Goal: Task Accomplishment & Management: Manage account settings

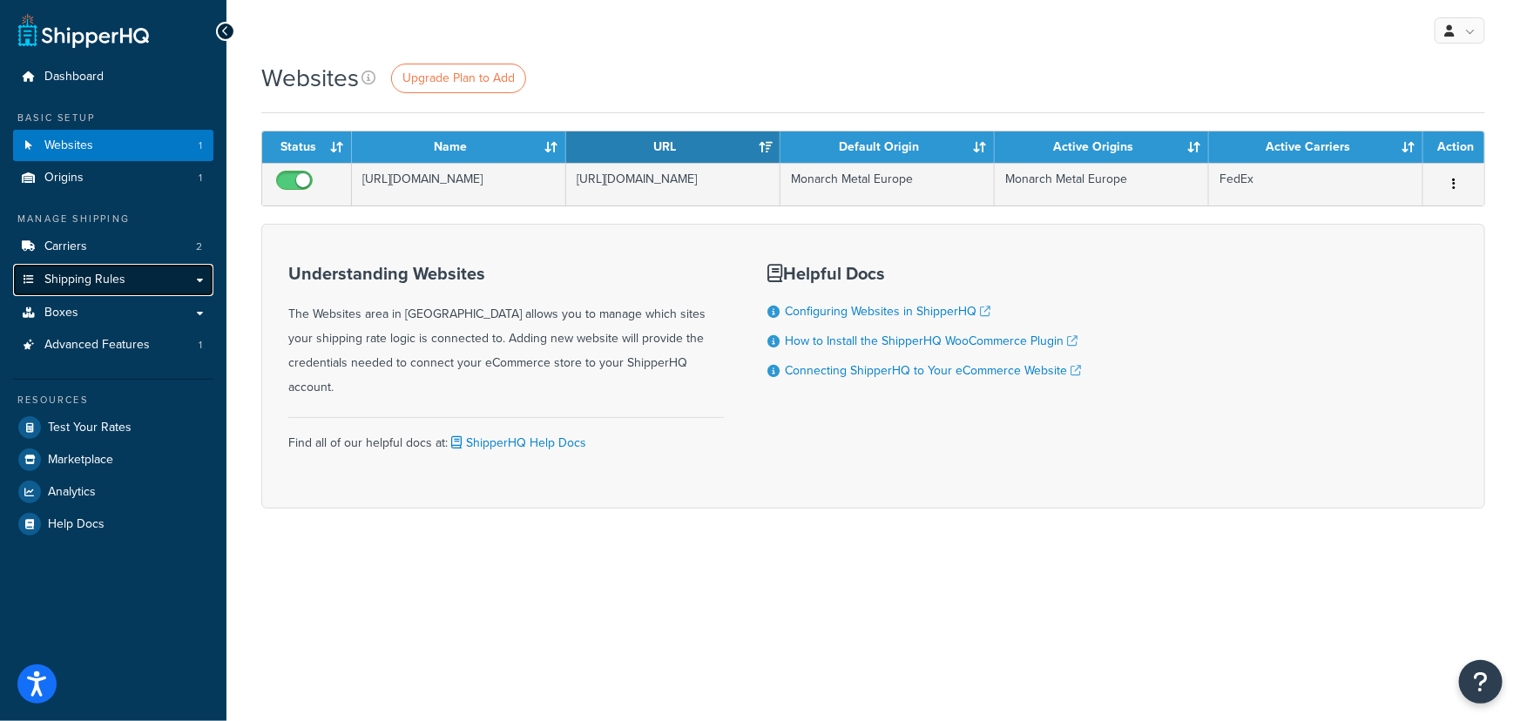
click at [141, 285] on link "Shipping Rules" at bounding box center [113, 280] width 200 height 32
click at [189, 272] on link "Shipping Rules" at bounding box center [113, 280] width 200 height 32
click at [200, 281] on link "Shipping Rules" at bounding box center [113, 280] width 200 height 32
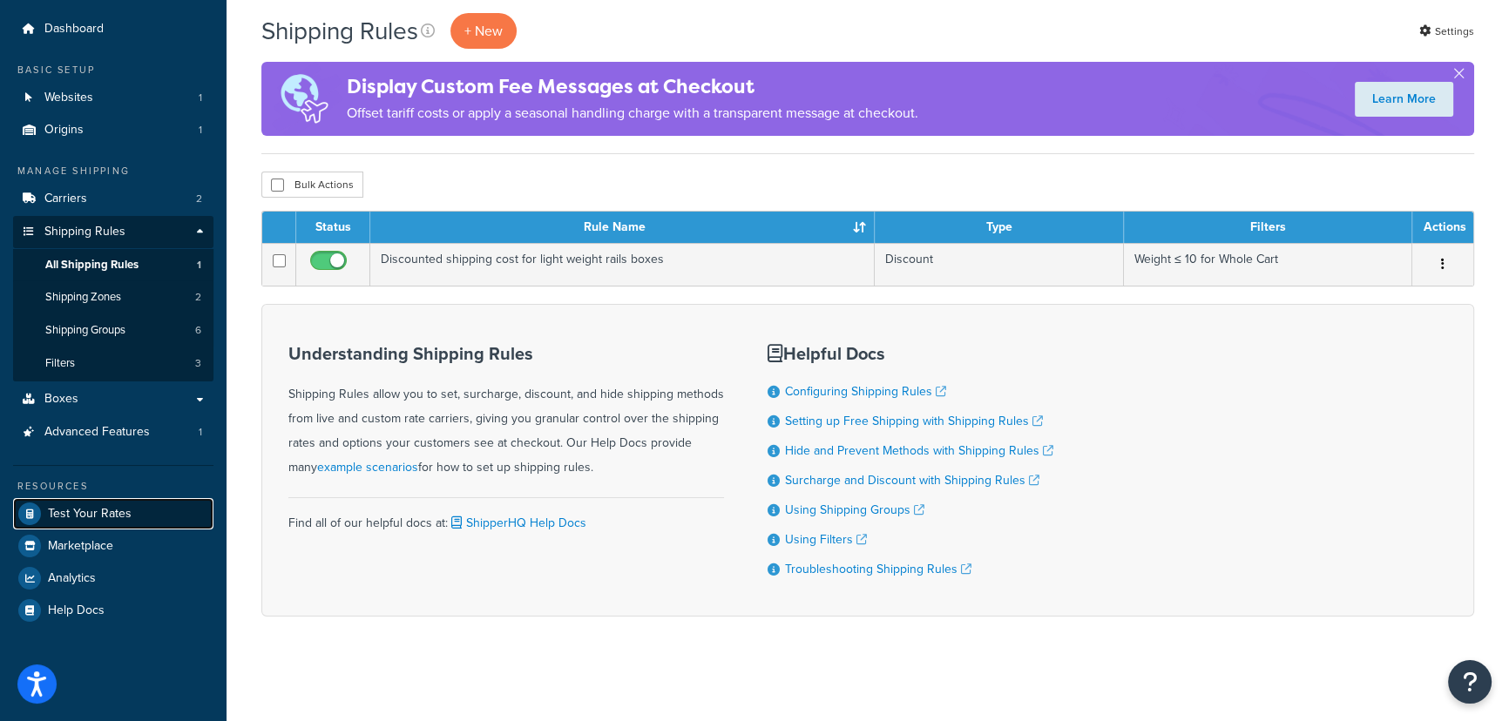
click at [95, 507] on span "Test Your Rates" at bounding box center [90, 514] width 84 height 15
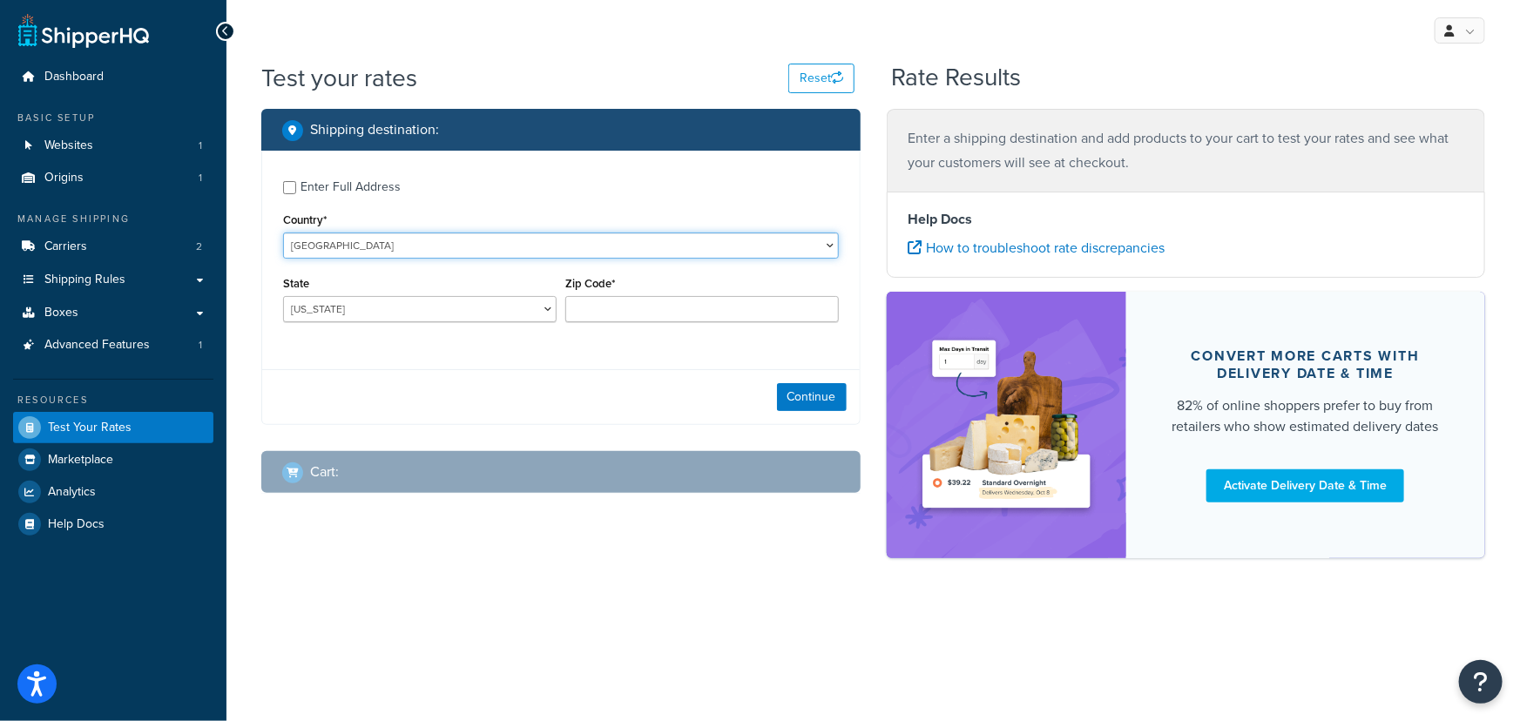
click at [354, 249] on select "United States United Kingdom Afghanistan Åland Islands Albania Algeria American…" at bounding box center [561, 246] width 556 height 26
select select "ES"
click at [283, 233] on select "United States United Kingdom Afghanistan Åland Islands Albania Algeria American…" at bounding box center [561, 246] width 556 height 26
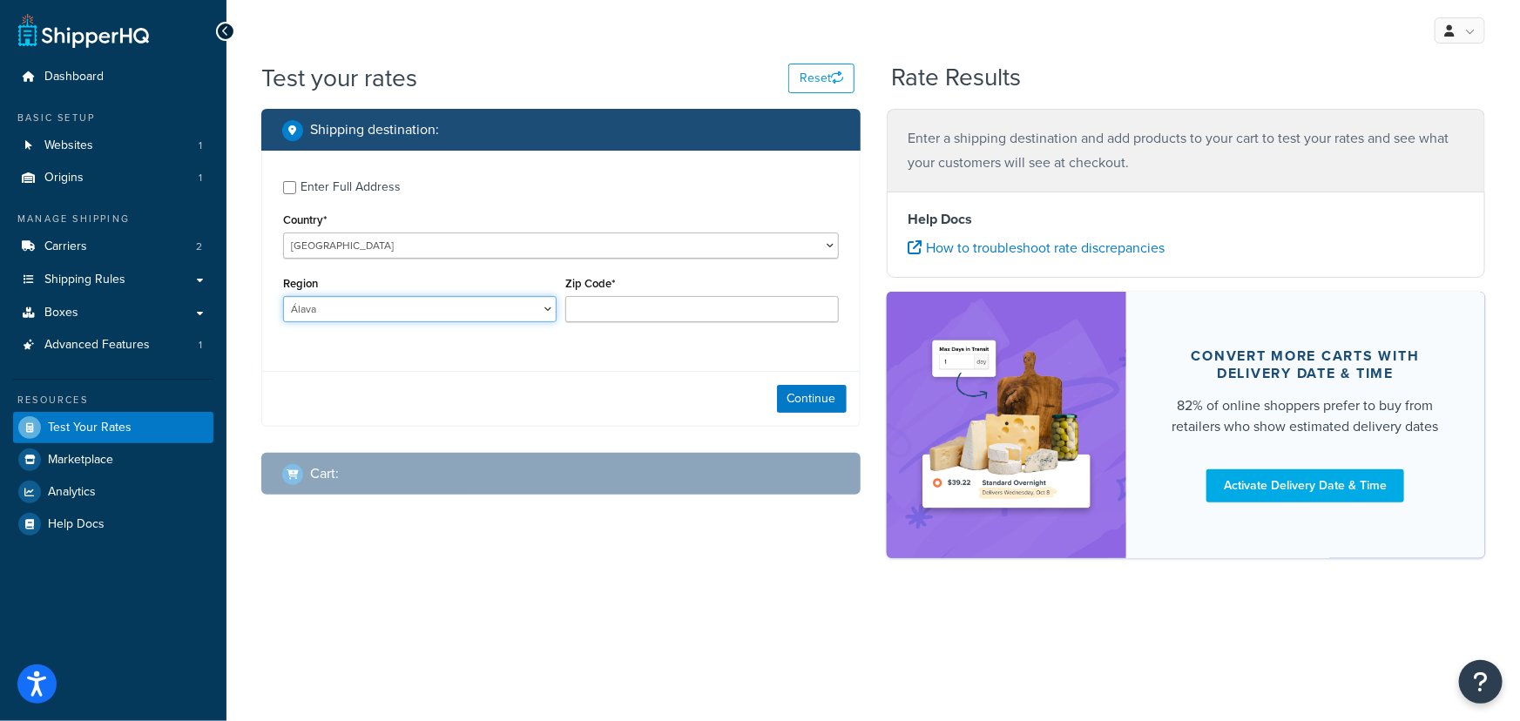
click at [342, 314] on select "Álava Albacete Alicante Almería Asturias Ávila Badajoz Baleares Barcelona Burgo…" at bounding box center [420, 309] width 274 height 26
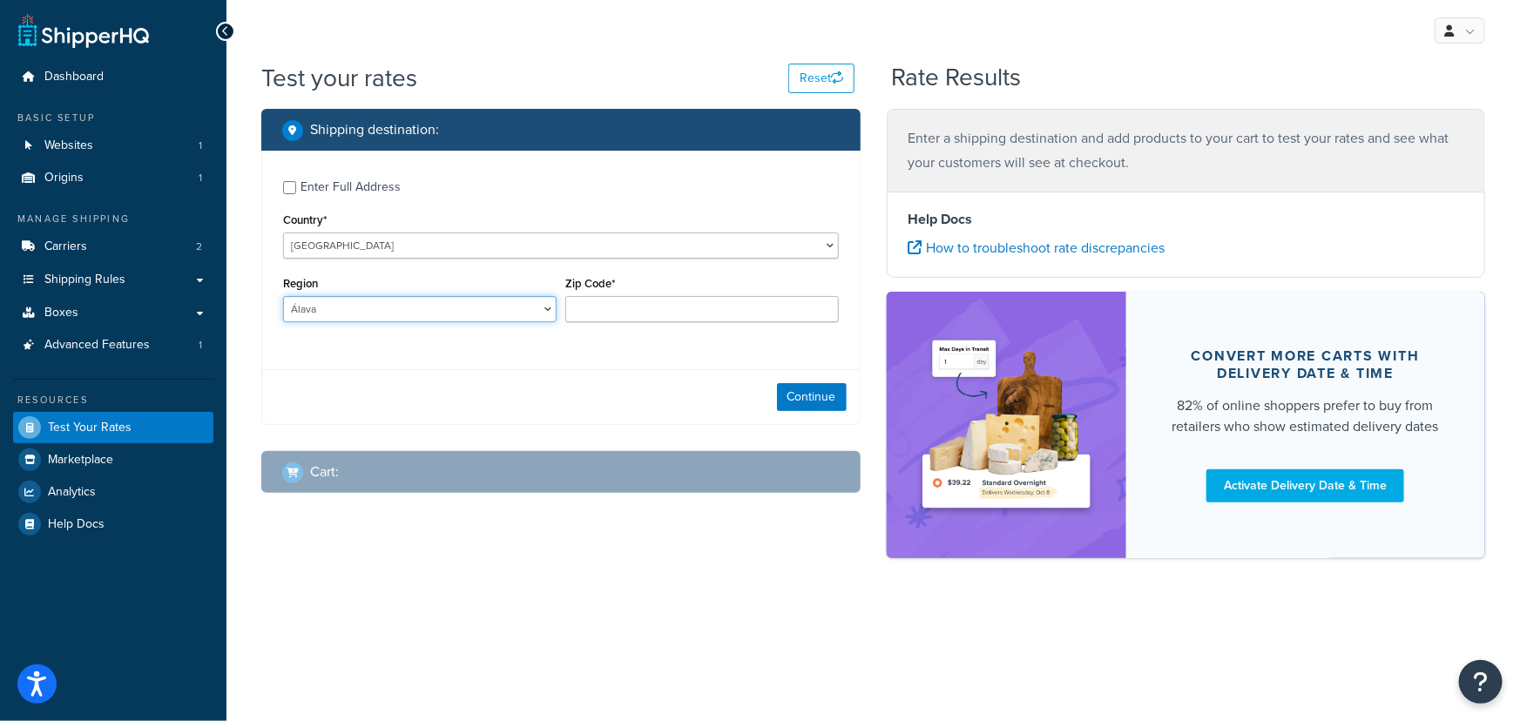
select select "V"
click at [283, 297] on select "Álava Albacete Alicante Almería Asturias Ávila Badajoz Baleares Barcelona Burgo…" at bounding box center [420, 309] width 274 height 26
click at [610, 294] on div "Zip Code*" at bounding box center [702, 297] width 274 height 51
click at [610, 305] on input "Zip Code*" at bounding box center [702, 309] width 274 height 26
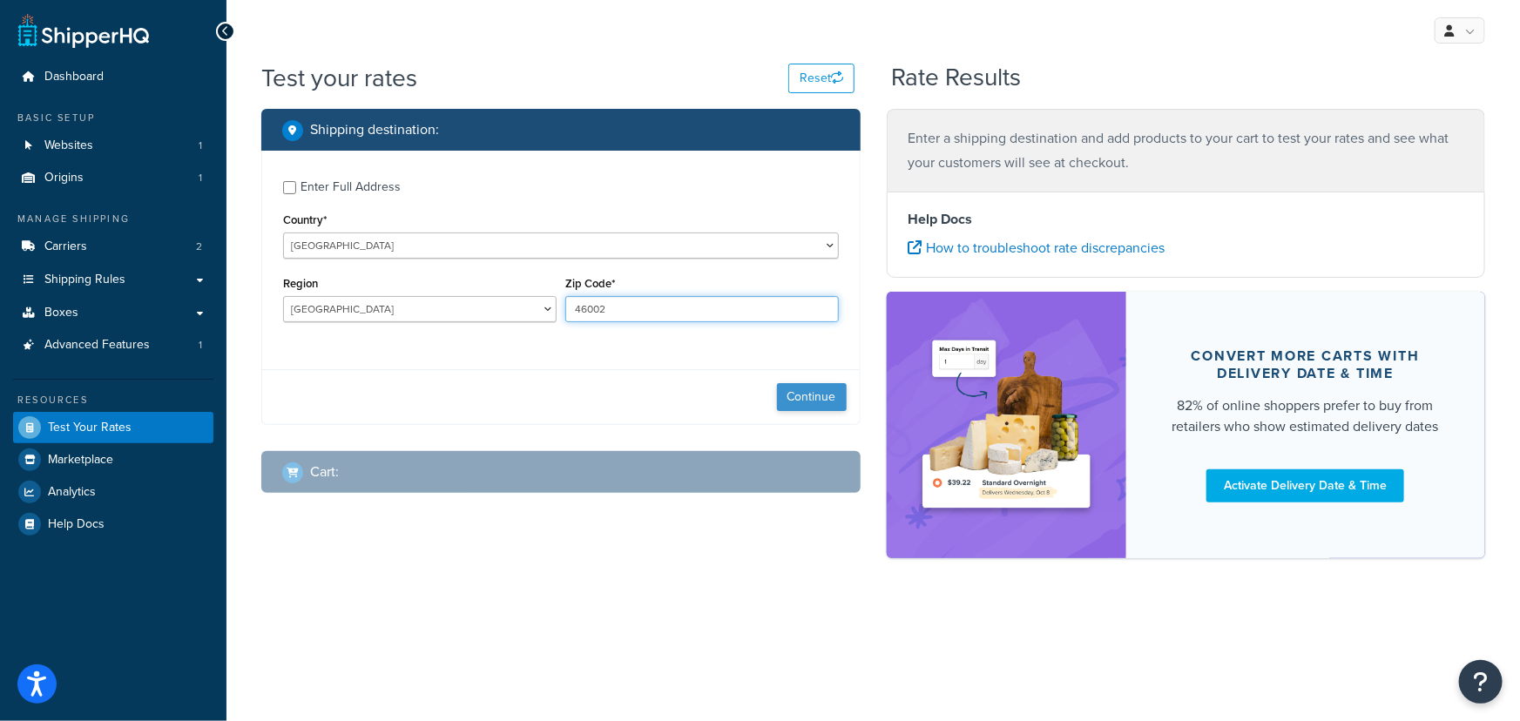
type input "46002"
click at [802, 403] on button "Continue" at bounding box center [812, 397] width 70 height 28
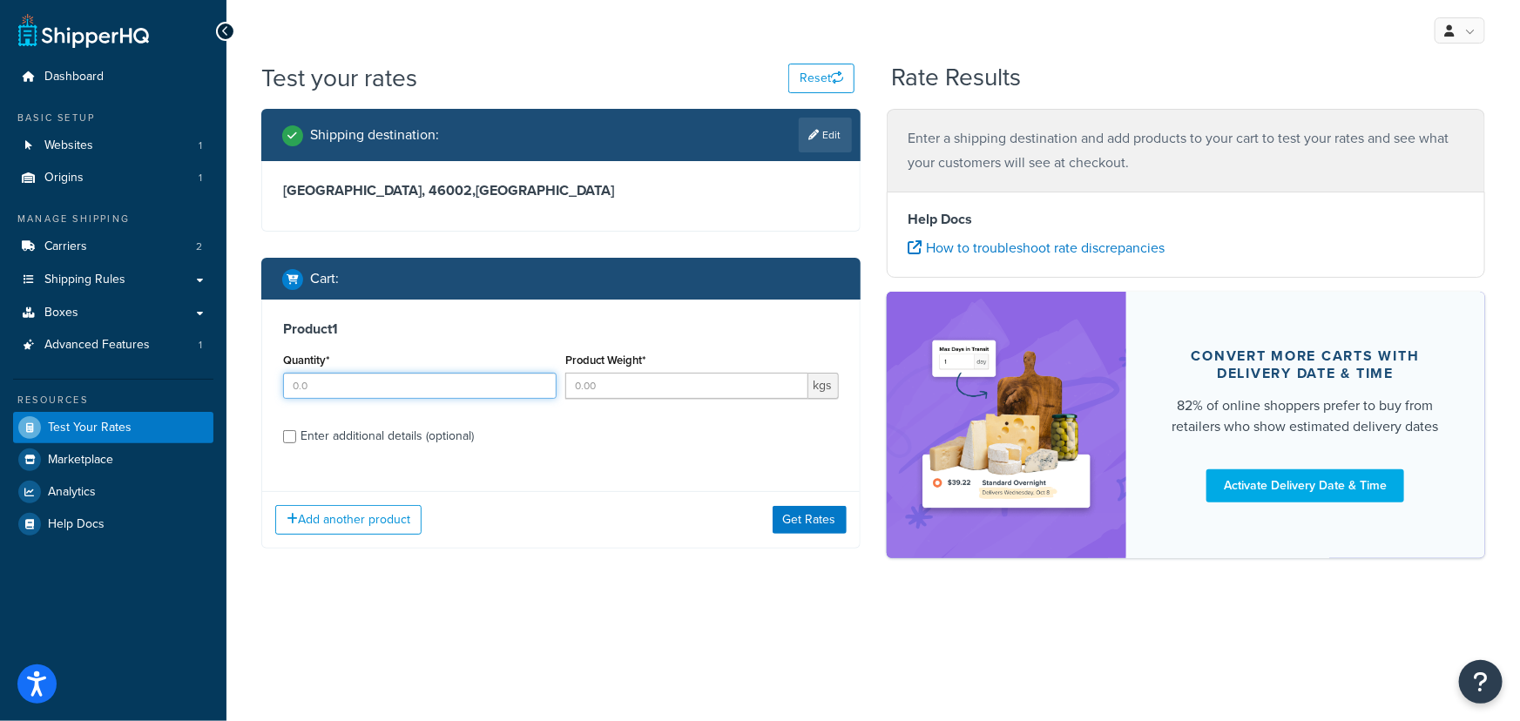
click at [449, 401] on div "Quantity*" at bounding box center [420, 381] width 282 height 64
click at [542, 382] on input "1" at bounding box center [420, 386] width 274 height 26
type input "2"
click at [542, 382] on input "2" at bounding box center [420, 386] width 274 height 26
drag, startPoint x: 747, startPoint y: 387, endPoint x: 635, endPoint y: 410, distance: 114.0
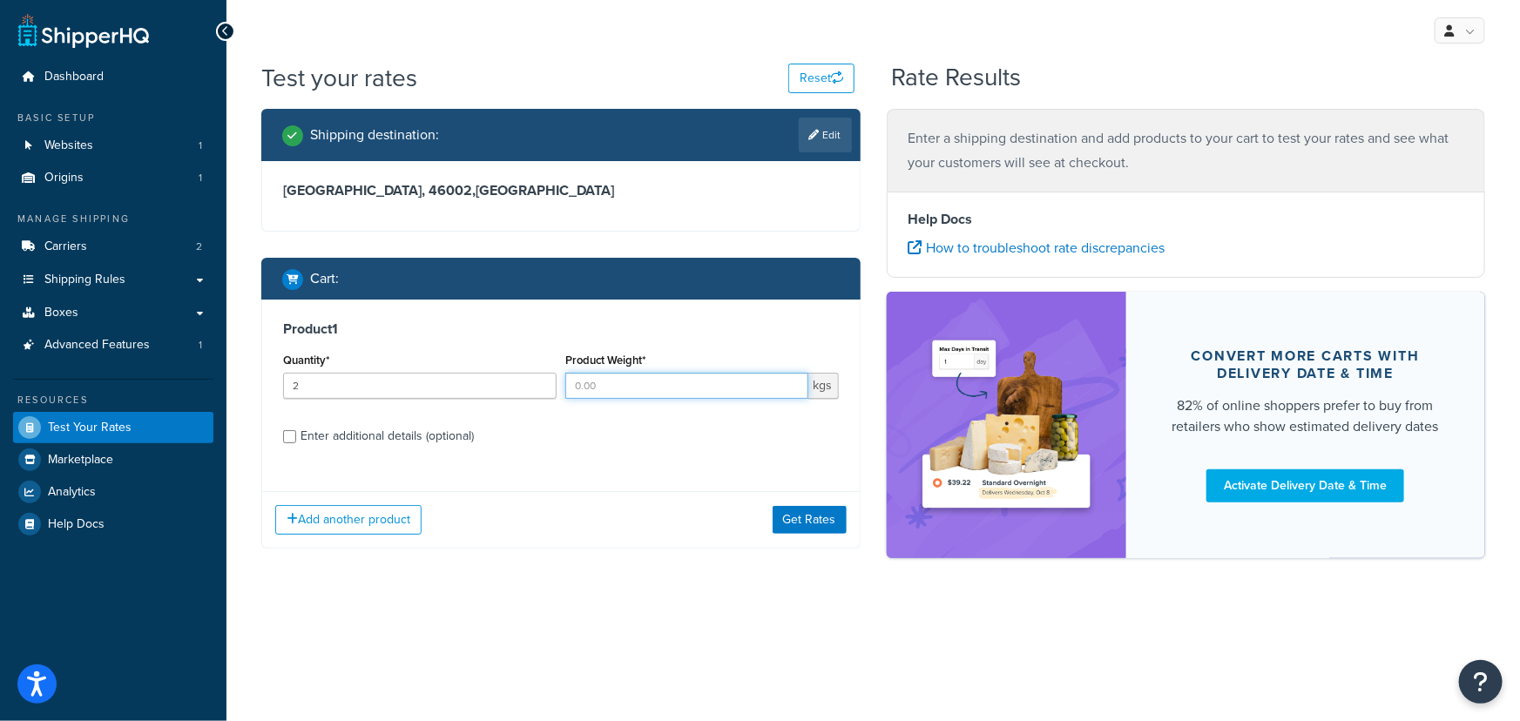
click at [636, 409] on div "Product Weight* kgs" at bounding box center [702, 381] width 282 height 64
type input "10"
click at [335, 393] on input "2" at bounding box center [420, 386] width 274 height 26
type input "1"
drag, startPoint x: 801, startPoint y: 535, endPoint x: 803, endPoint y: 523, distance: 12.5
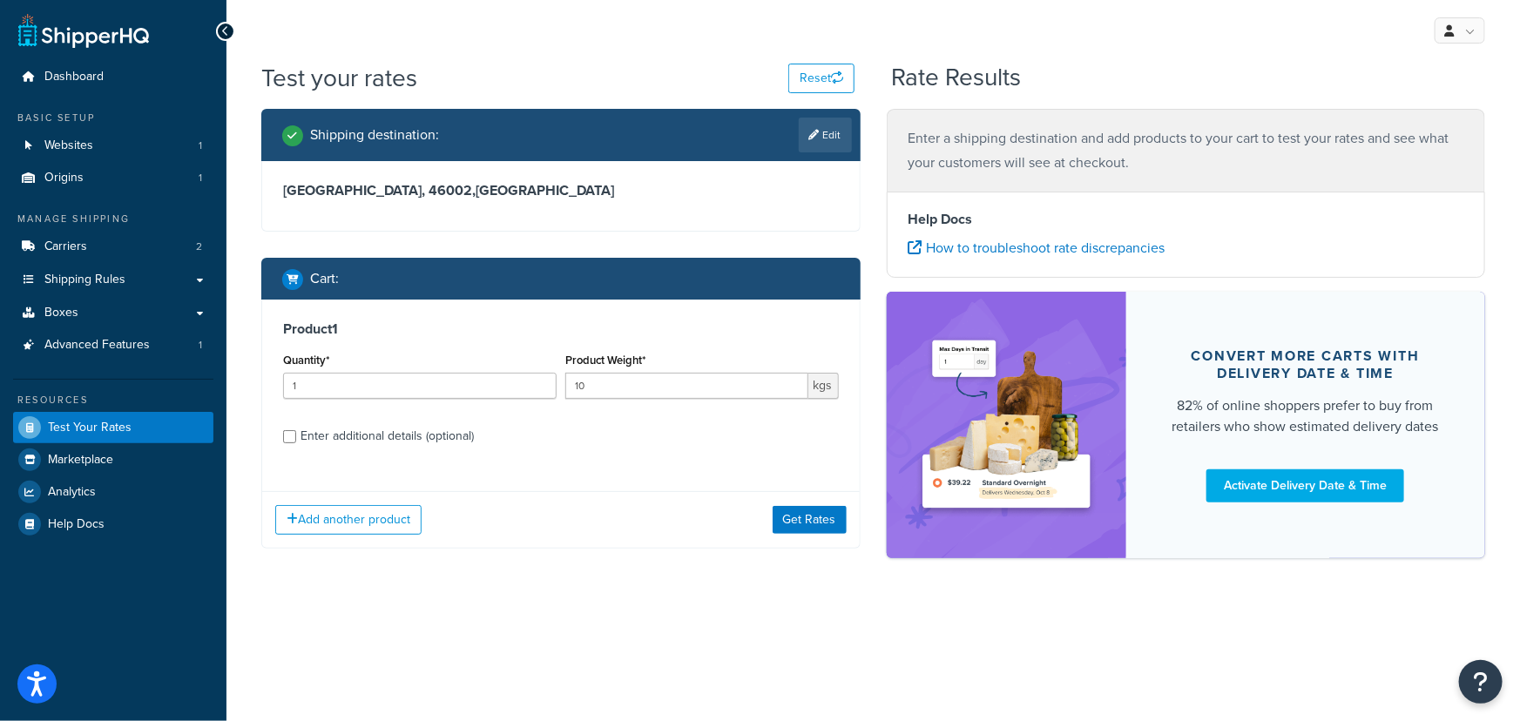
click at [801, 531] on div "Add another product Get Rates" at bounding box center [561, 519] width 598 height 57
click at [803, 523] on button "Get Rates" at bounding box center [810, 520] width 74 height 28
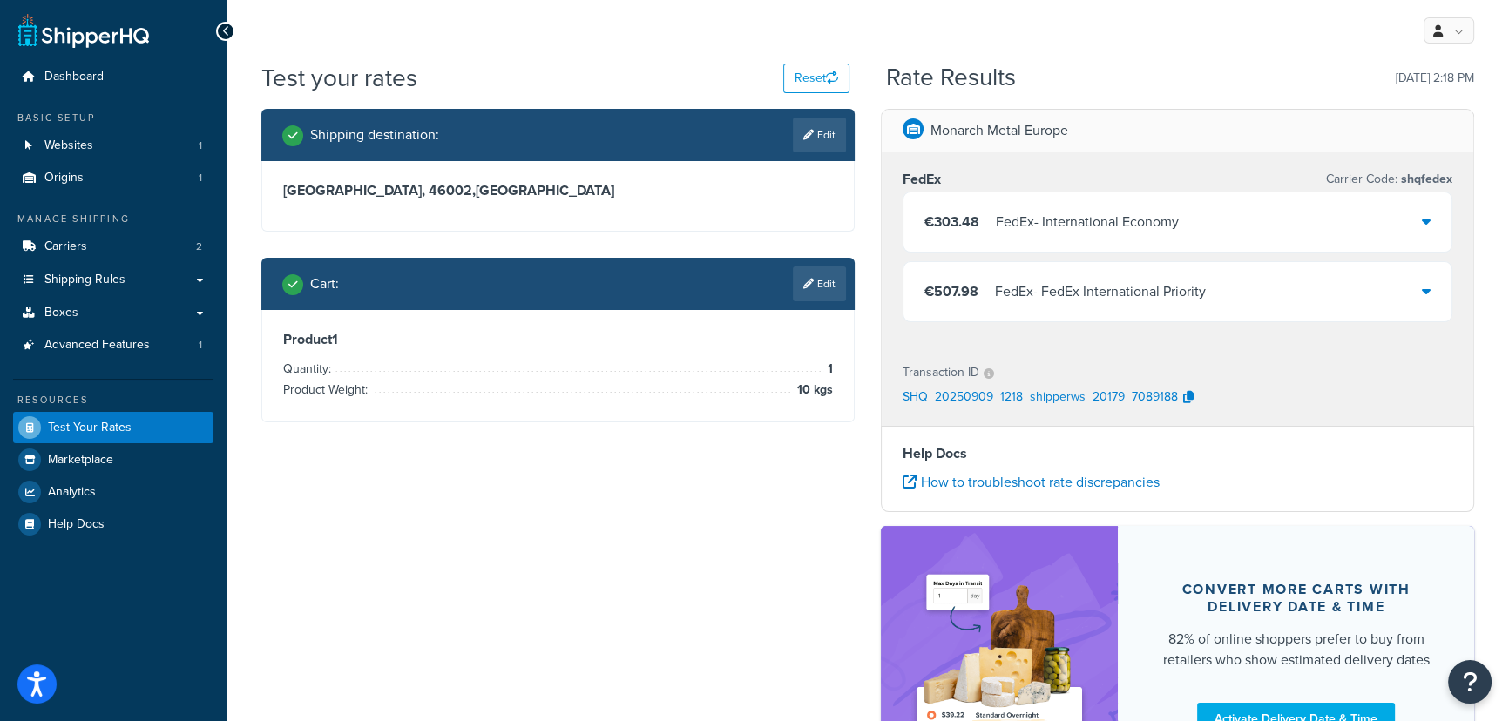
click at [1185, 225] on div "€303.48 FedEx - International Economy" at bounding box center [1178, 222] width 548 height 59
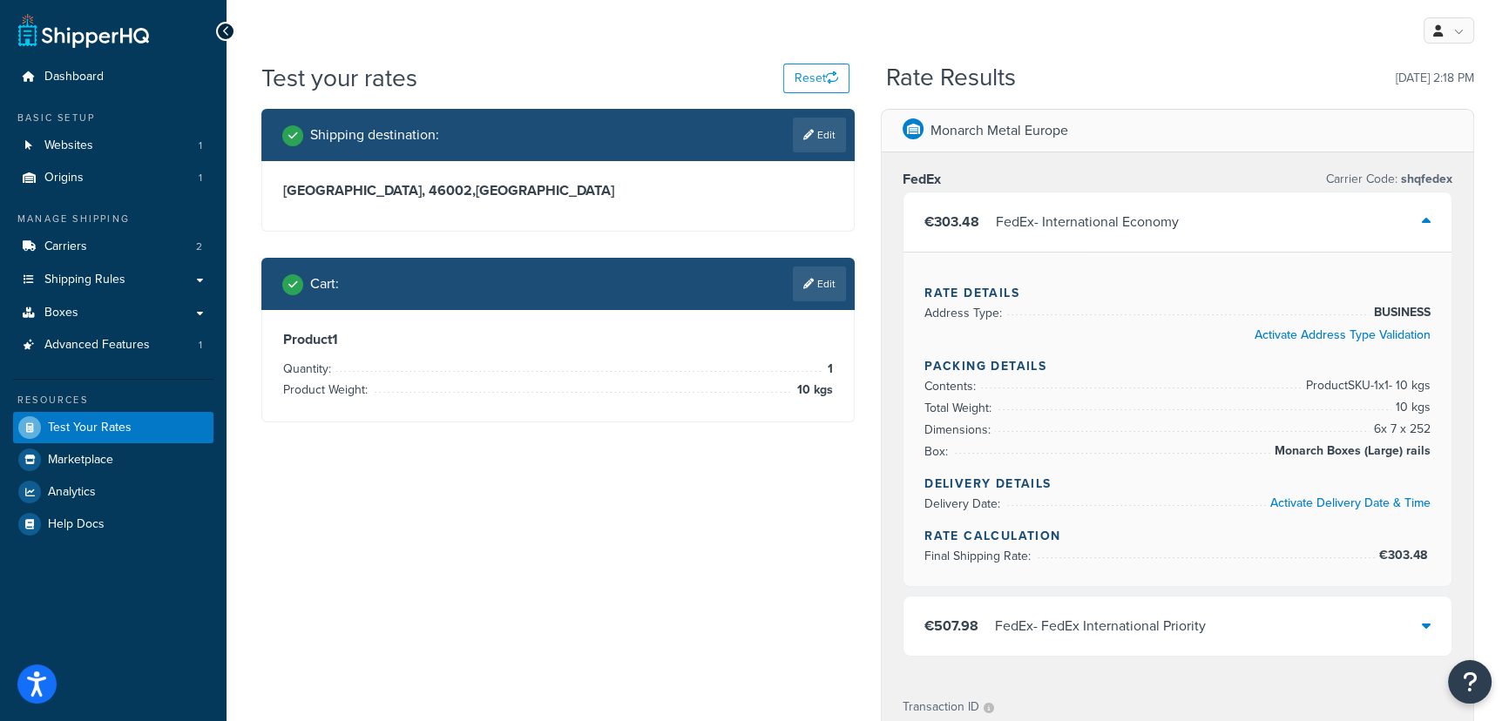
click at [817, 139] on link "Edit" at bounding box center [819, 135] width 53 height 35
select select "ES"
select select "V"
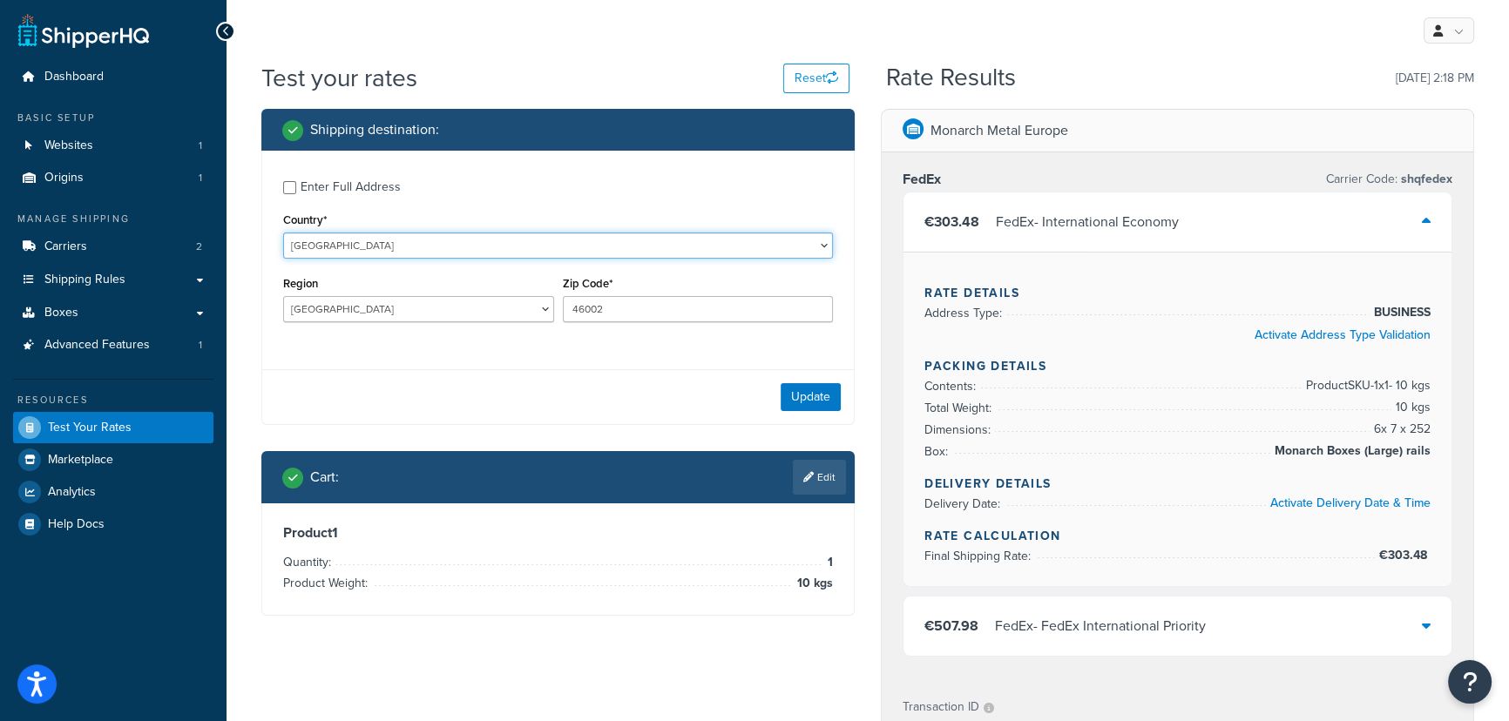
click at [430, 246] on select "United States United Kingdom Afghanistan Åland Islands Albania Algeria American…" at bounding box center [558, 246] width 550 height 26
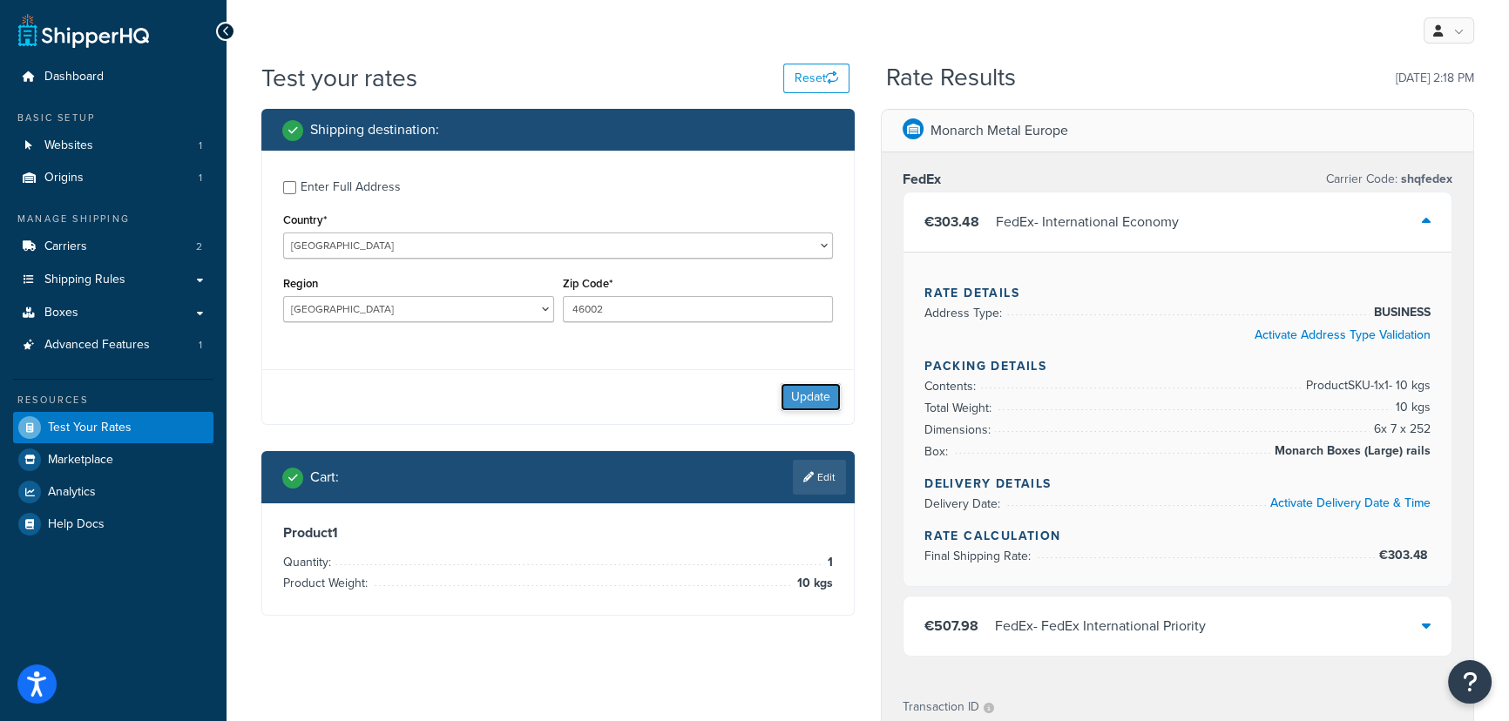
click at [810, 396] on button "Update" at bounding box center [811, 397] width 60 height 28
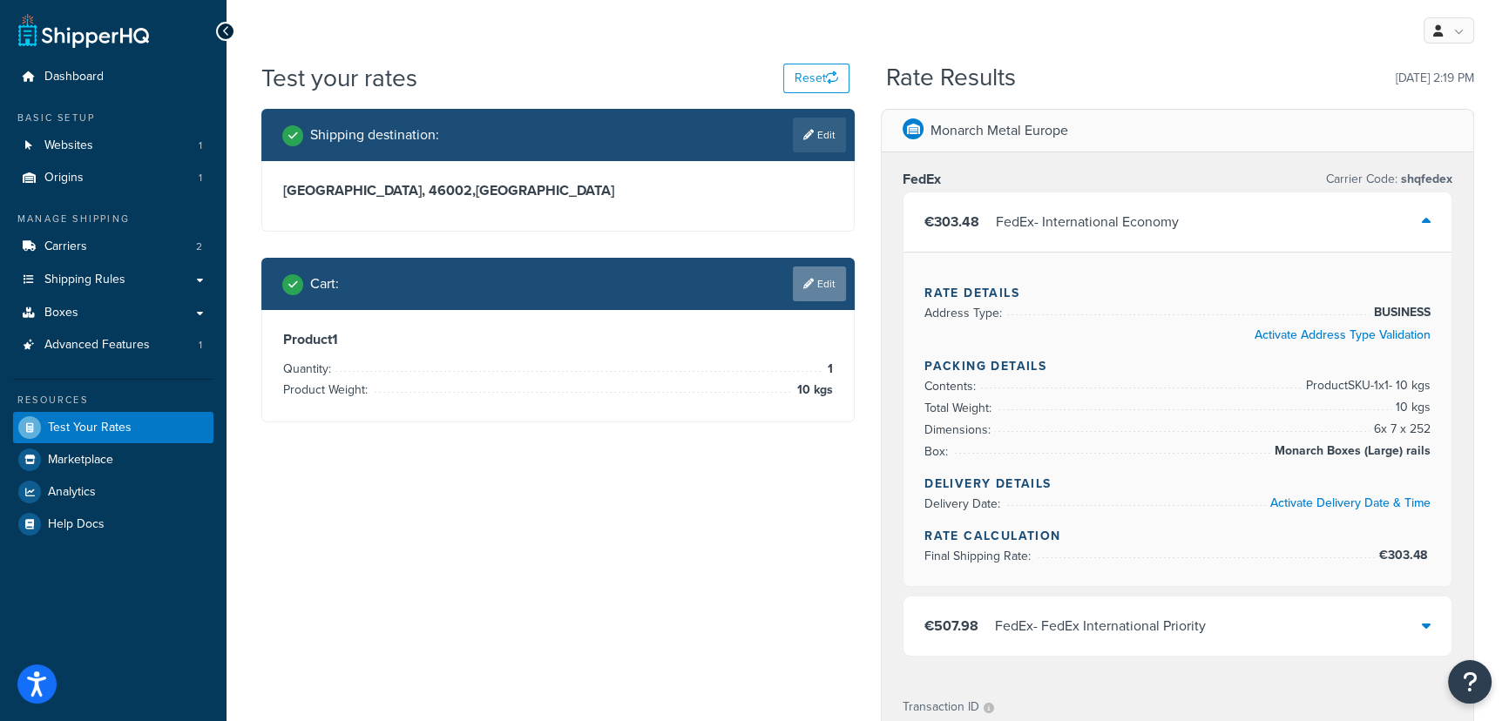
click at [807, 294] on link "Edit" at bounding box center [819, 284] width 53 height 35
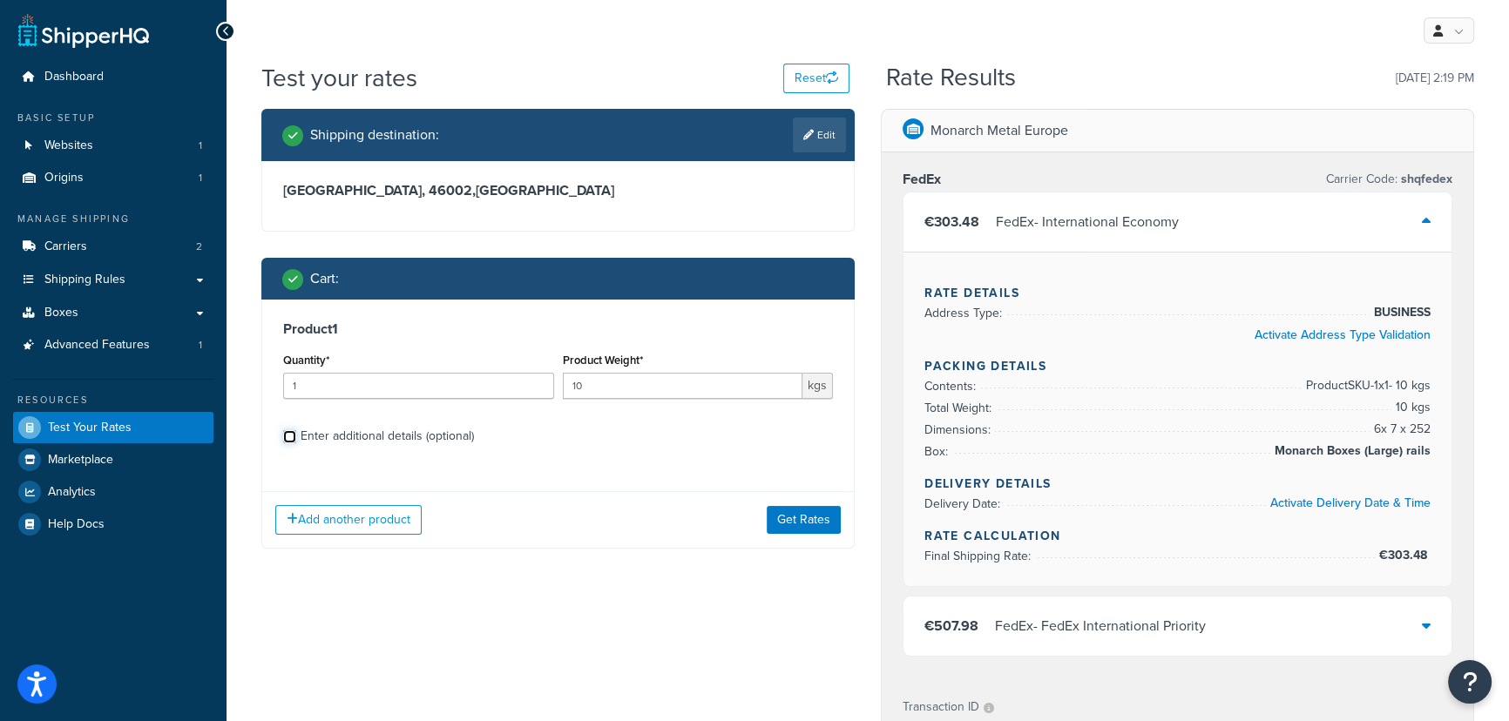
click at [284, 434] on input "Enter additional details (optional)" at bounding box center [289, 436] width 13 height 13
checkbox input "true"
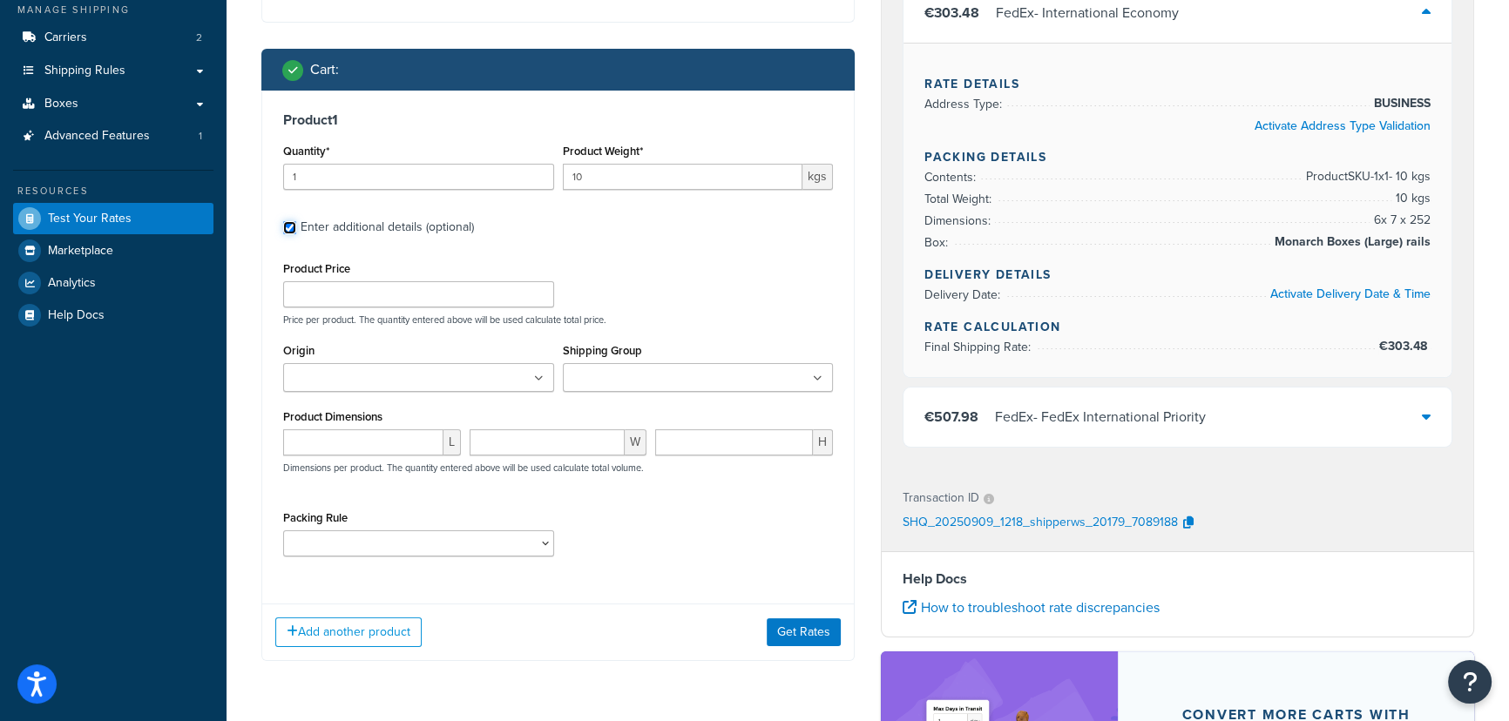
scroll to position [237, 0]
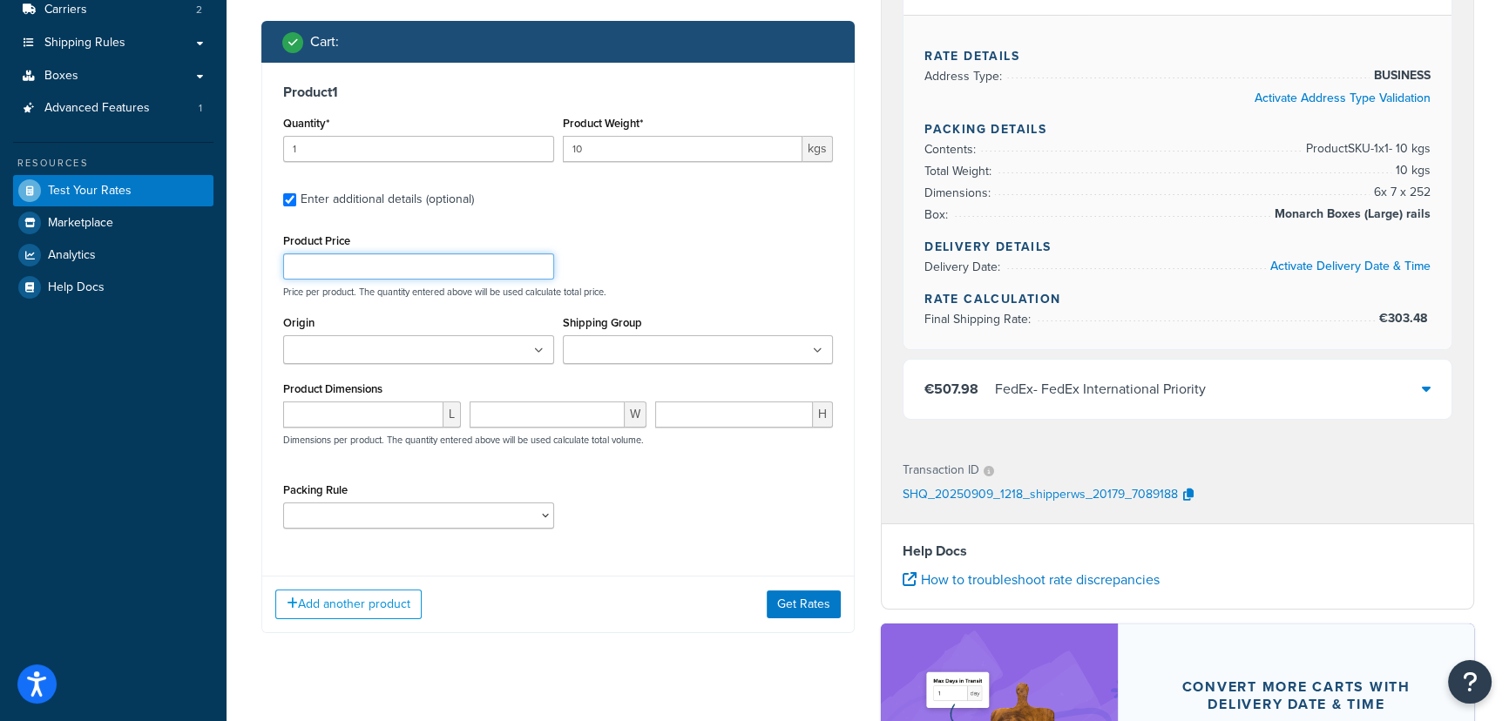
click at [453, 266] on input "Product Price" at bounding box center [418, 267] width 271 height 26
type input "1"
click at [538, 262] on input "1" at bounding box center [418, 267] width 271 height 26
click at [545, 358] on ul at bounding box center [418, 349] width 271 height 29
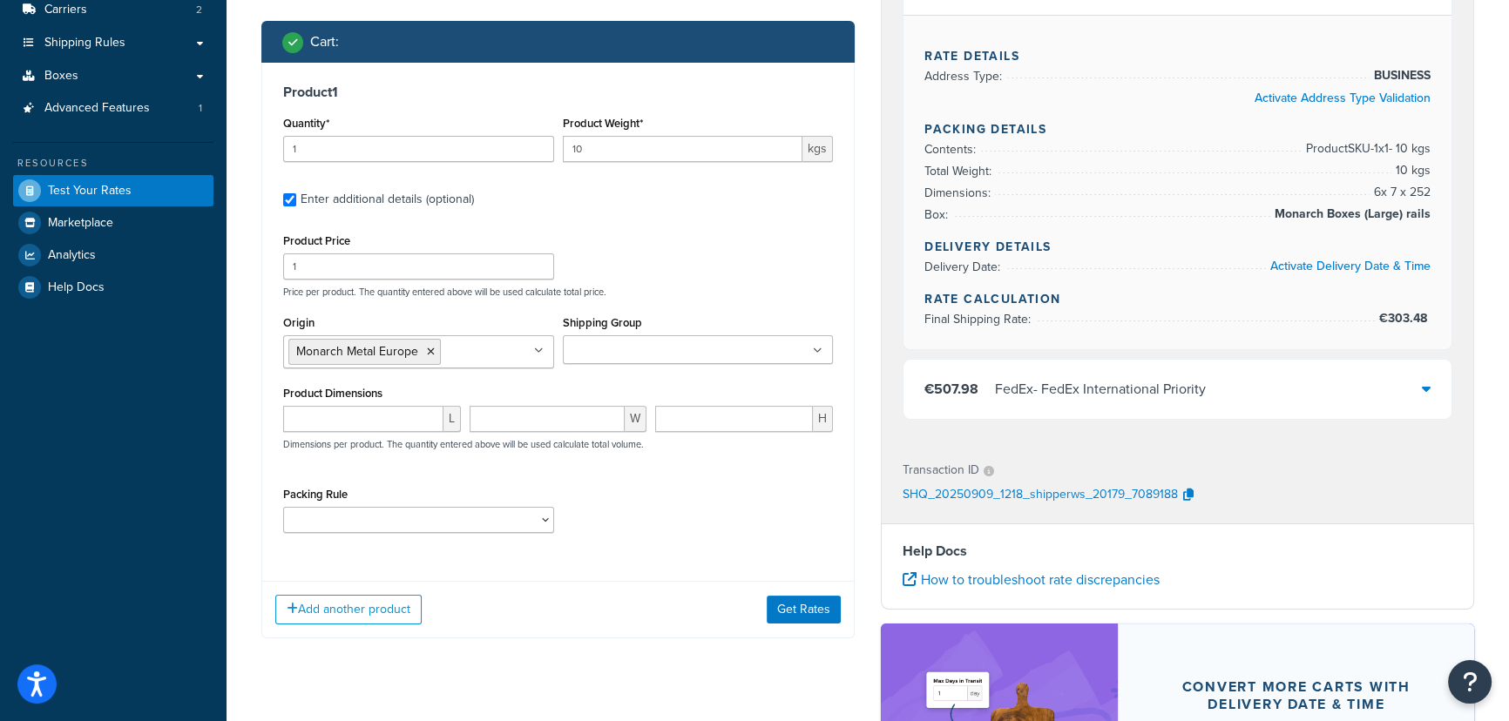
click at [625, 349] on input "Shipping Group" at bounding box center [645, 351] width 154 height 19
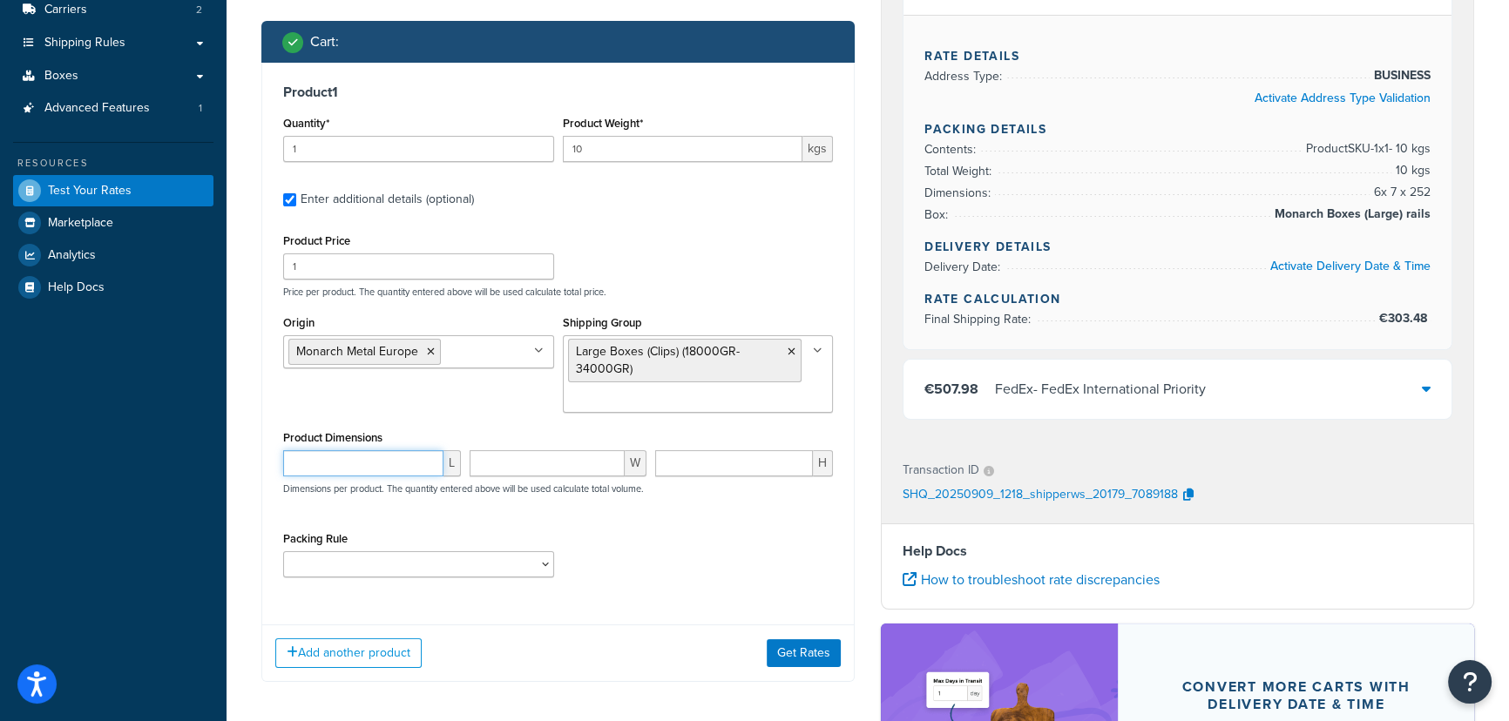
click at [387, 471] on input "number" at bounding box center [363, 463] width 160 height 26
click at [523, 565] on select "Clips Packing Rule Rails Packing rule" at bounding box center [418, 565] width 271 height 26
select select "82597"
click at [283, 552] on select "Clips Packing Rule Rails Packing rule" at bounding box center [418, 565] width 271 height 26
click at [821, 659] on button "Get Rates" at bounding box center [804, 654] width 74 height 28
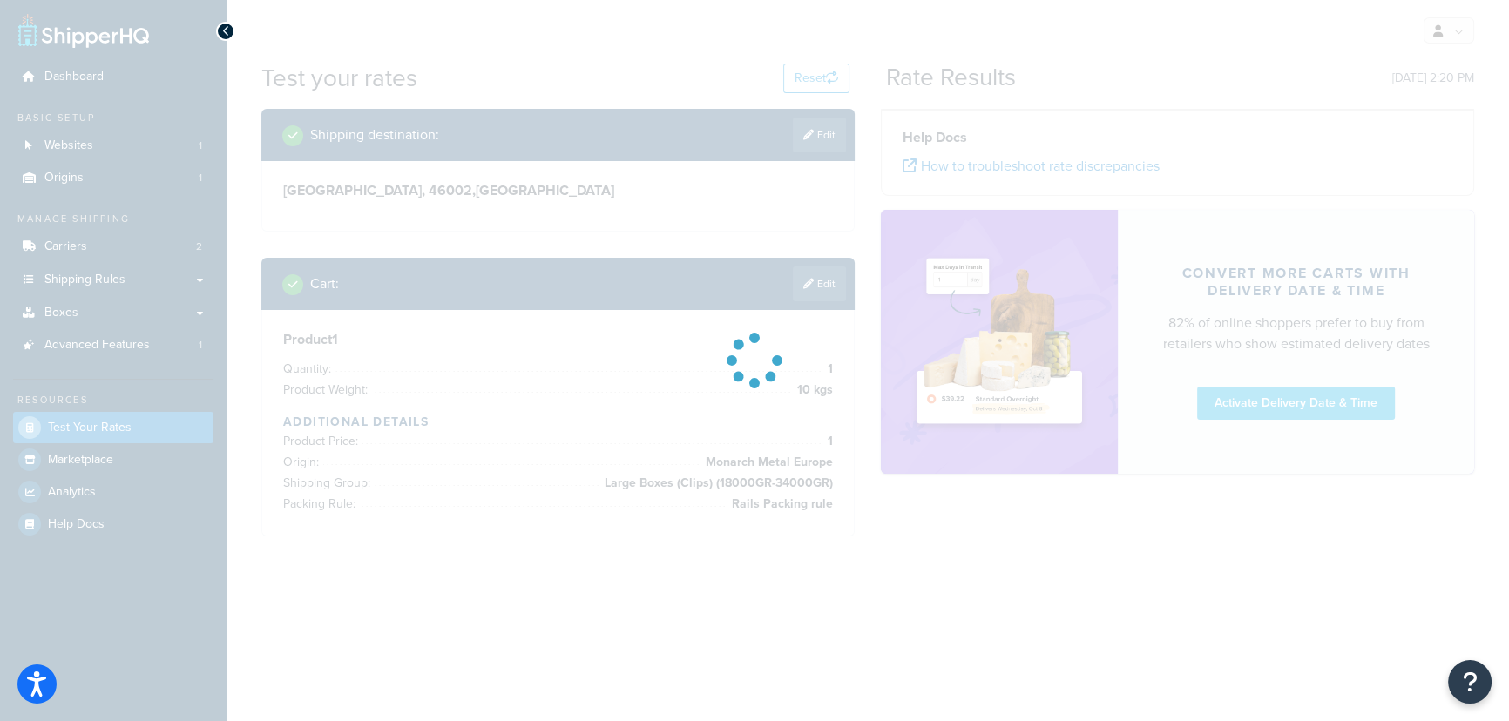
scroll to position [0, 0]
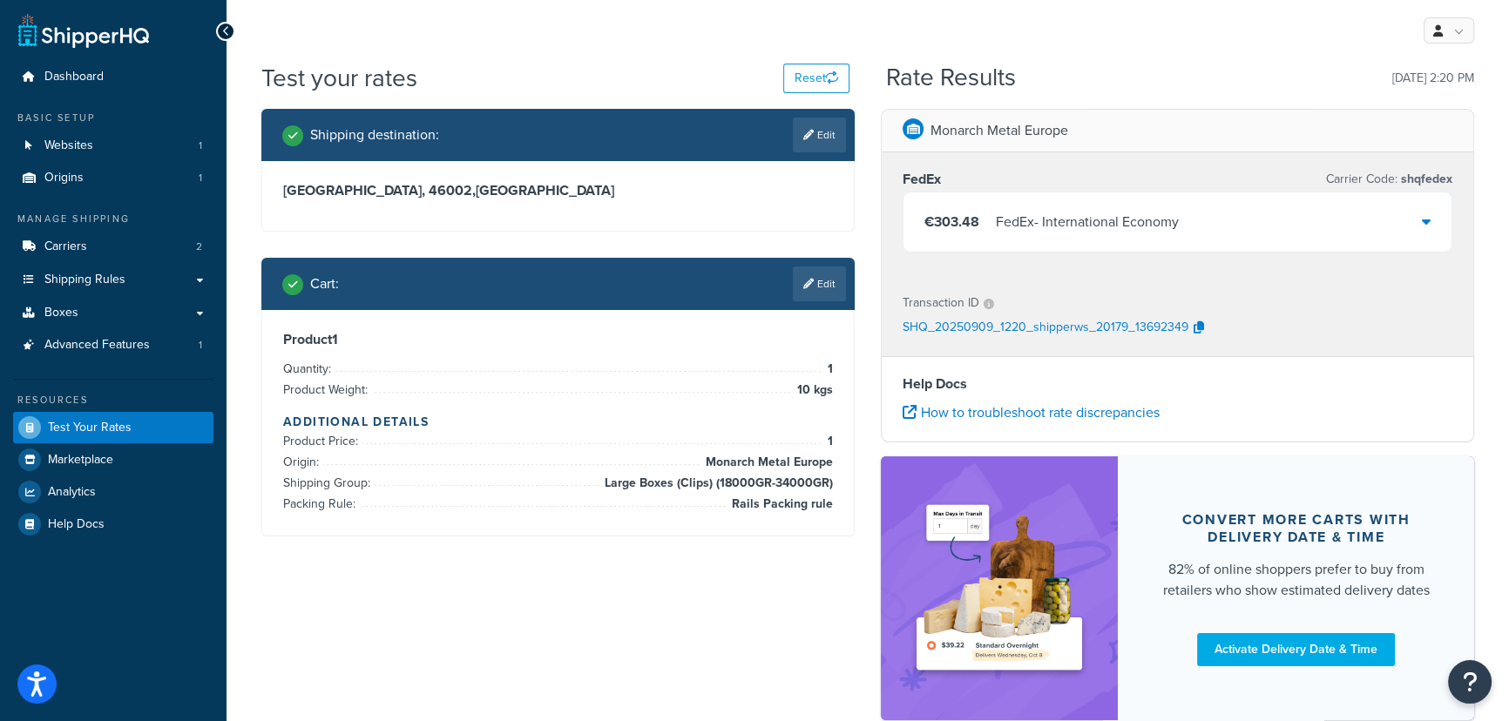
click at [1411, 230] on div "€303.48 FedEx - International Economy" at bounding box center [1178, 222] width 548 height 59
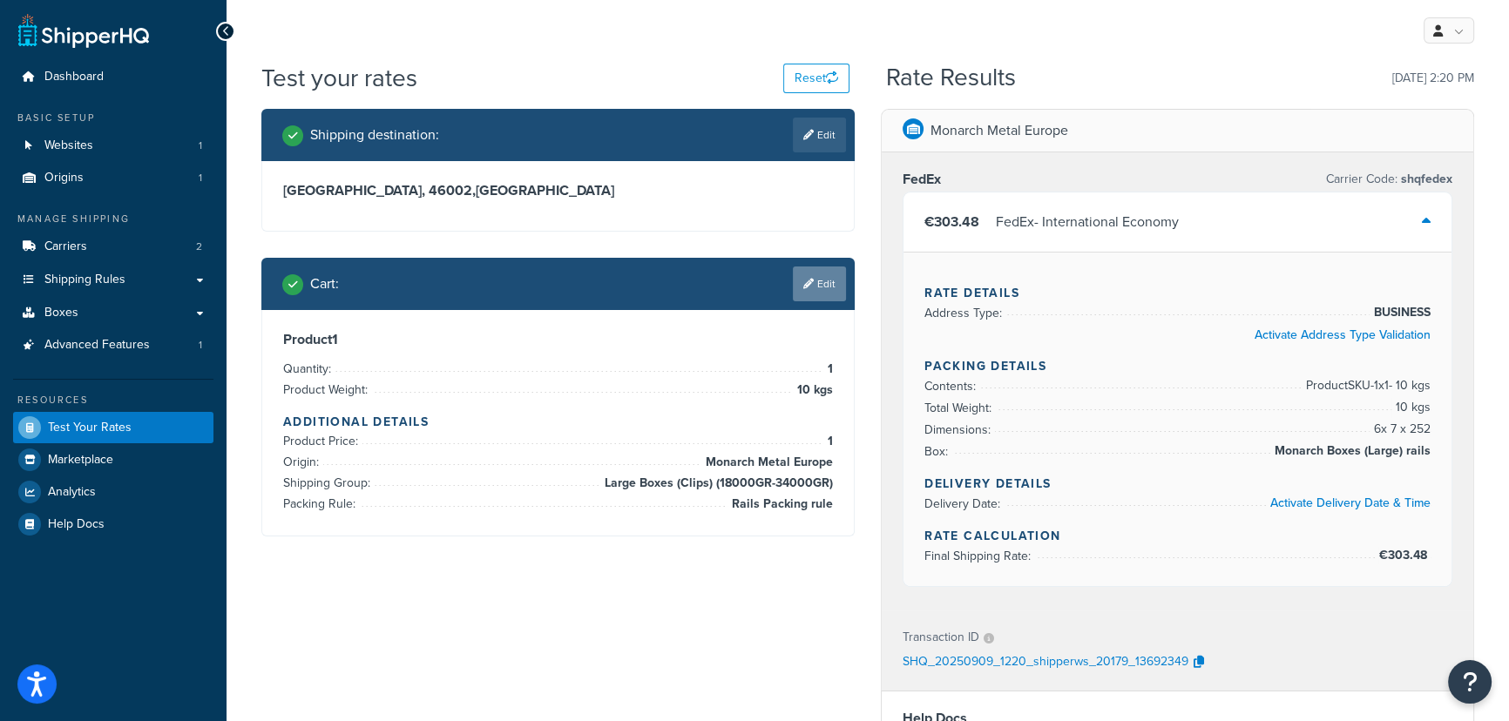
click at [835, 294] on link "Edit" at bounding box center [819, 284] width 53 height 35
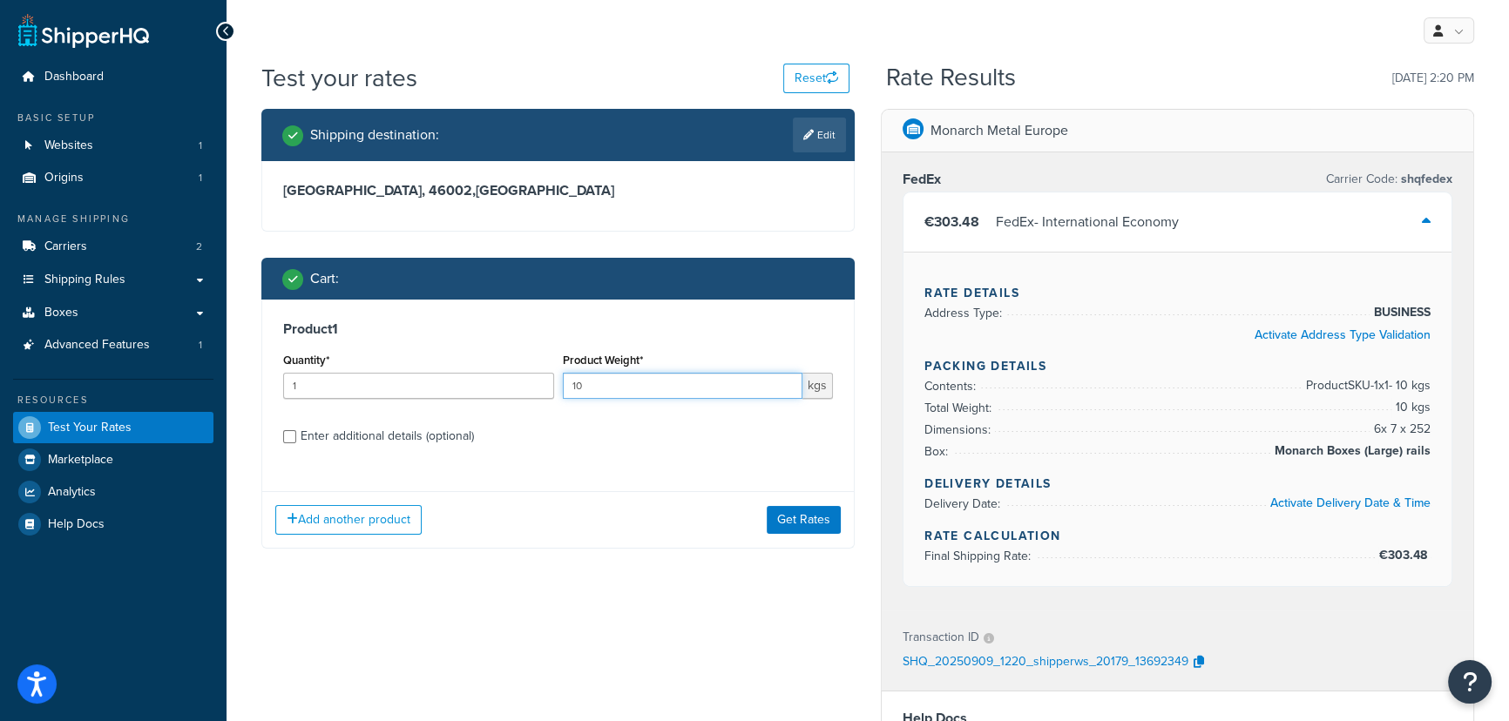
click at [706, 396] on input "10" at bounding box center [683, 386] width 240 height 26
drag, startPoint x: 688, startPoint y: 391, endPoint x: 546, endPoint y: 387, distance: 142.1
click at [556, 382] on div "Quantity* 1 Product Weight* 10 kgs" at bounding box center [558, 381] width 558 height 64
type input "2"
click at [812, 523] on button "Get Rates" at bounding box center [804, 520] width 74 height 28
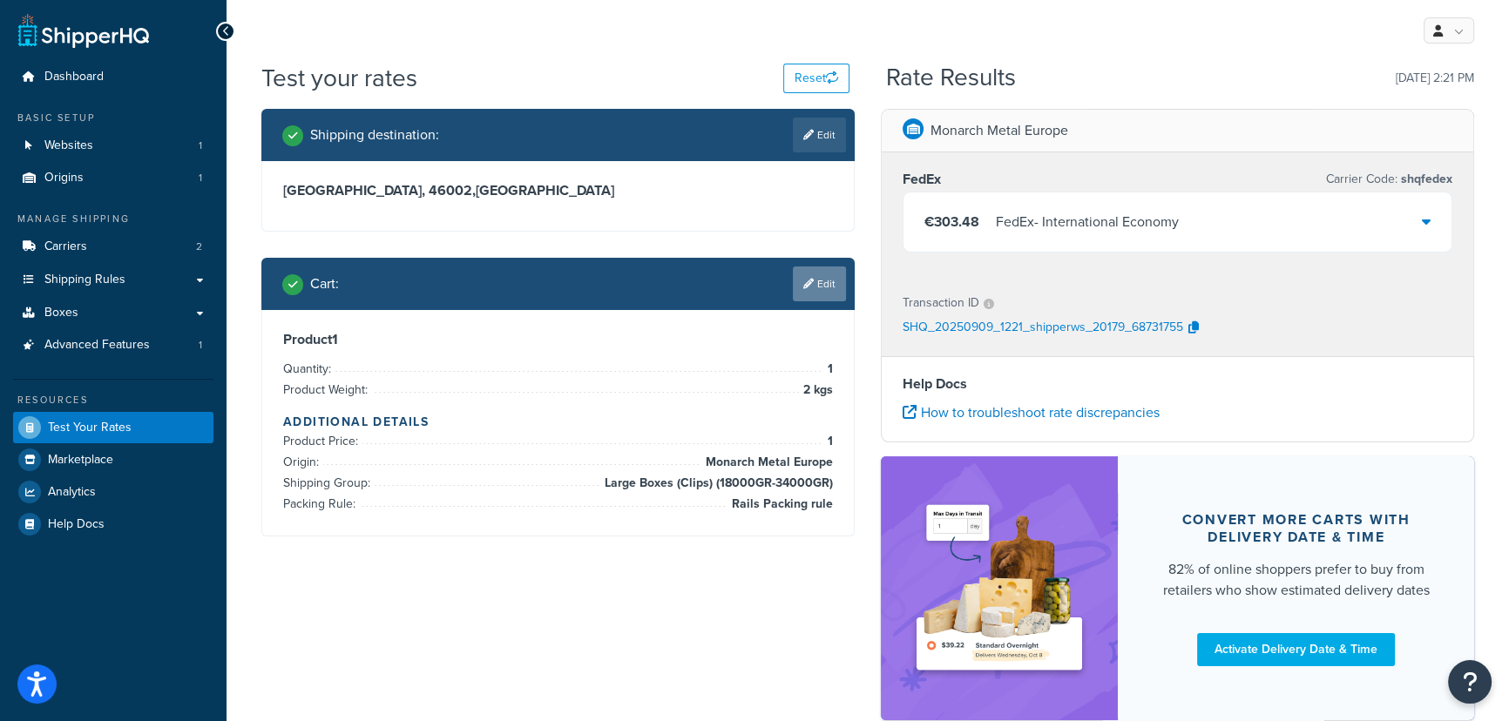
click at [809, 289] on link "Edit" at bounding box center [819, 284] width 53 height 35
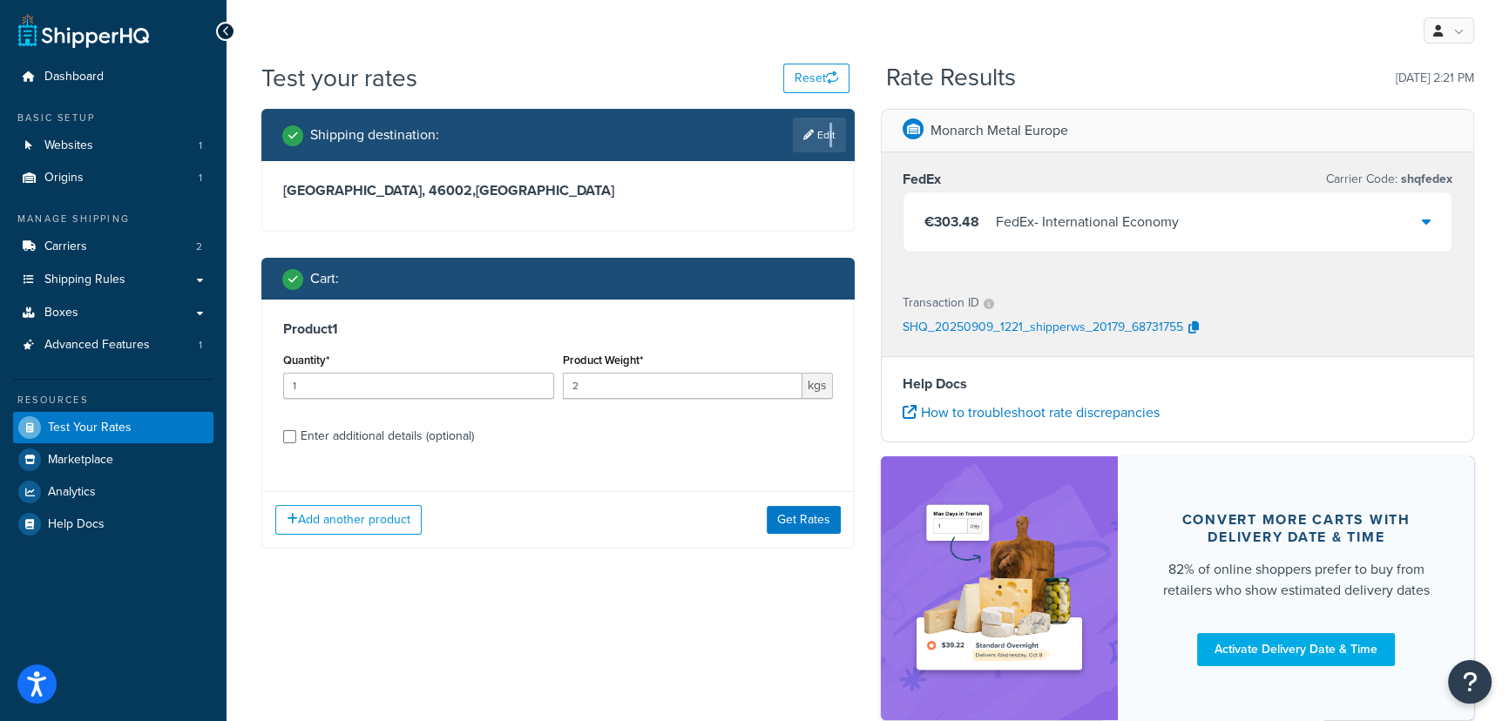
click at [825, 144] on link "Edit" at bounding box center [819, 135] width 53 height 35
select select "ES"
select select "V"
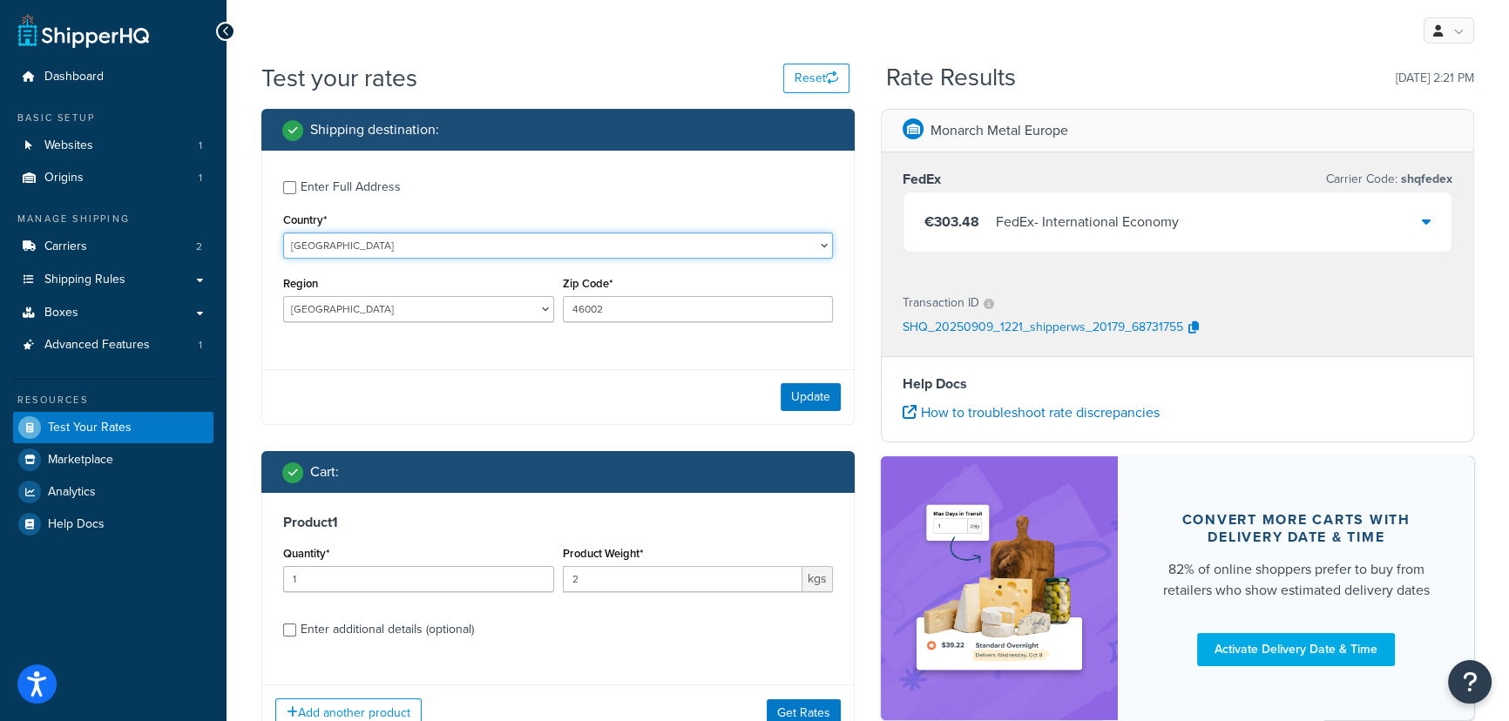
click at [513, 244] on select "United States United Kingdom Afghanistan Åland Islands Albania Algeria American…" at bounding box center [558, 246] width 550 height 26
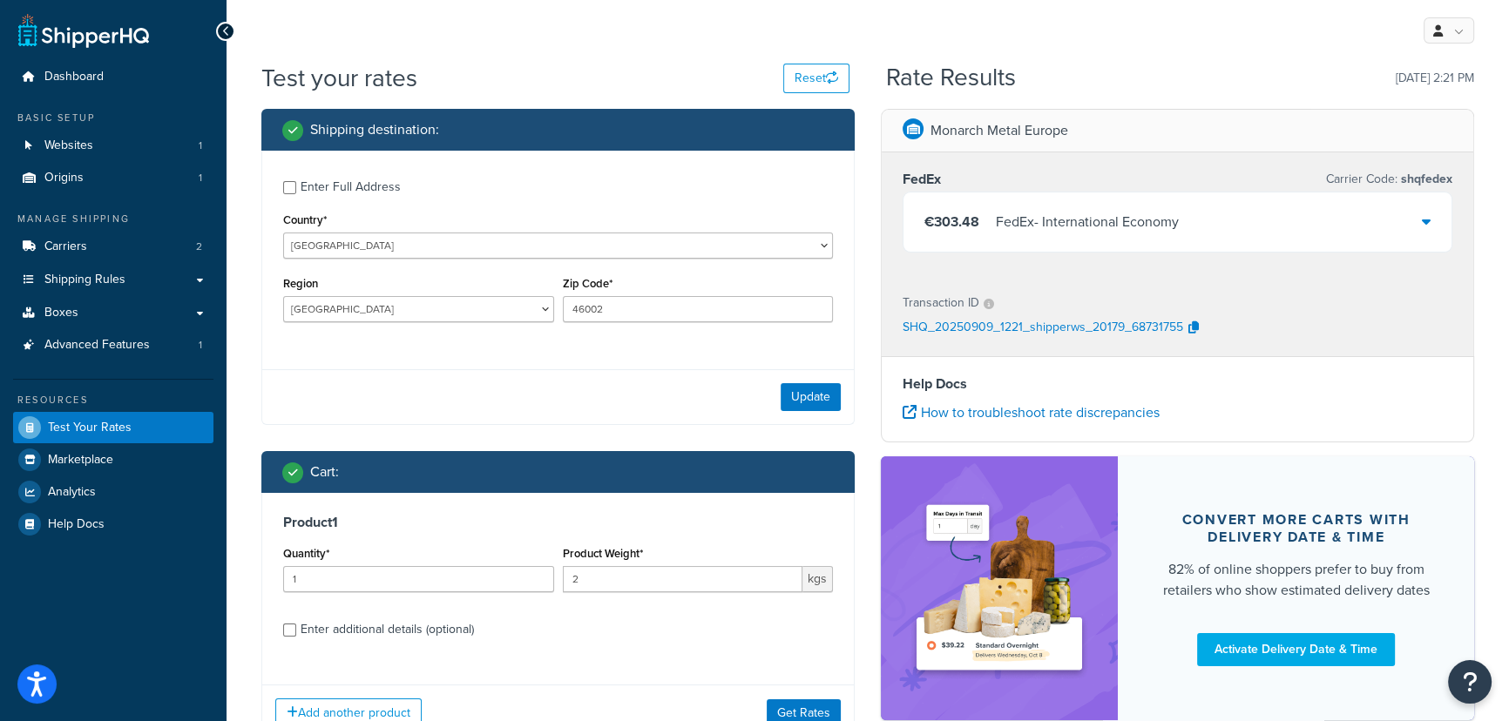
click at [538, 200] on label "Enter Full Address" at bounding box center [567, 186] width 532 height 28
click at [296, 194] on input "Enter Full Address" at bounding box center [289, 187] width 13 height 13
checkbox input "true"
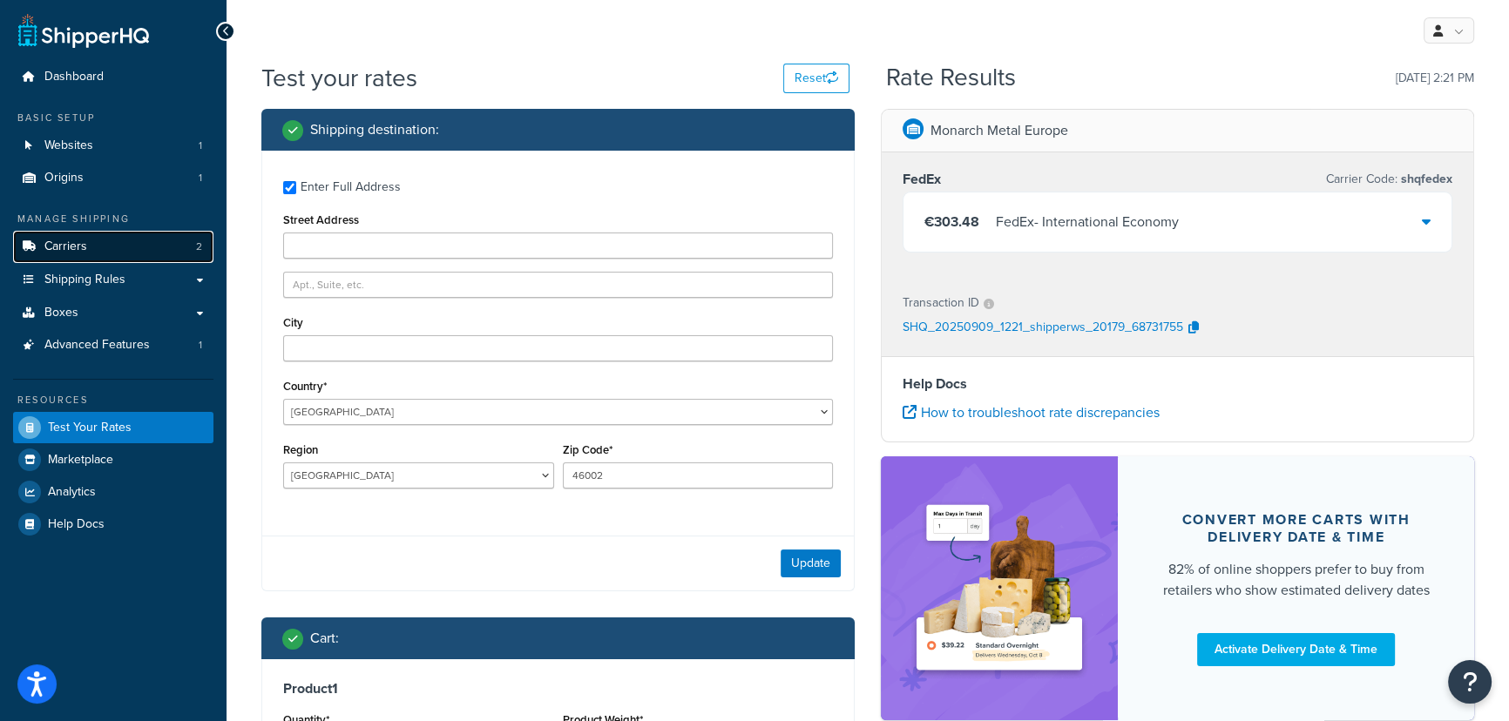
click at [61, 254] on span "Carriers" at bounding box center [65, 247] width 43 height 15
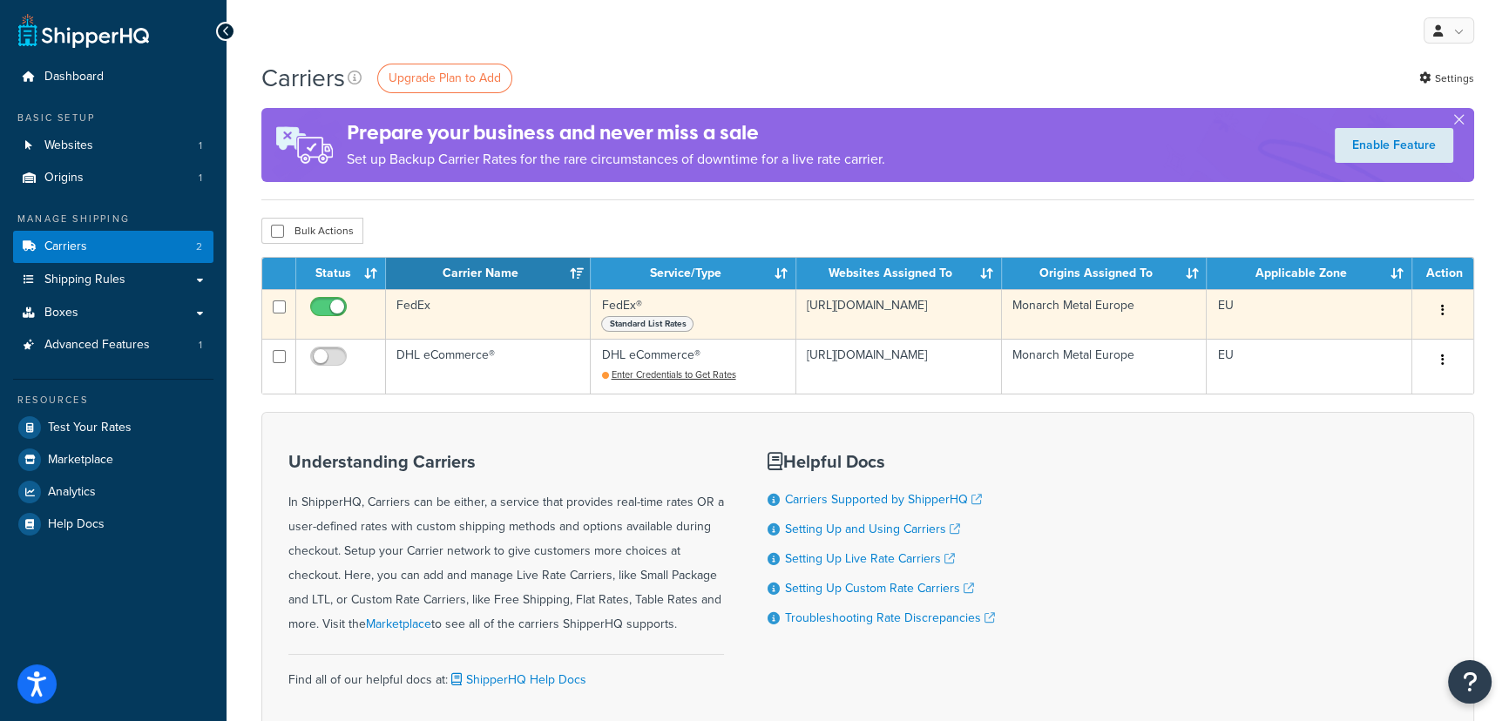
click at [666, 326] on span "Standard List Rates" at bounding box center [647, 324] width 92 height 16
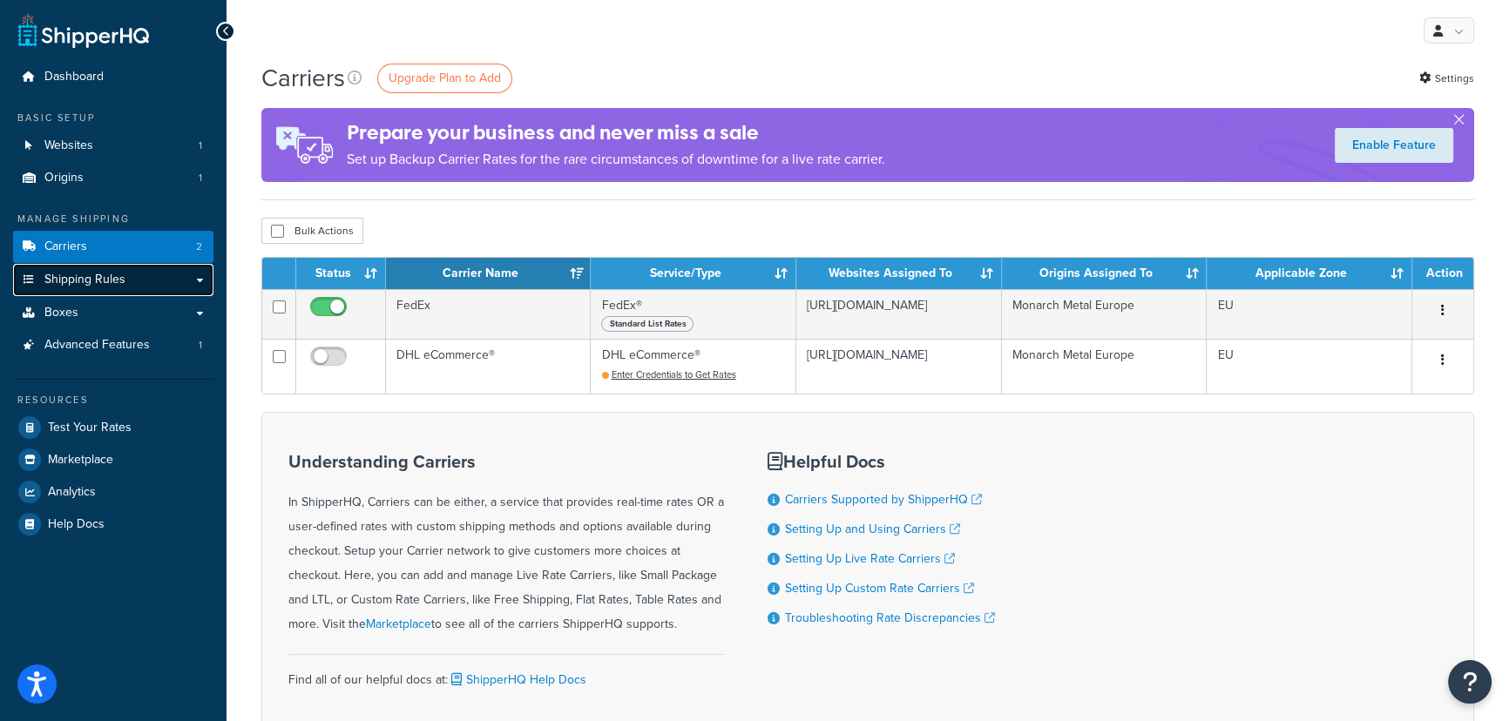
click at [64, 278] on span "Shipping Rules" at bounding box center [84, 280] width 81 height 15
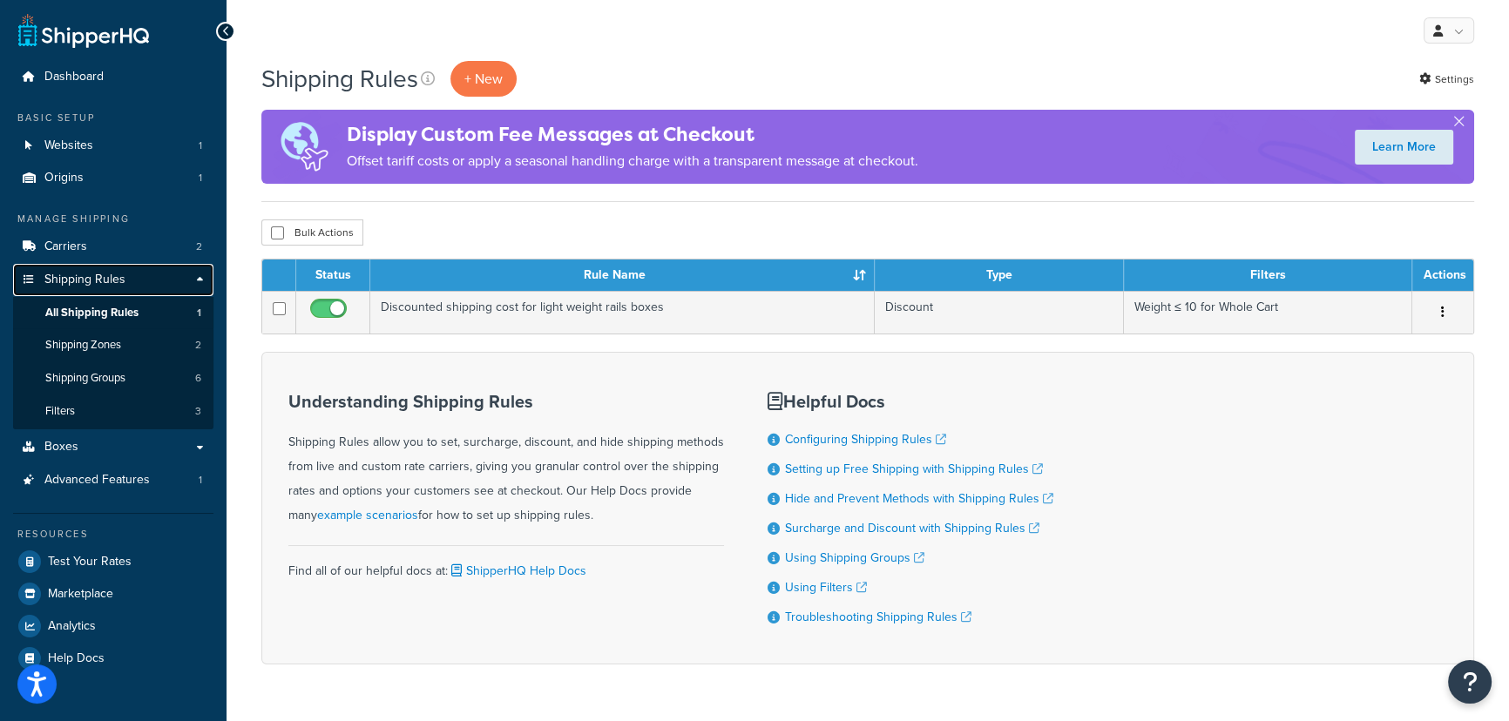
click at [116, 282] on span "Shipping Rules" at bounding box center [84, 280] width 81 height 15
click at [188, 279] on link "Shipping Rules" at bounding box center [113, 280] width 200 height 32
click at [105, 253] on link "Carriers 2" at bounding box center [113, 247] width 200 height 32
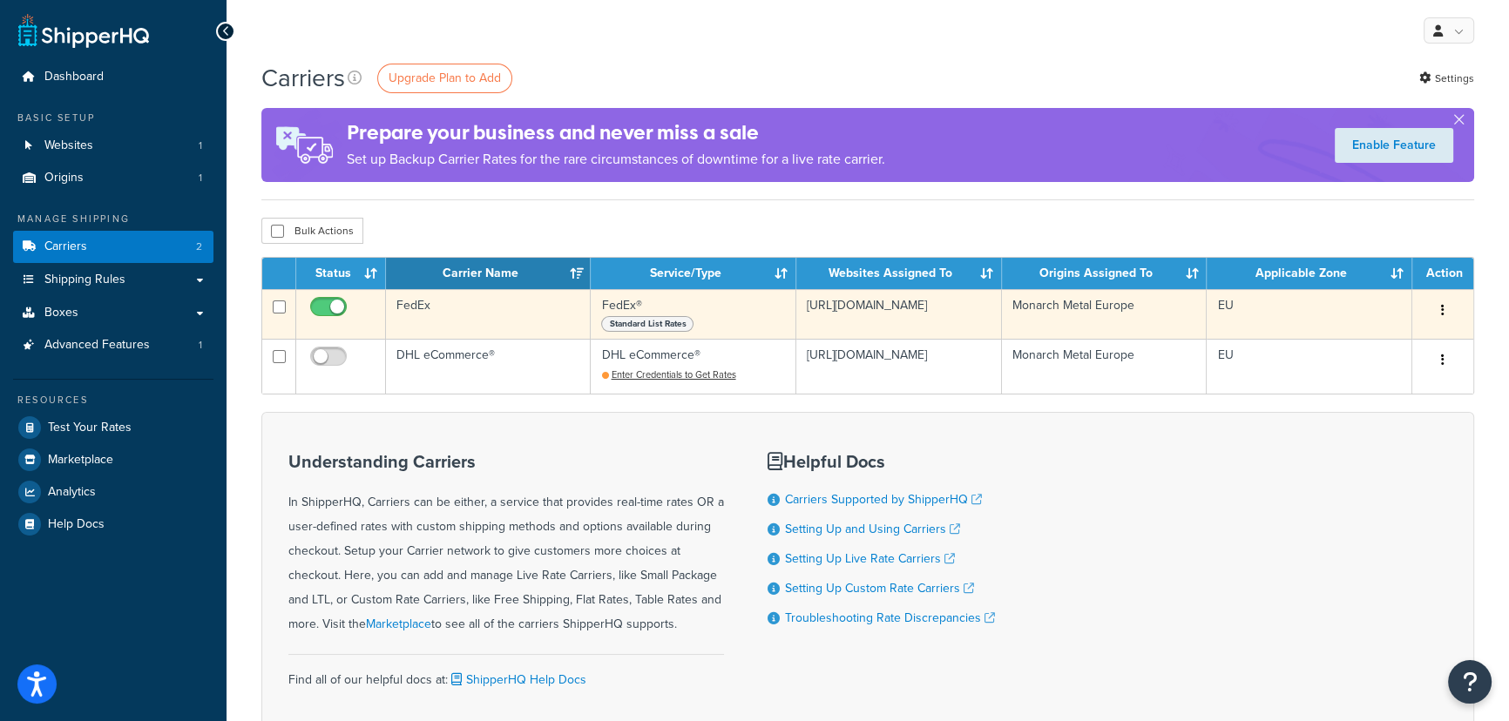
click at [1441, 314] on icon "button" at bounding box center [1442, 310] width 3 height 12
click at [1377, 348] on link "Edit" at bounding box center [1372, 346] width 138 height 36
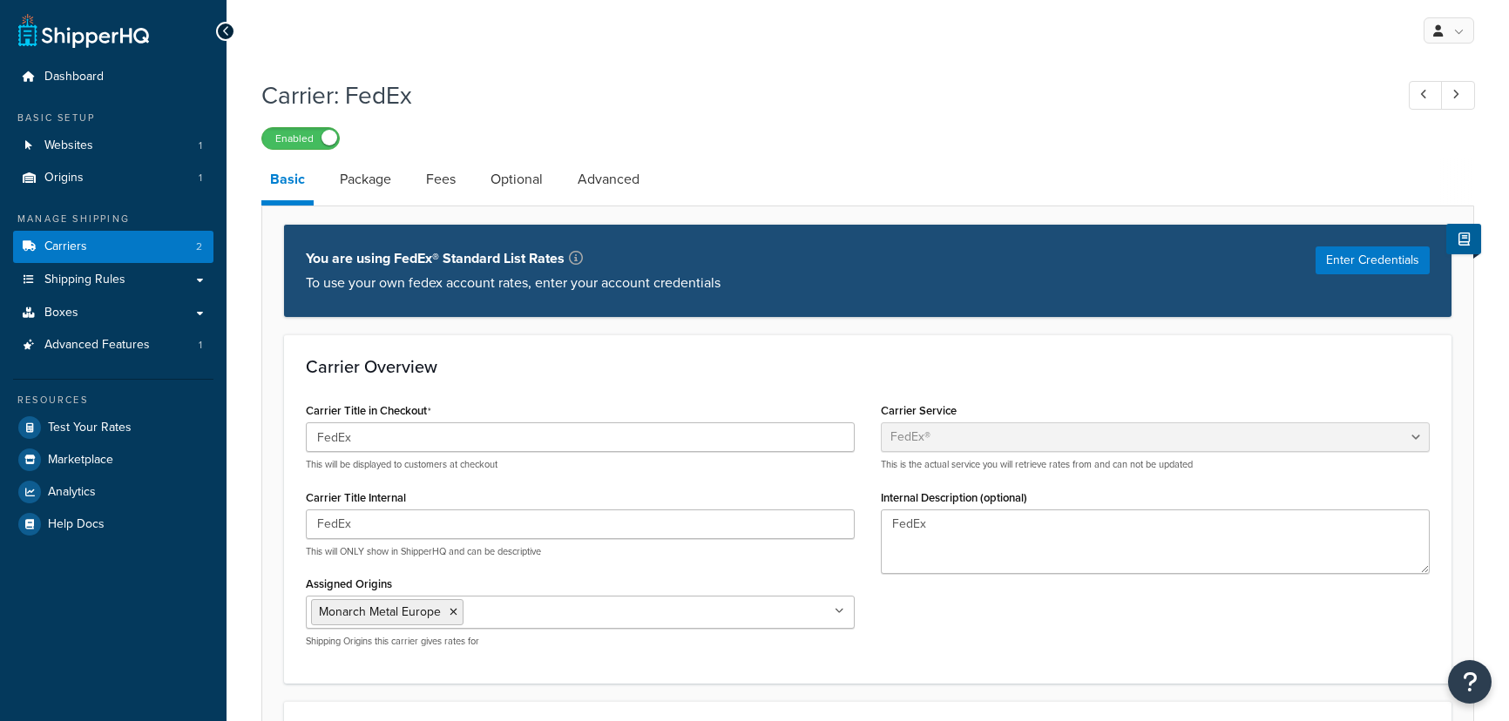
select select "fedEx"
select select "kg"
select select "CM"
select select "YOUR_PACKAGING"
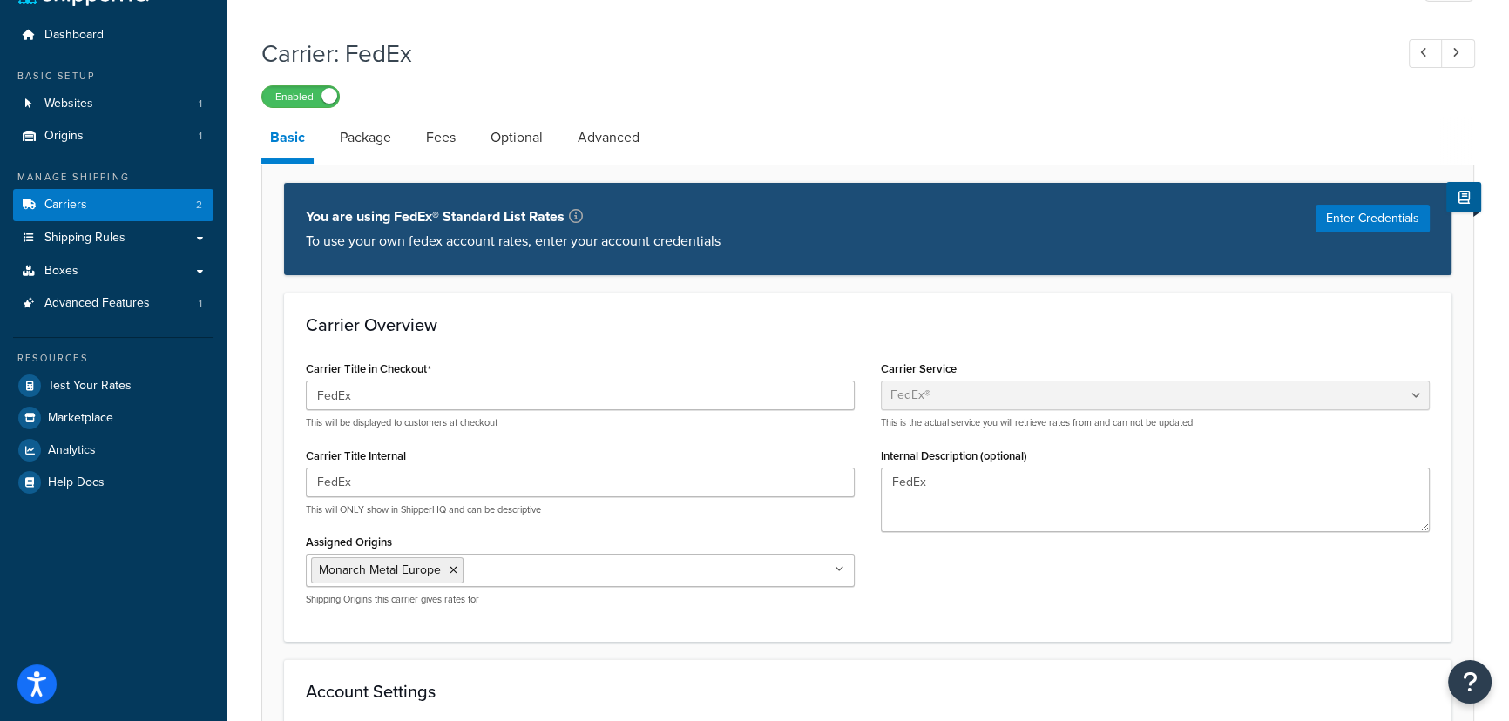
scroll to position [78, 0]
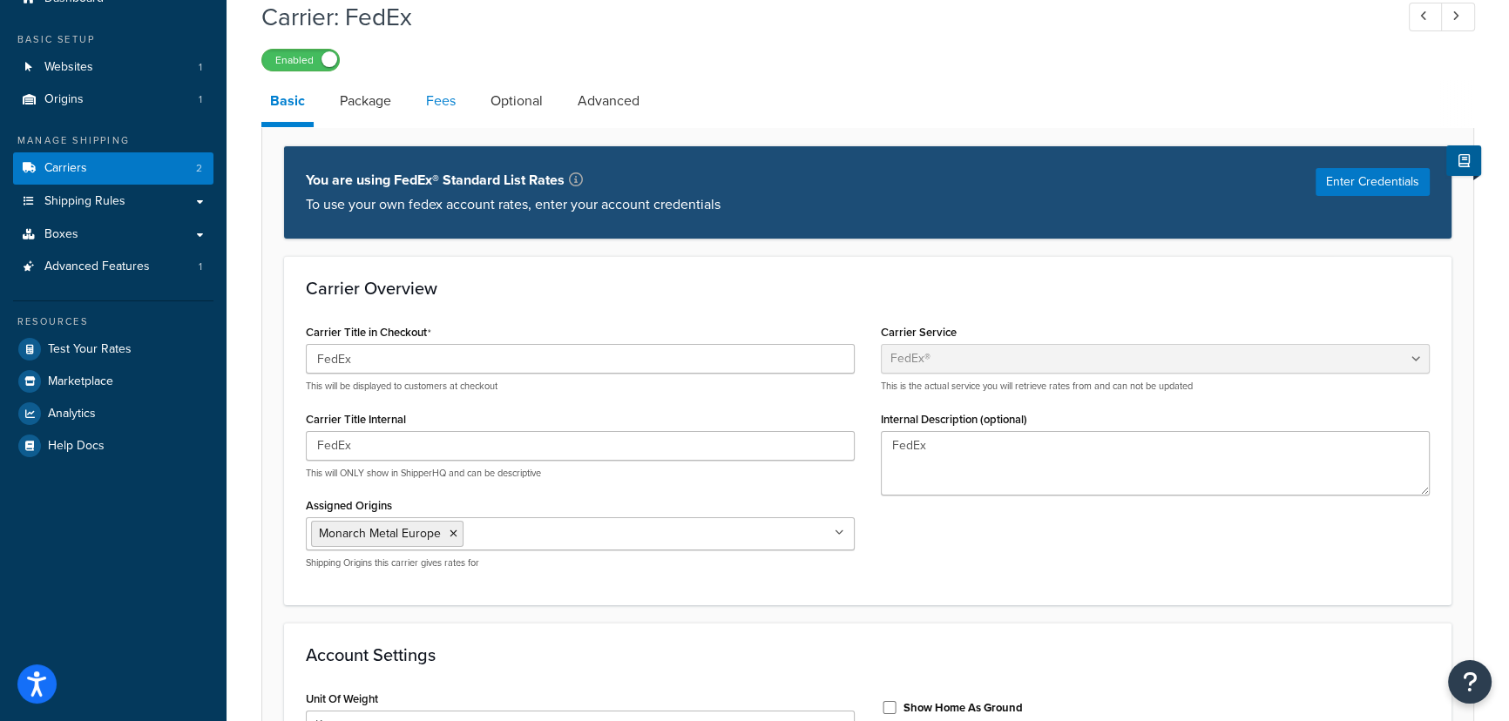
click at [442, 97] on link "Fees" at bounding box center [440, 101] width 47 height 42
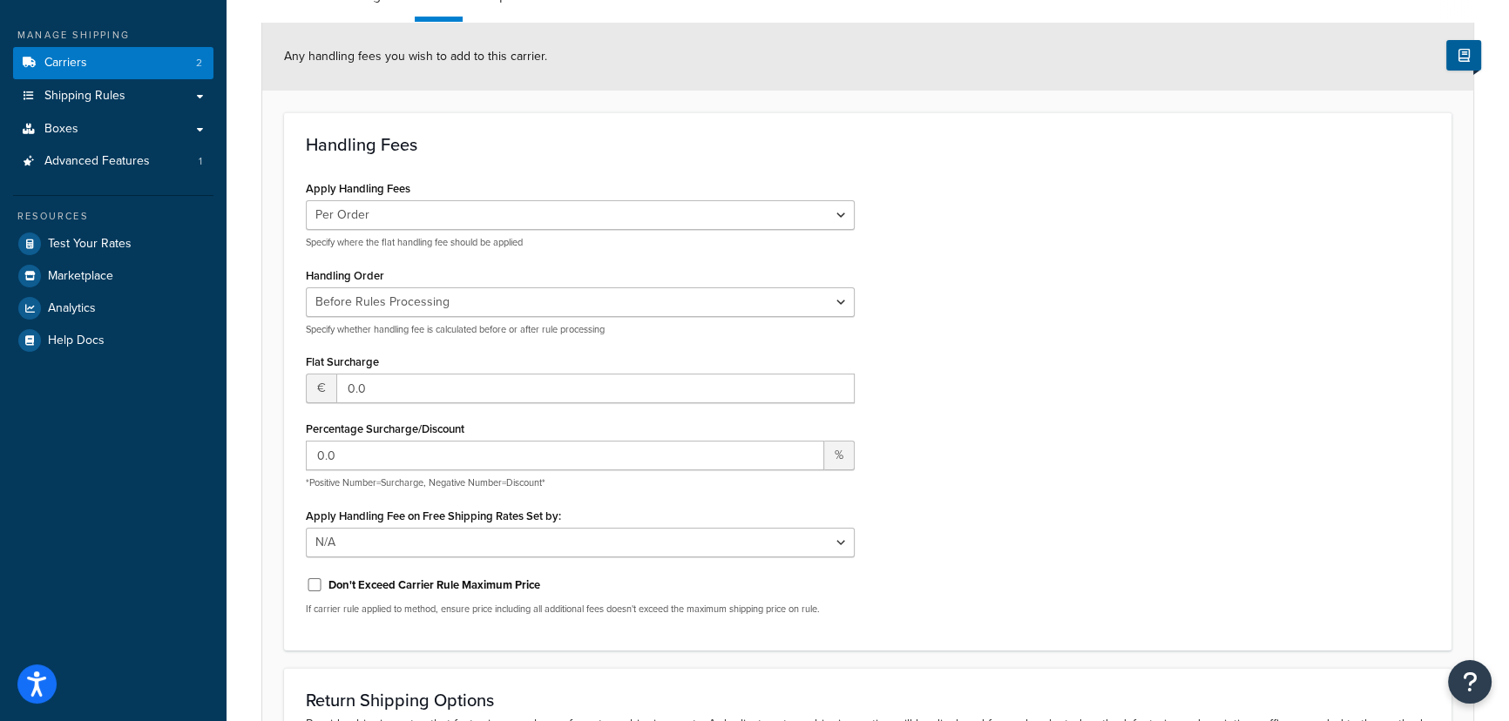
scroll to position [78, 0]
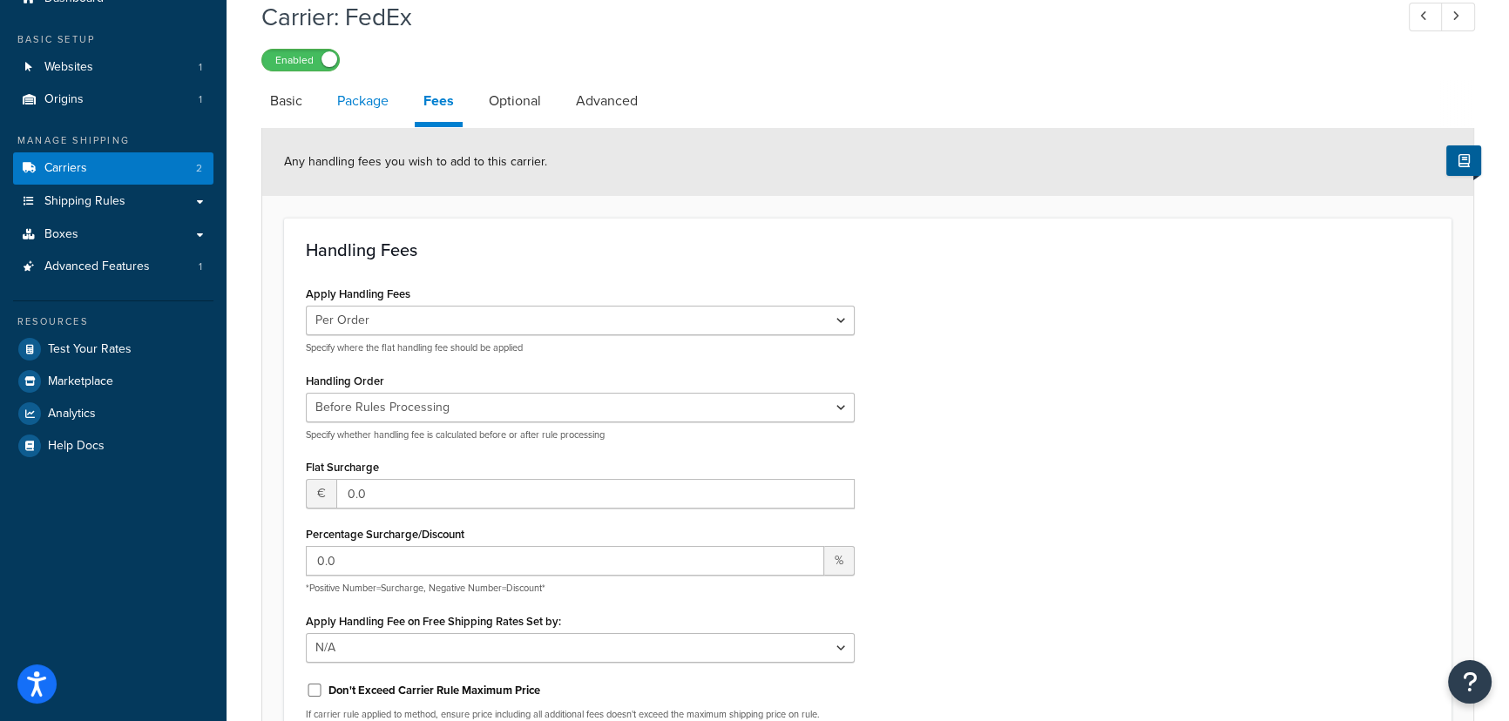
click at [374, 106] on link "Package" at bounding box center [362, 101] width 69 height 42
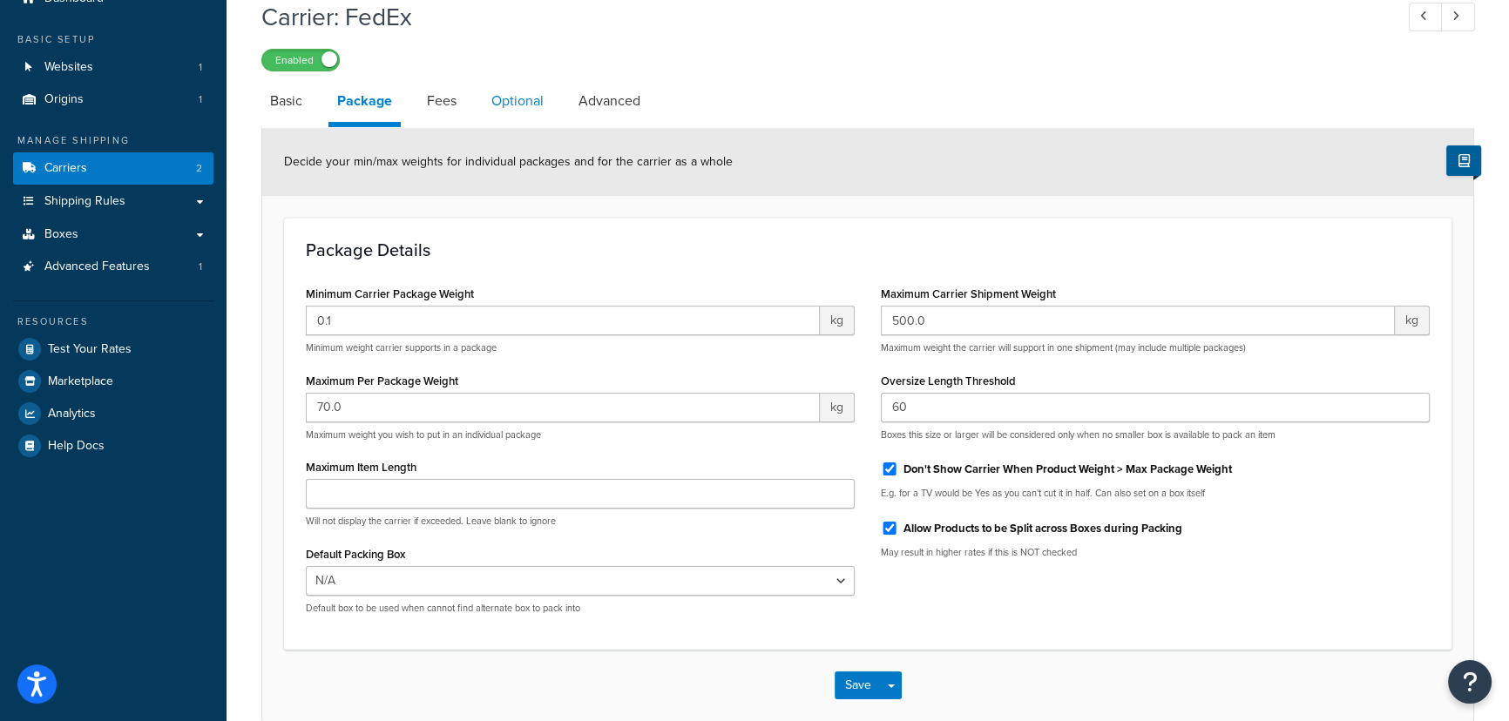
click at [515, 118] on link "Optional" at bounding box center [518, 101] width 70 height 42
select select "business"
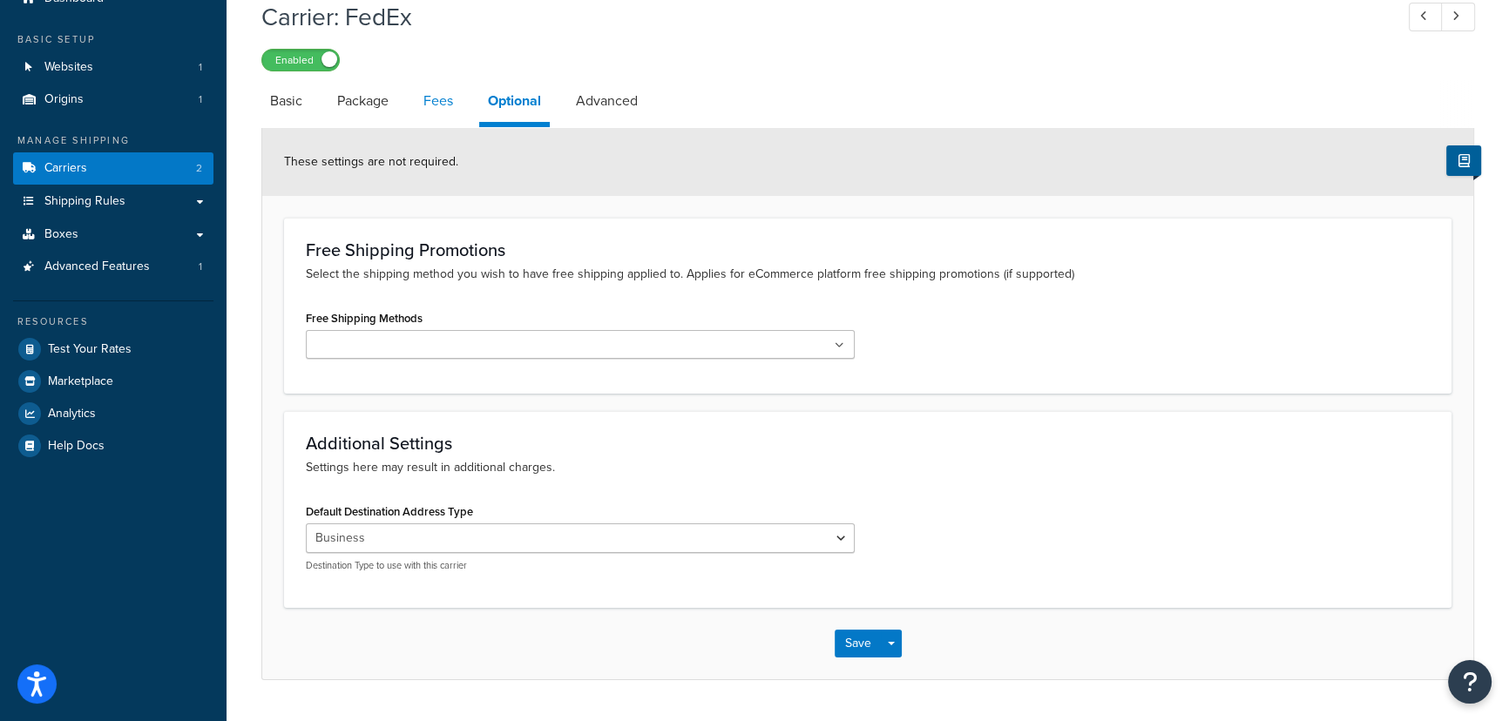
click at [442, 108] on link "Fees" at bounding box center [438, 101] width 47 height 42
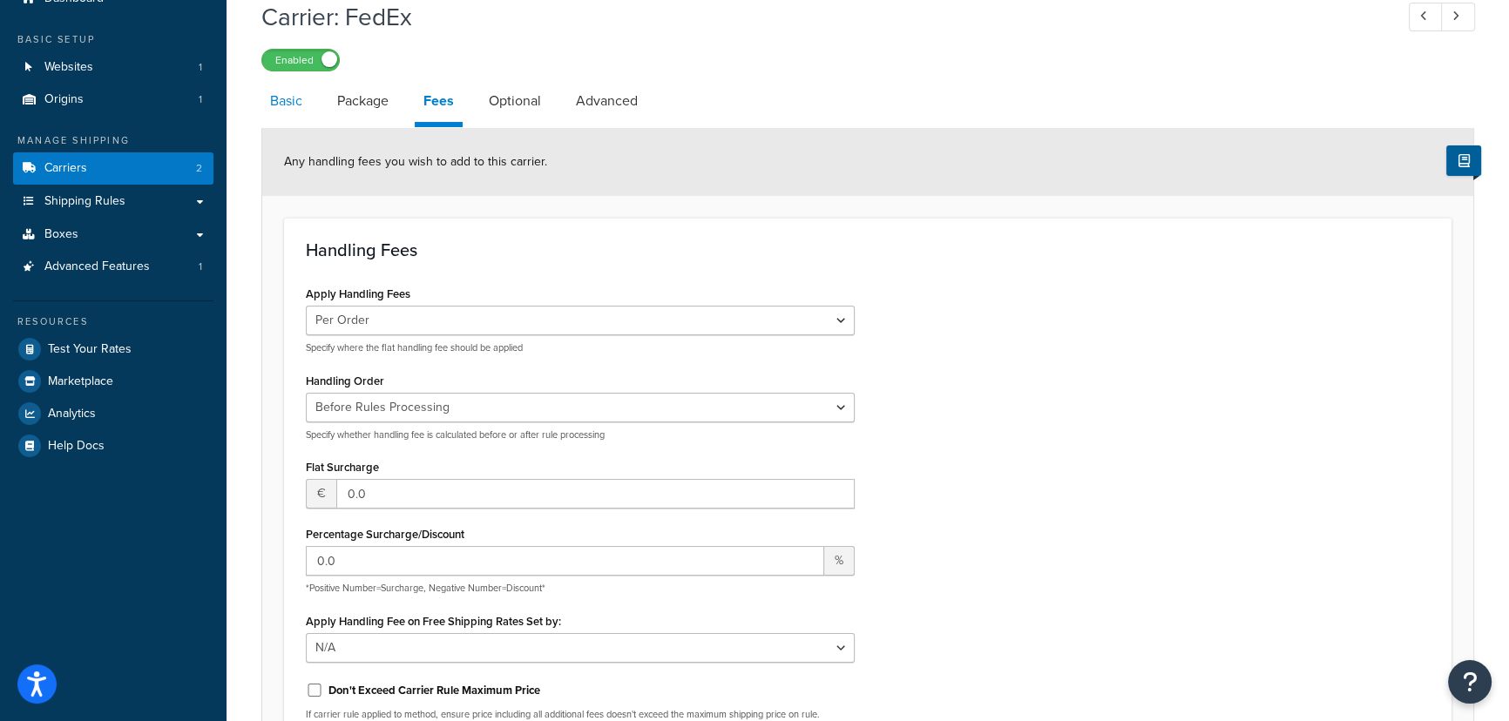
click at [295, 107] on link "Basic" at bounding box center [286, 101] width 50 height 42
select select "fedEx"
select select "kg"
select select "CM"
select select "YOUR_PACKAGING"
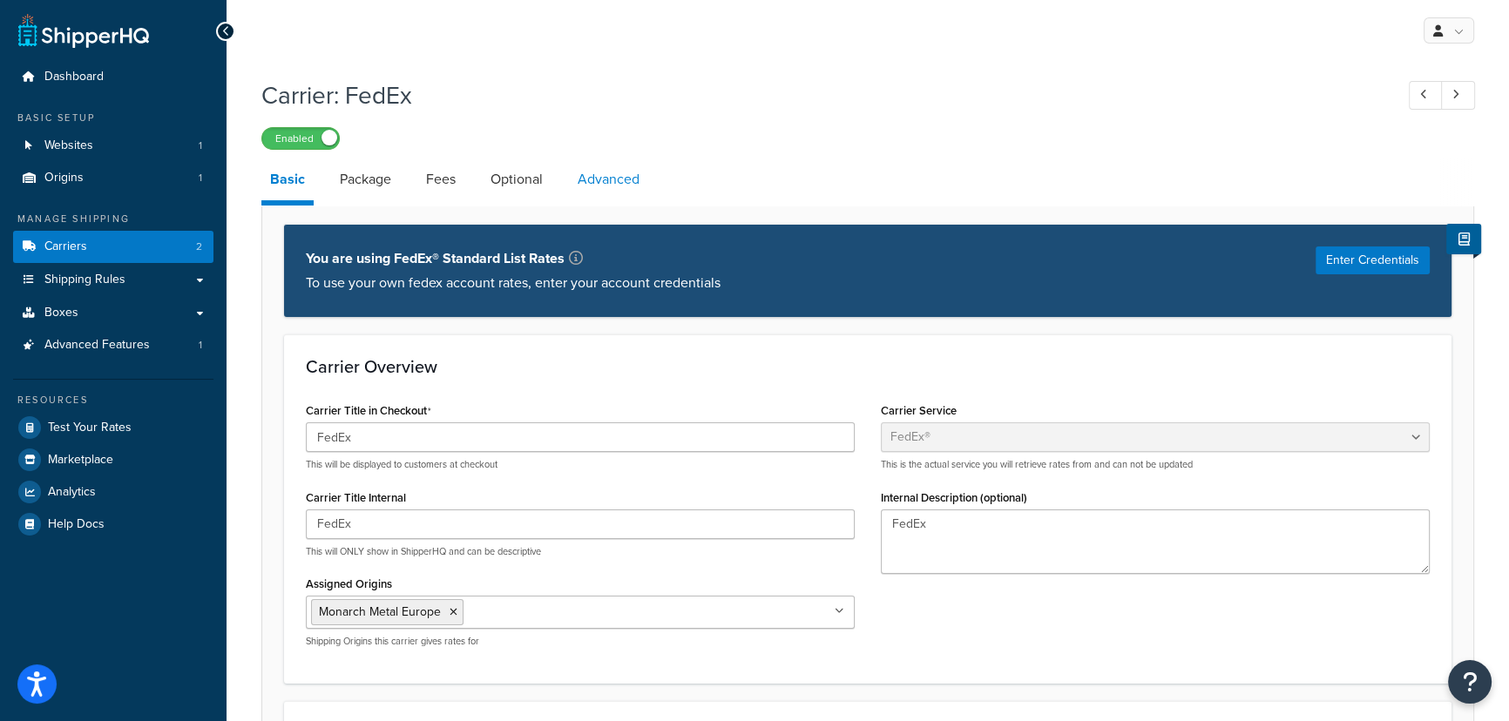
click at [596, 179] on link "Advanced" at bounding box center [608, 180] width 79 height 42
select select "false"
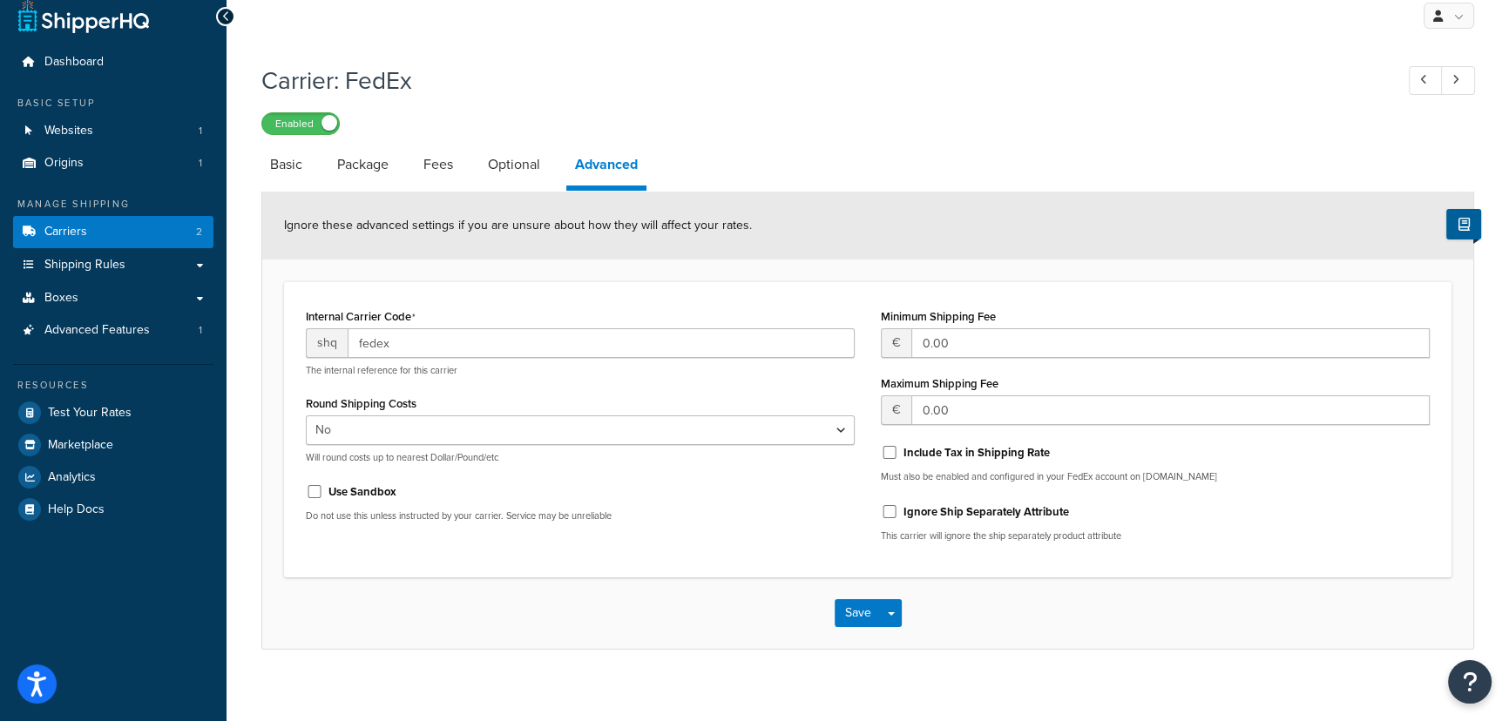
scroll to position [30, 0]
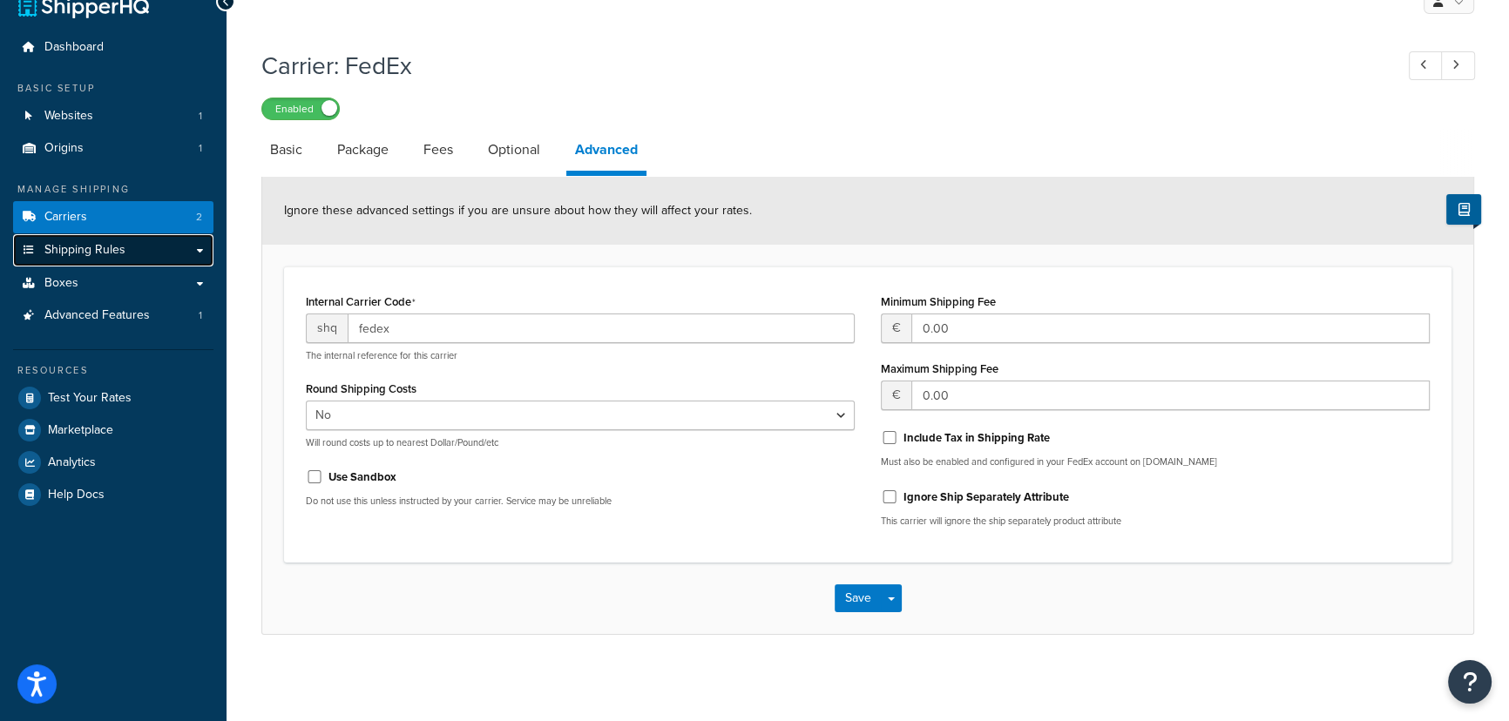
click at [146, 246] on link "Shipping Rules" at bounding box center [113, 250] width 200 height 32
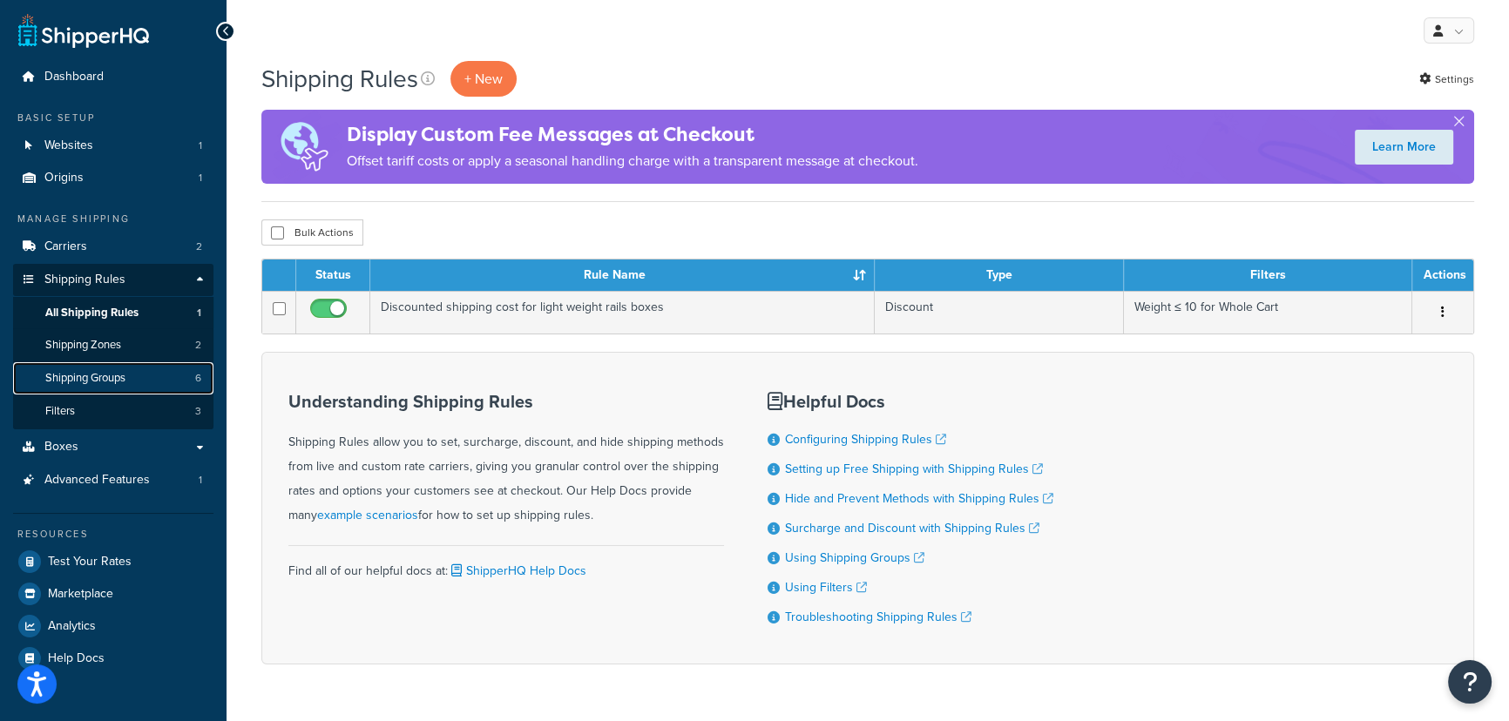
click at [122, 380] on span "Shipping Groups" at bounding box center [85, 378] width 80 height 15
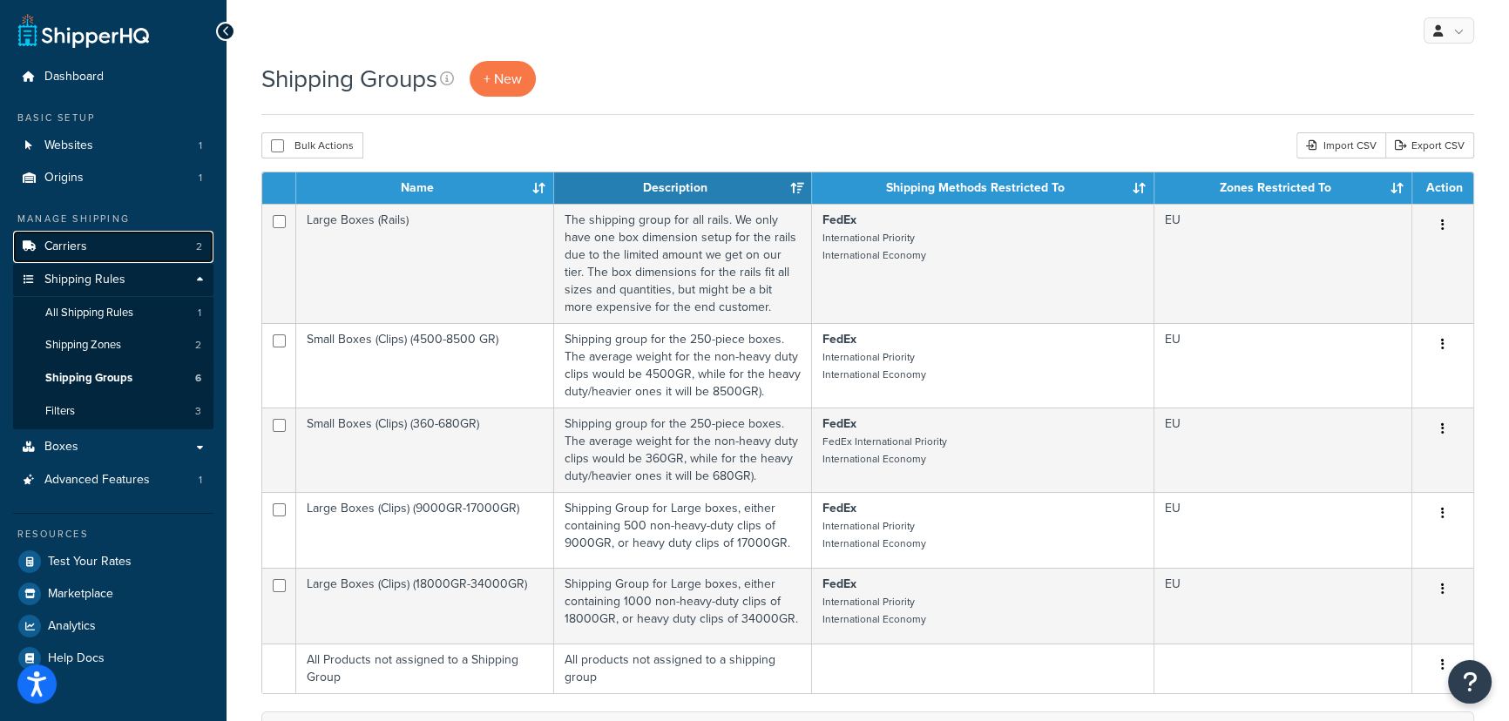
click at [108, 251] on link "Carriers 2" at bounding box center [113, 247] width 200 height 32
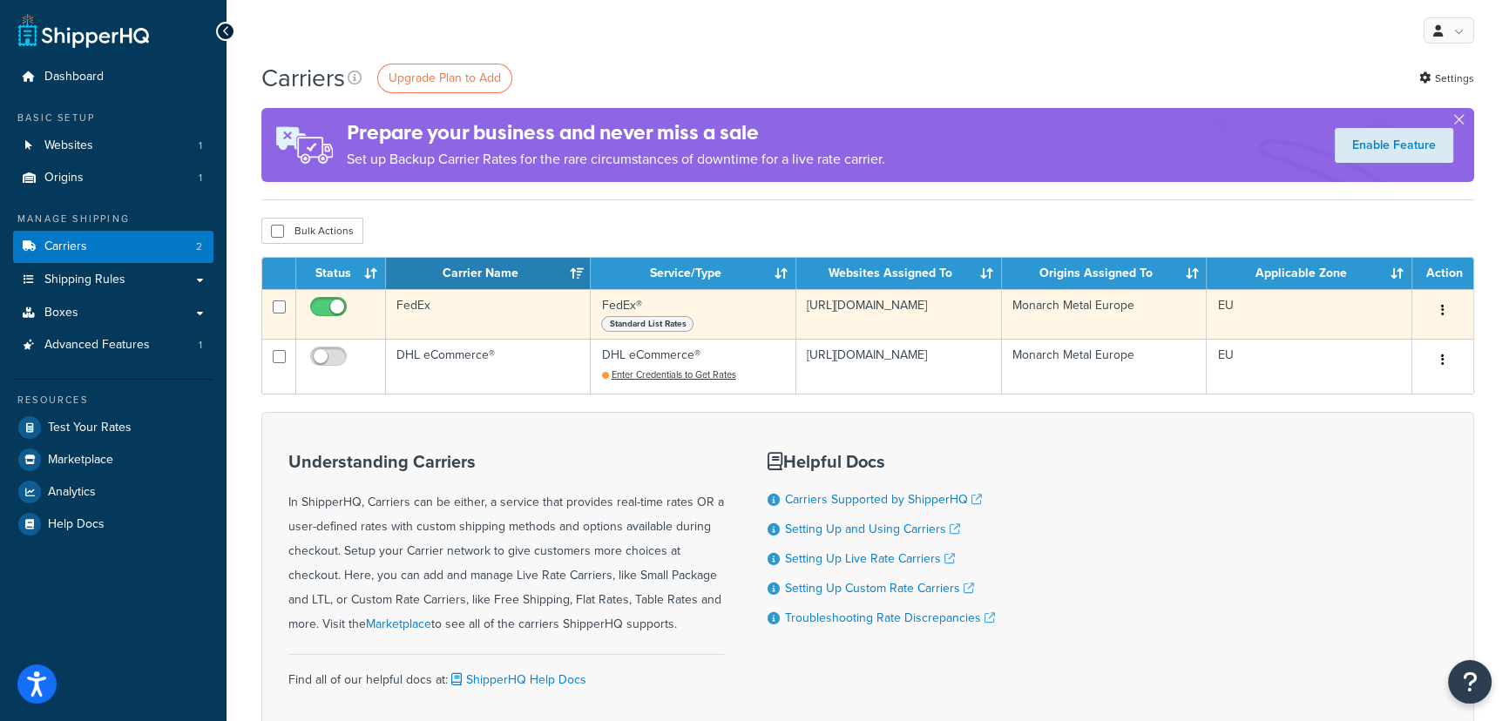
click at [1449, 314] on button "button" at bounding box center [1443, 311] width 24 height 28
click at [1361, 340] on link "Edit" at bounding box center [1372, 346] width 138 height 36
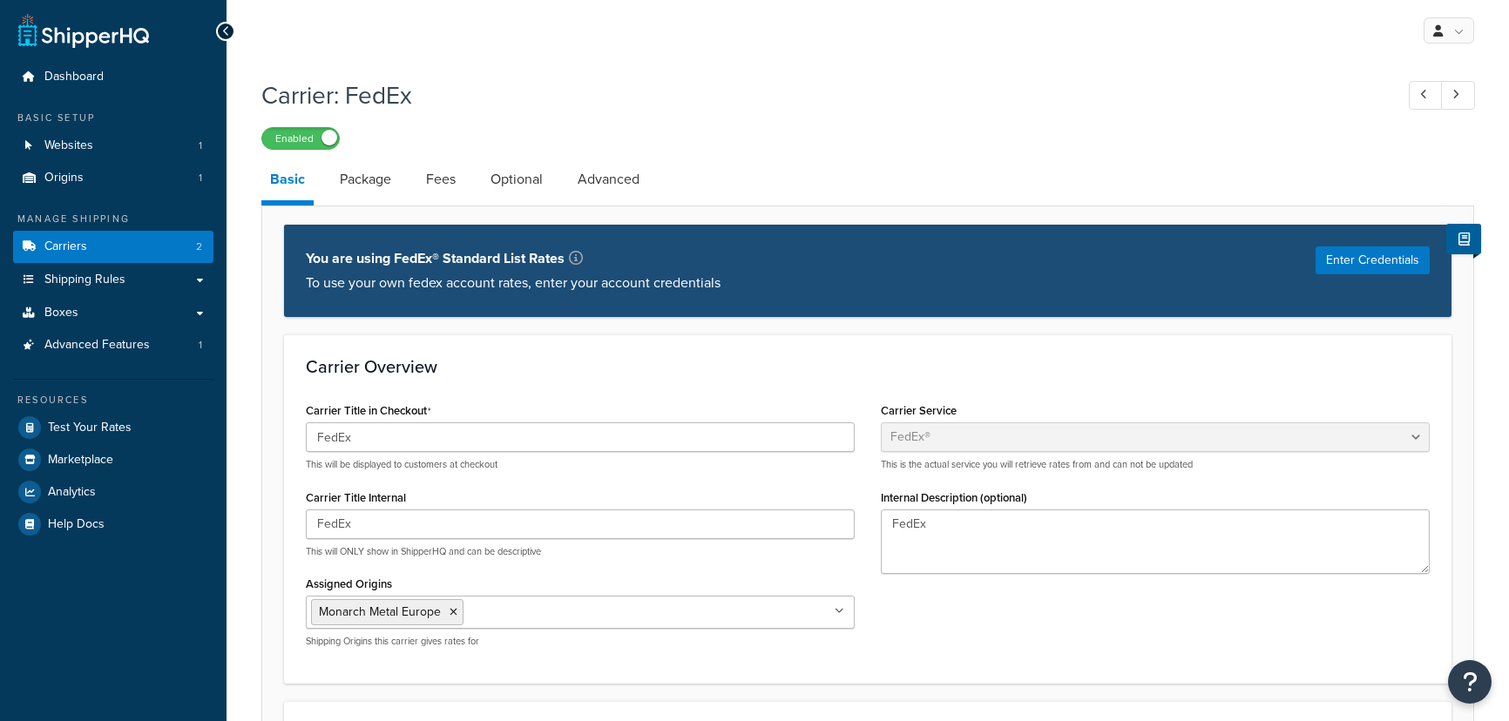
select select "fedEx"
select select "kg"
select select "CM"
select select "YOUR_PACKAGING"
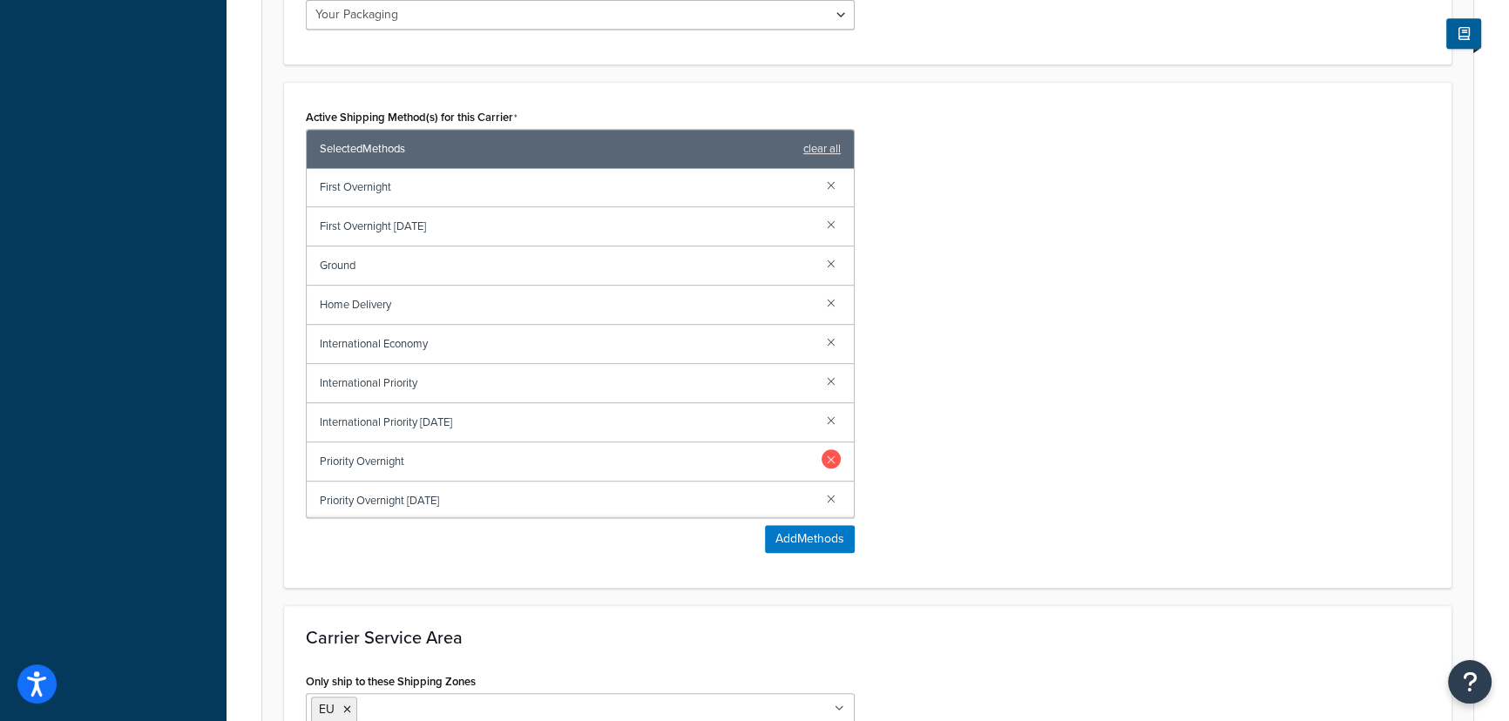
scroll to position [159, 0]
click at [822, 495] on link at bounding box center [831, 497] width 19 height 19
click at [822, 495] on link at bounding box center [831, 496] width 19 height 19
click at [822, 495] on link at bounding box center [831, 497] width 19 height 19
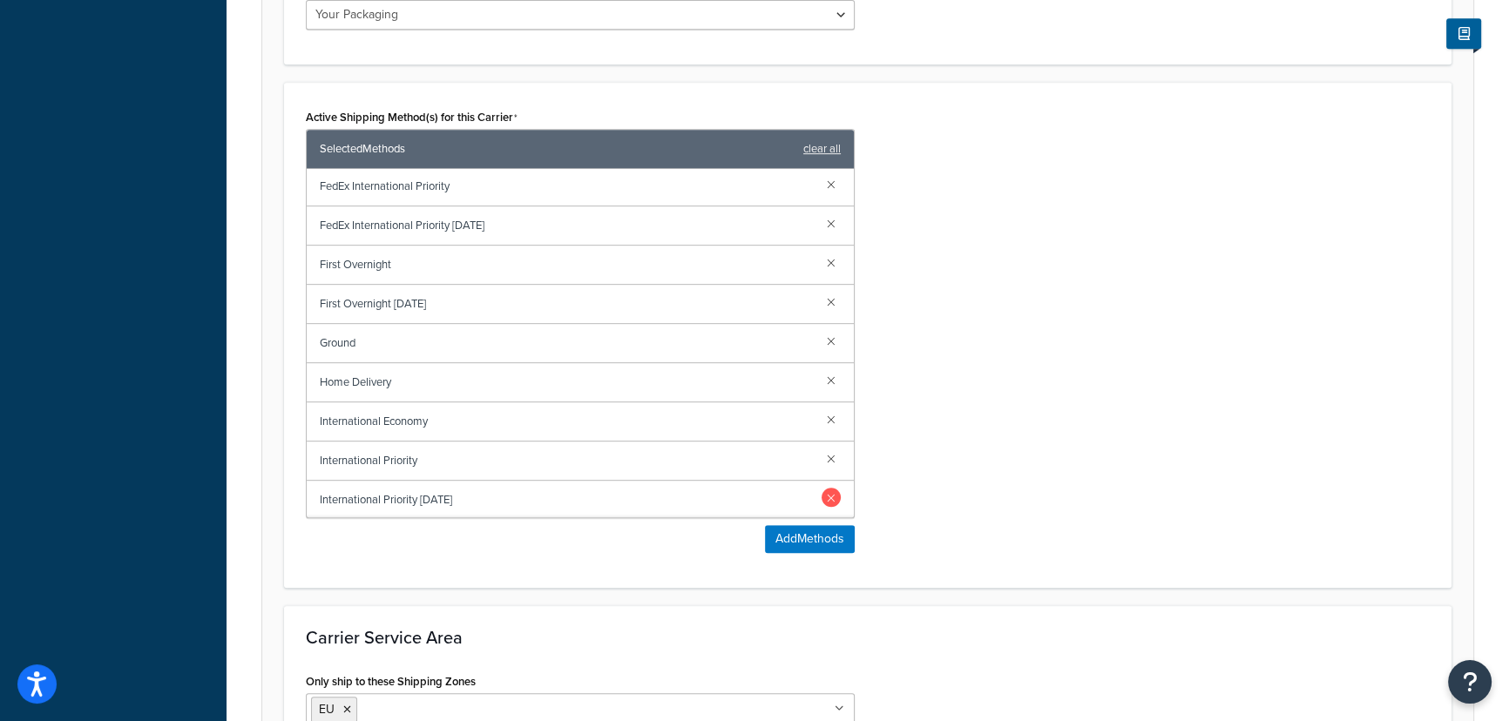
scroll to position [42, 0]
click at [822, 417] on link at bounding box center [831, 418] width 19 height 19
click at [822, 415] on link at bounding box center [831, 418] width 19 height 19
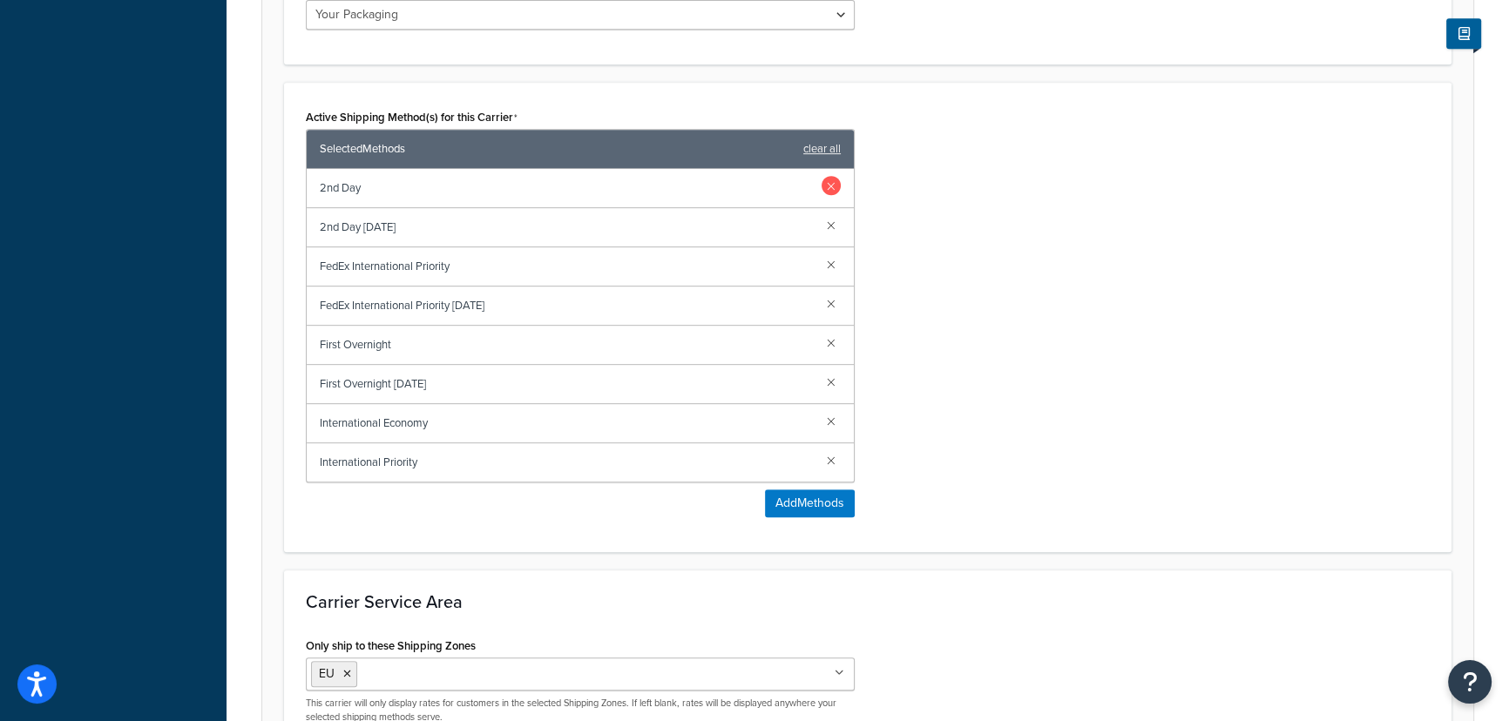
click at [828, 186] on link at bounding box center [831, 185] width 19 height 19
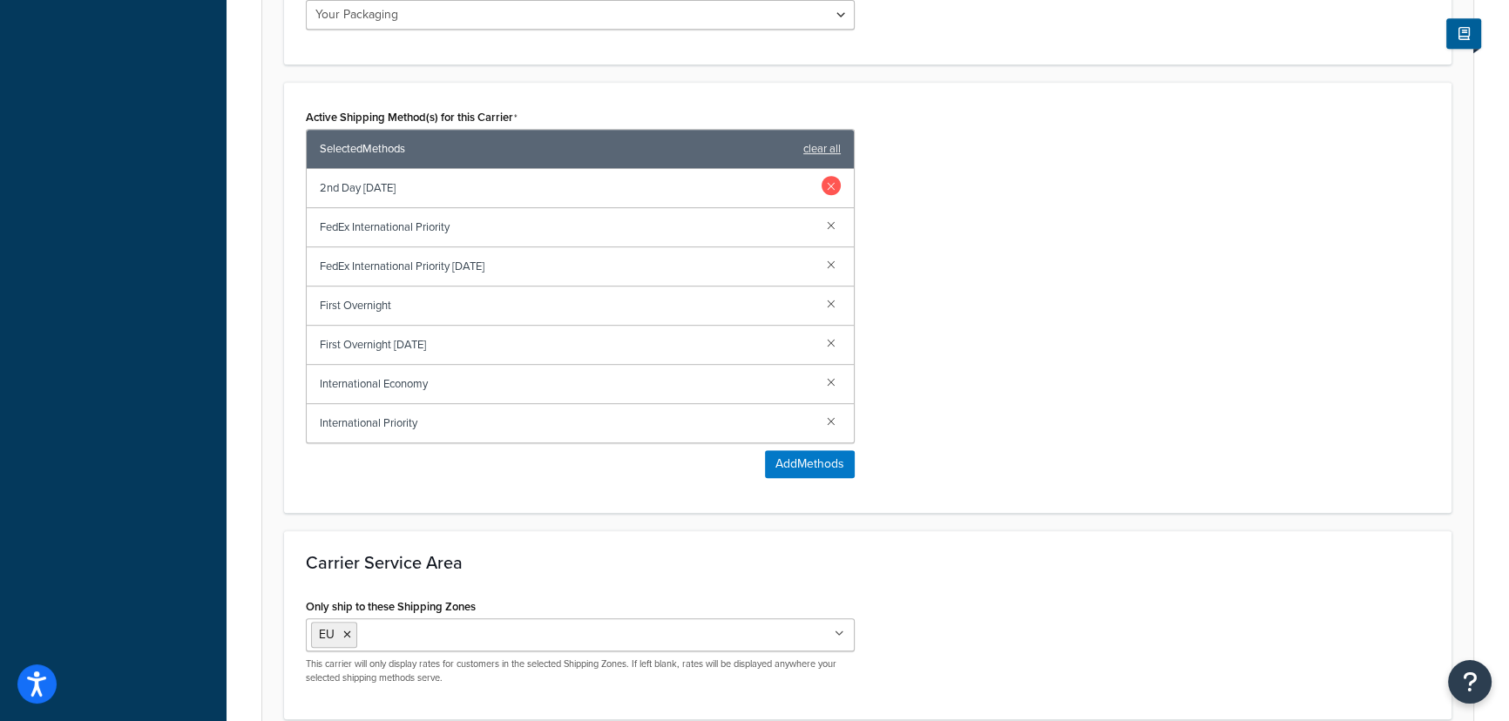
click at [828, 186] on link at bounding box center [831, 185] width 19 height 19
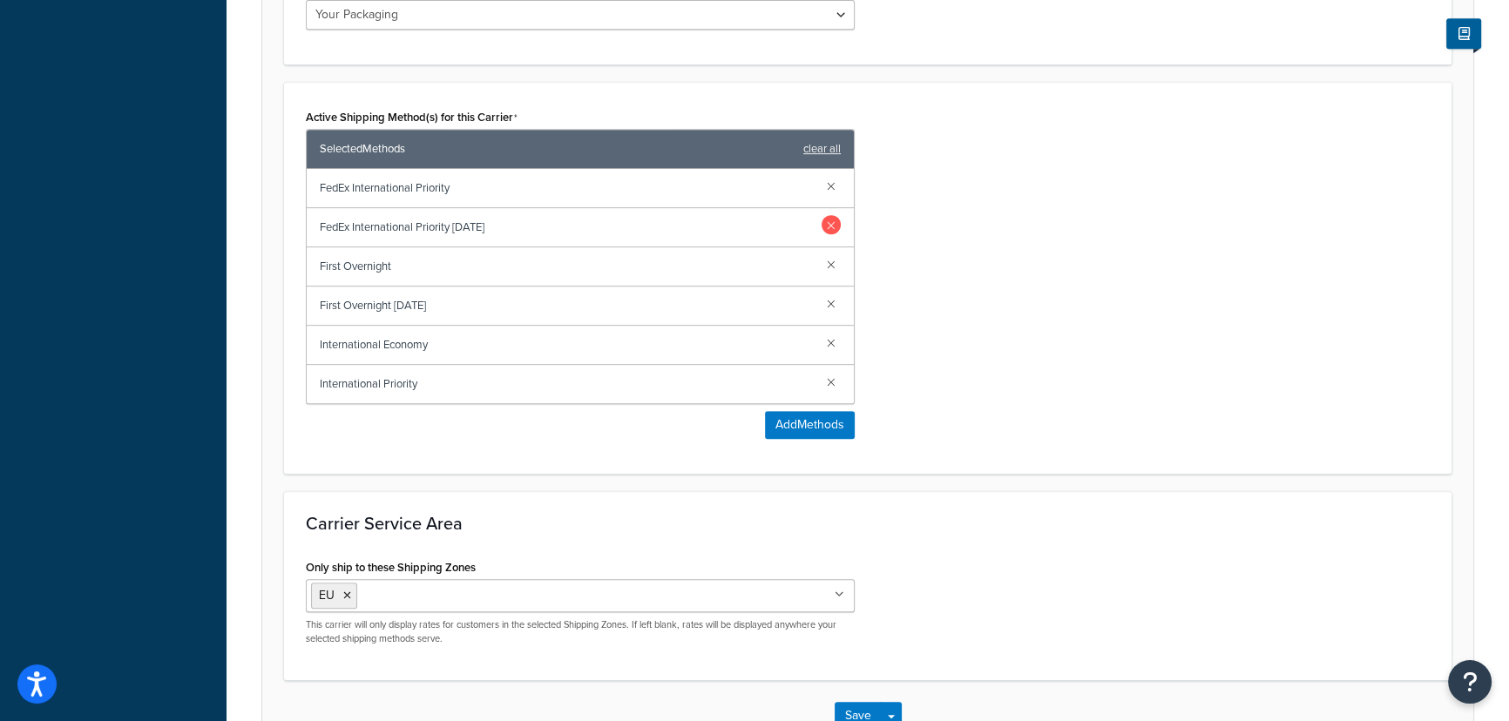
click at [831, 221] on link at bounding box center [831, 224] width 19 height 19
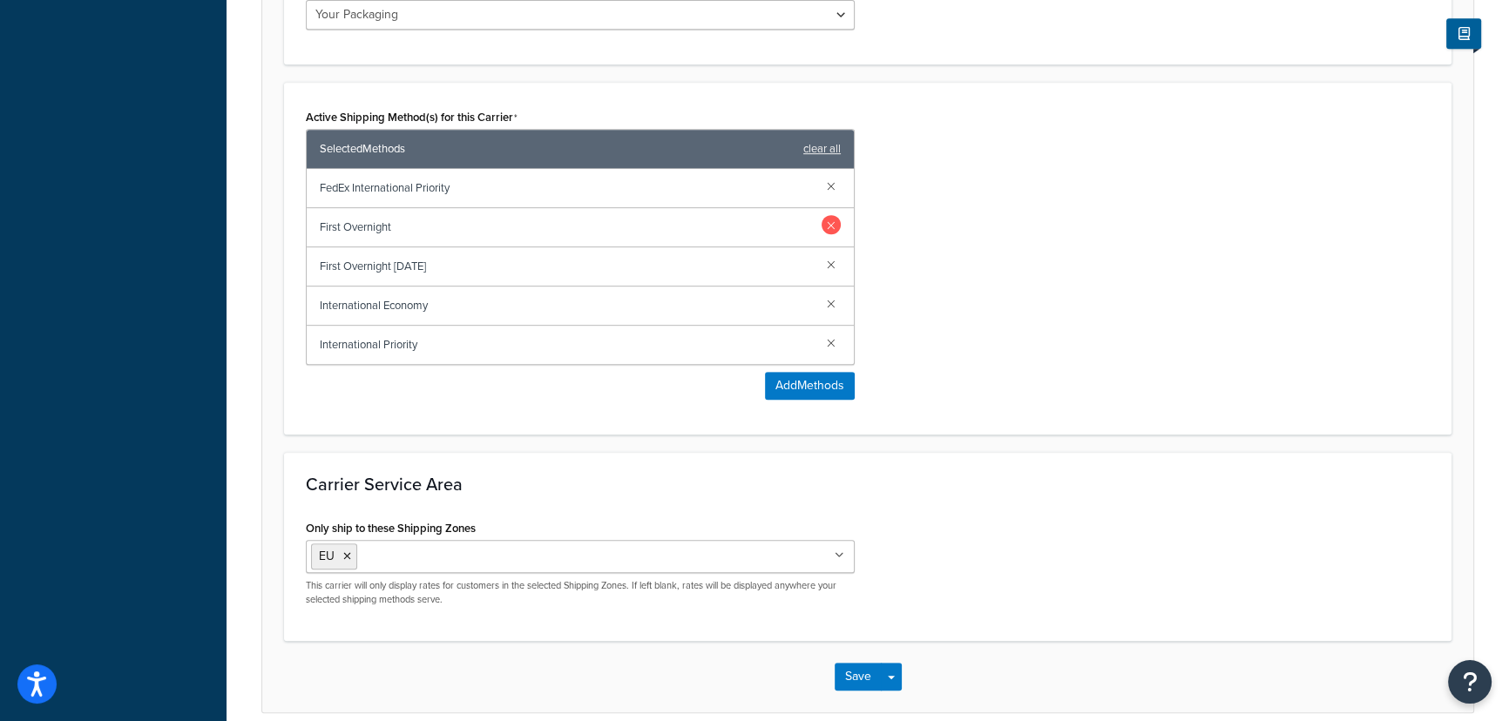
click at [831, 222] on link at bounding box center [831, 224] width 19 height 19
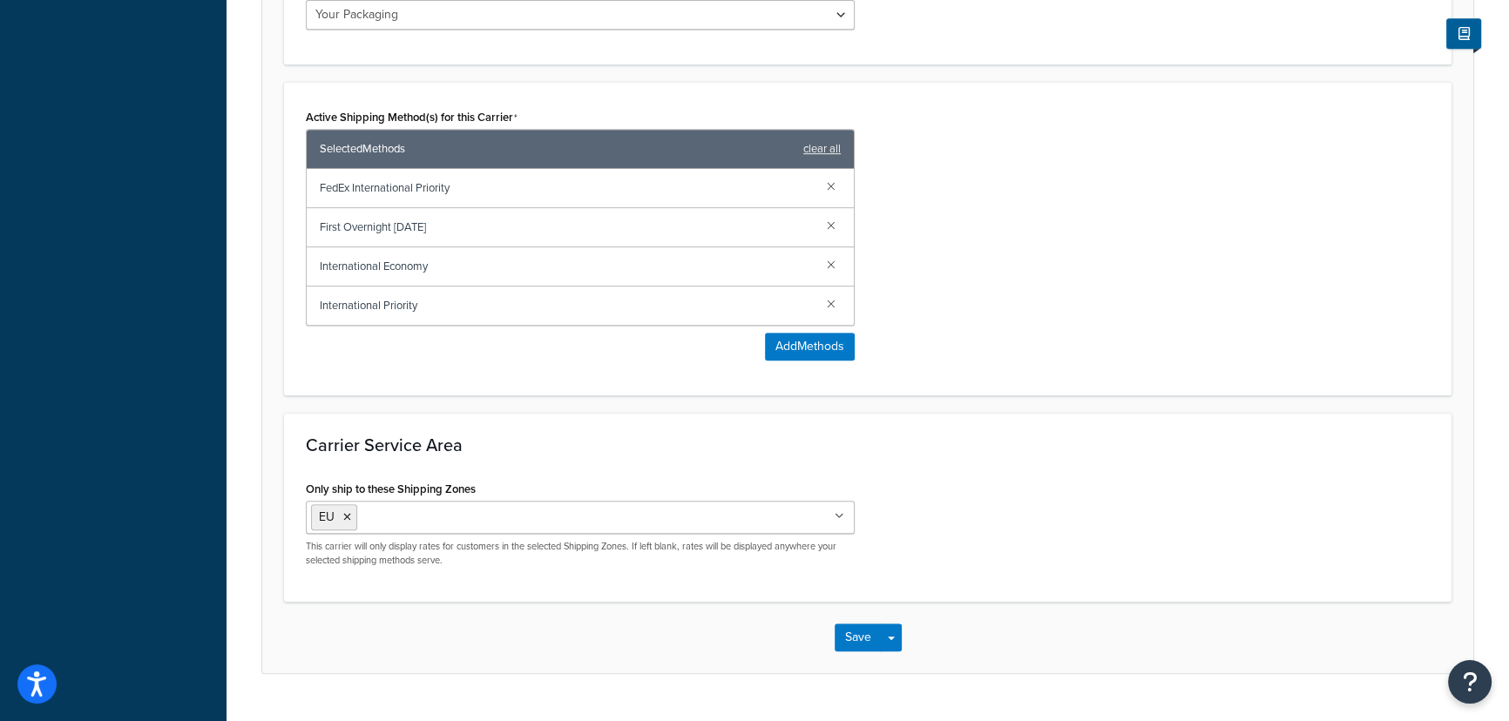
scroll to position [1066, 0]
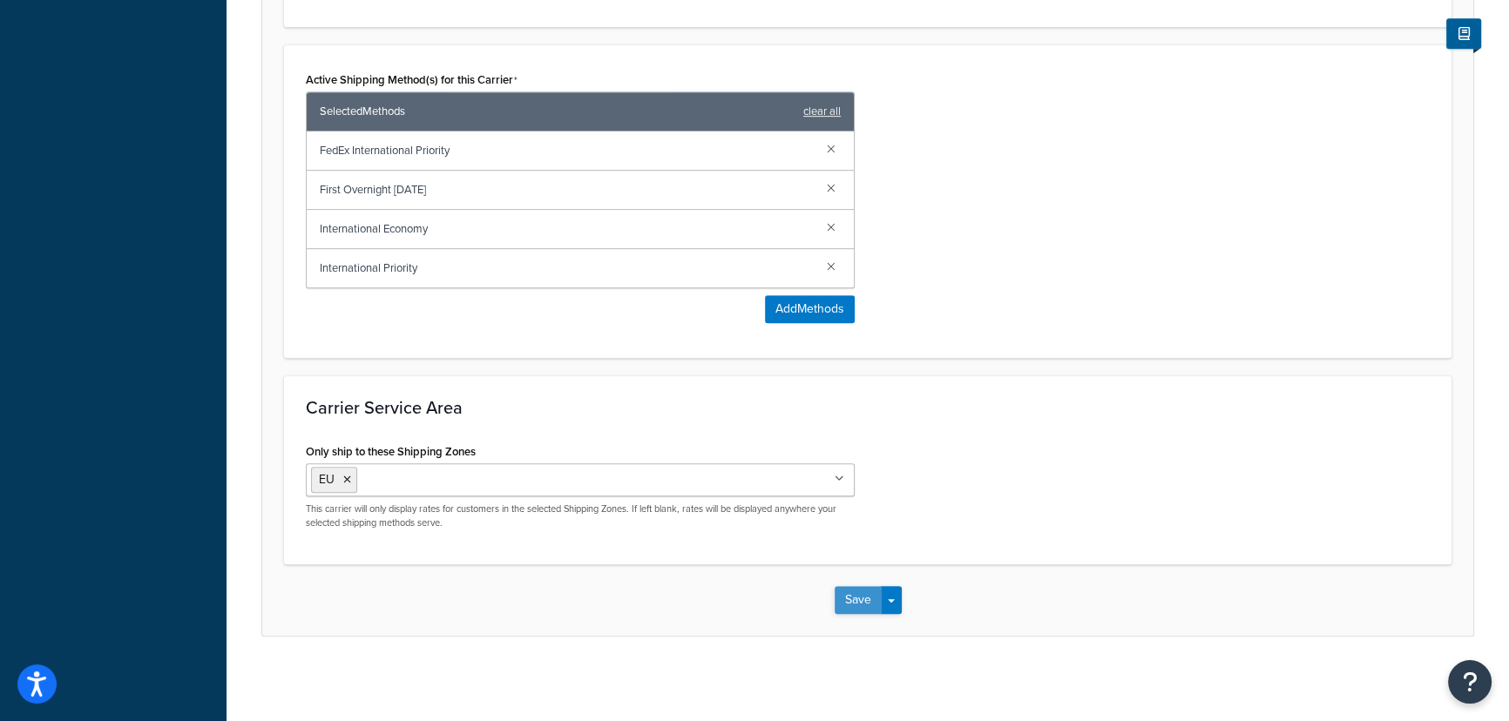
click at [850, 599] on button "Save" at bounding box center [858, 600] width 47 height 28
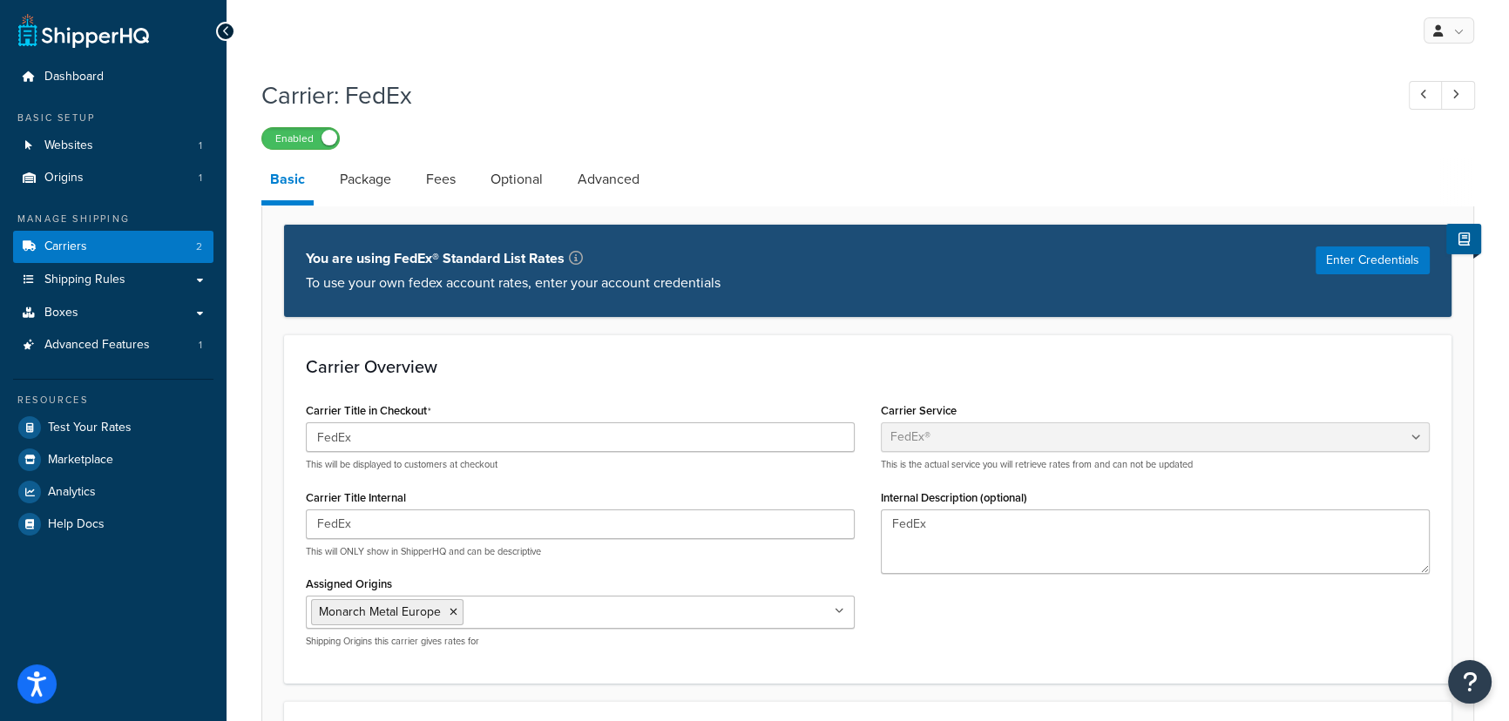
scroll to position [254, 0]
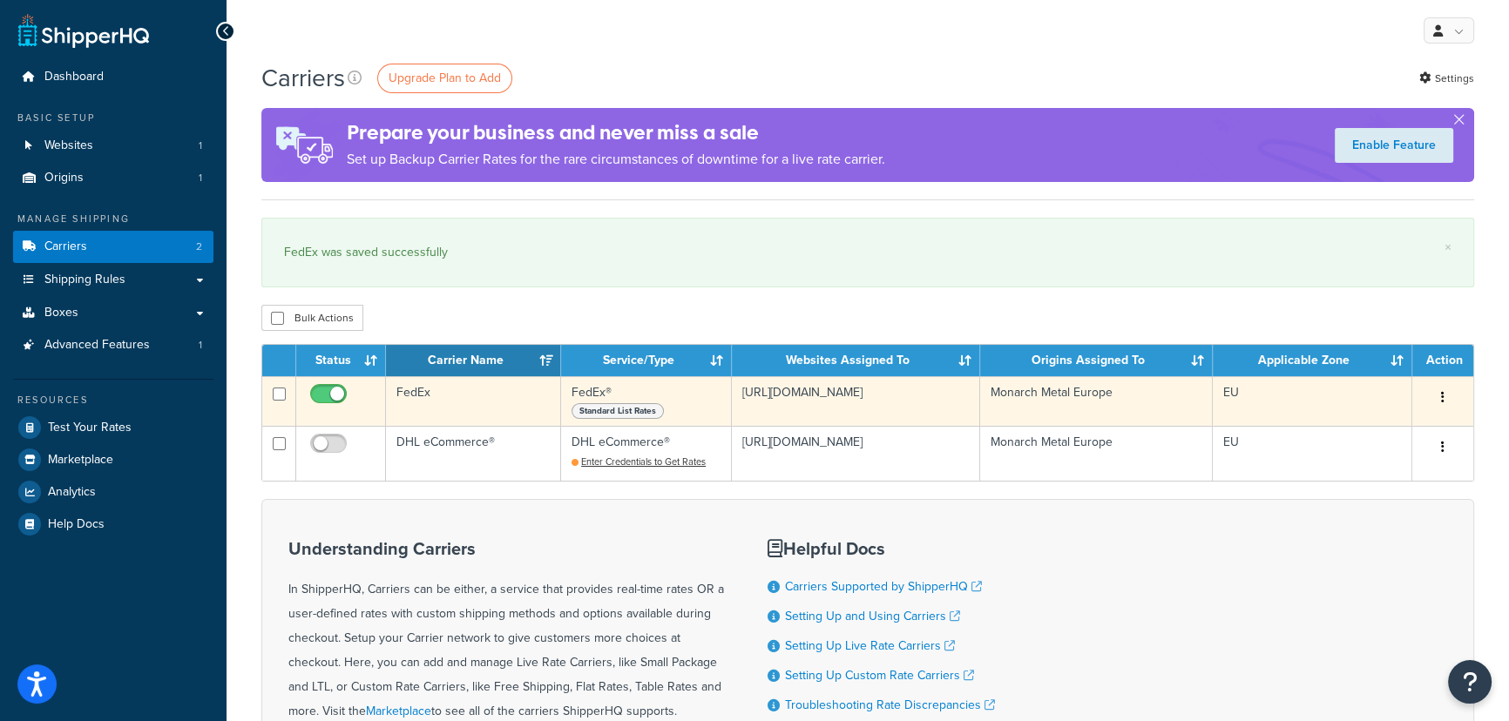
click at [1446, 400] on button "button" at bounding box center [1443, 398] width 24 height 28
click at [645, 415] on span "Standard List Rates" at bounding box center [618, 411] width 92 height 16
click at [1451, 392] on button "button" at bounding box center [1443, 398] width 24 height 28
click at [1325, 429] on link "Edit" at bounding box center [1372, 433] width 138 height 36
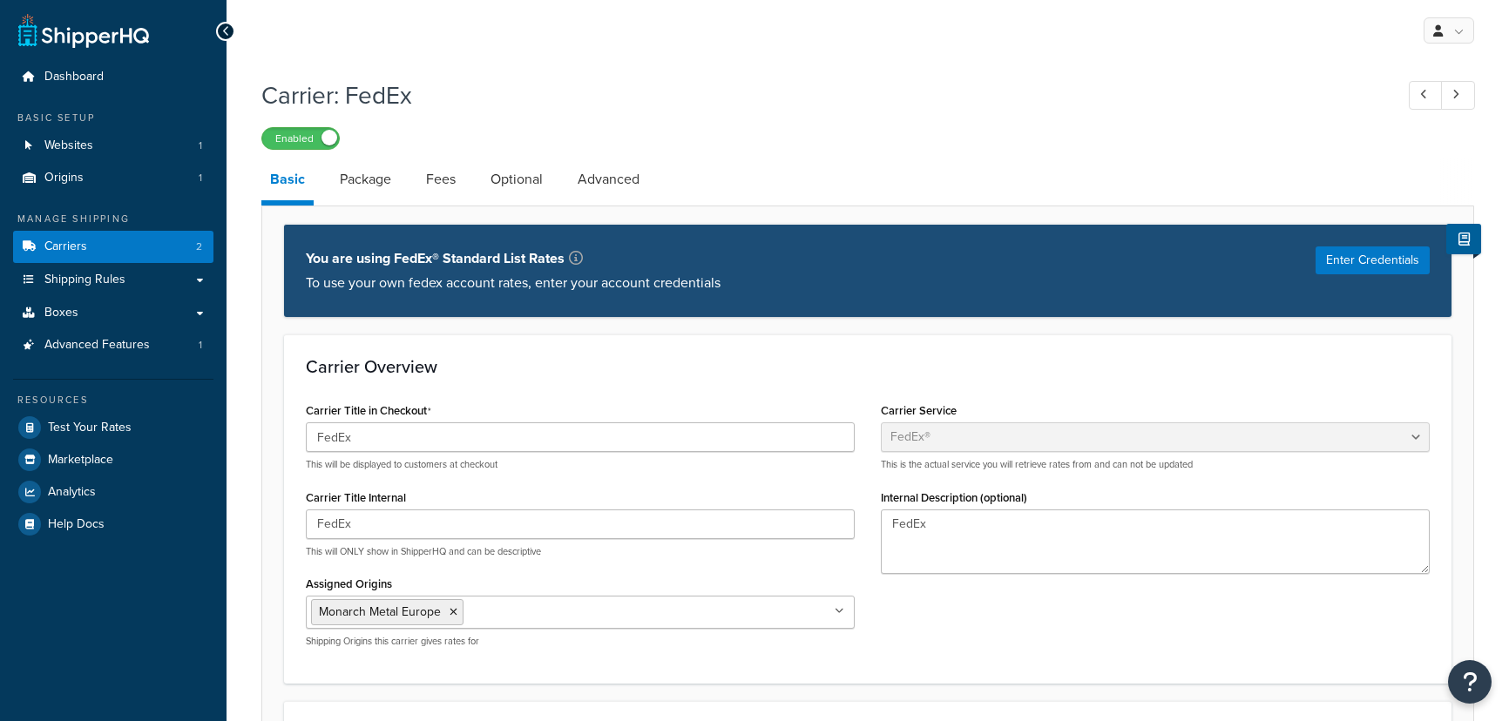
select select "fedEx"
select select "kg"
select select "CM"
select select "YOUR_PACKAGING"
click at [365, 172] on link "Package" at bounding box center [365, 180] width 69 height 42
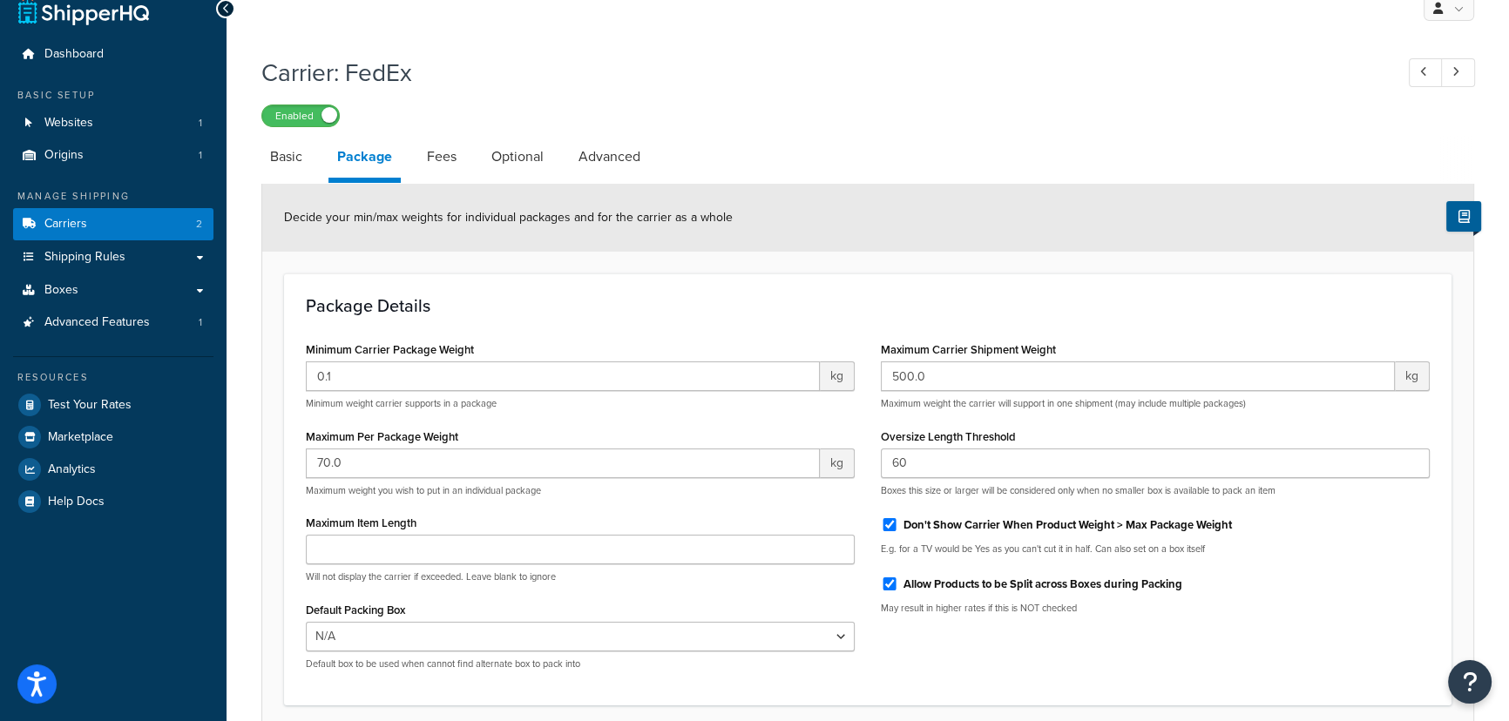
scroll to position [7, 0]
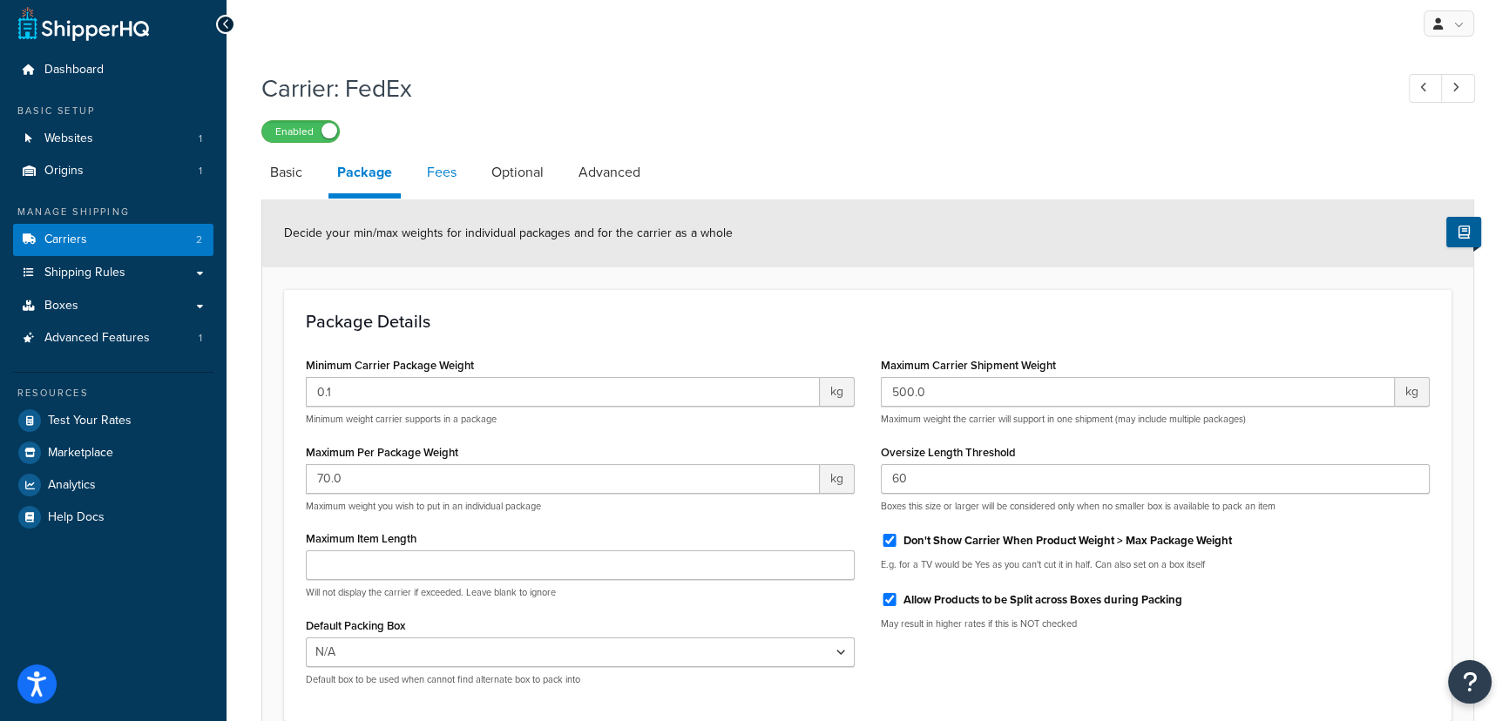
click at [448, 177] on link "Fees" at bounding box center [441, 173] width 47 height 42
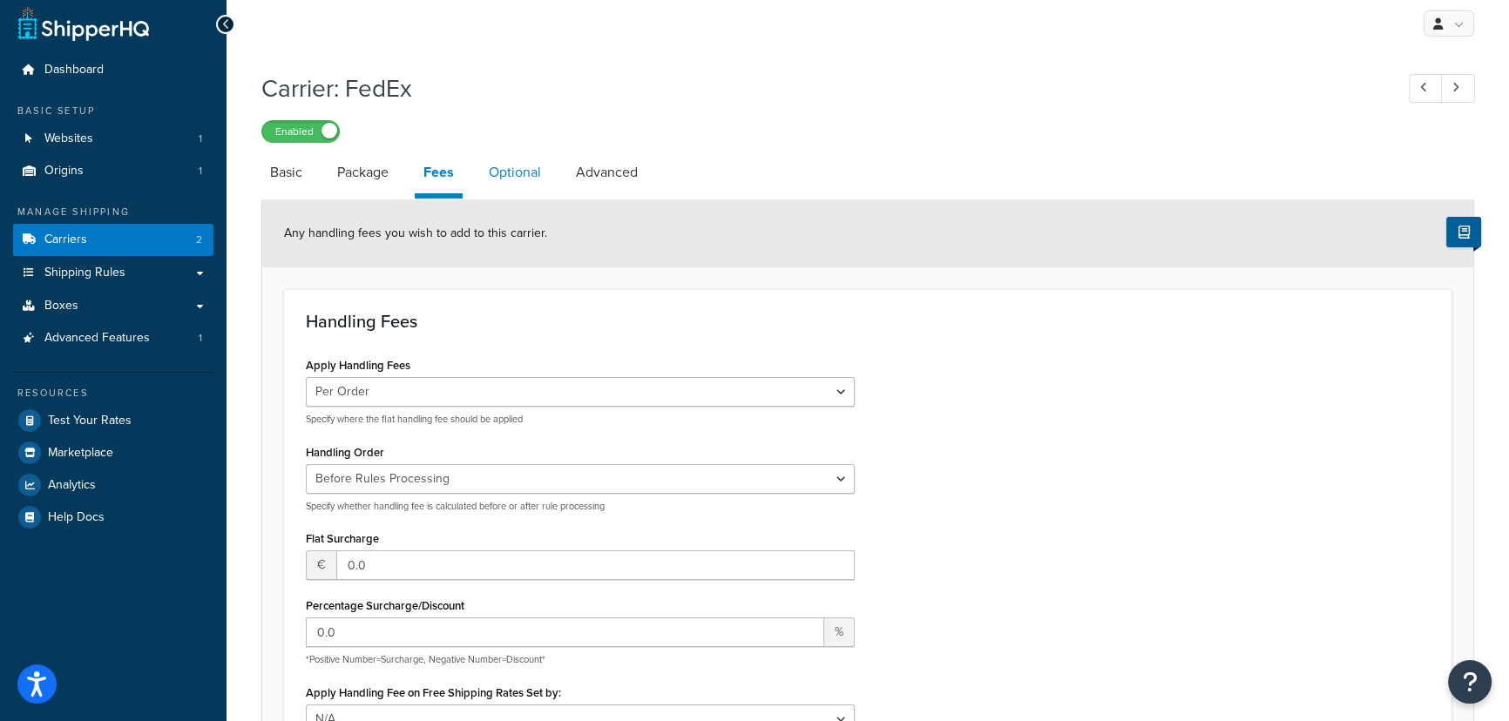
click at [504, 179] on link "Optional" at bounding box center [515, 173] width 70 height 42
select select "business"
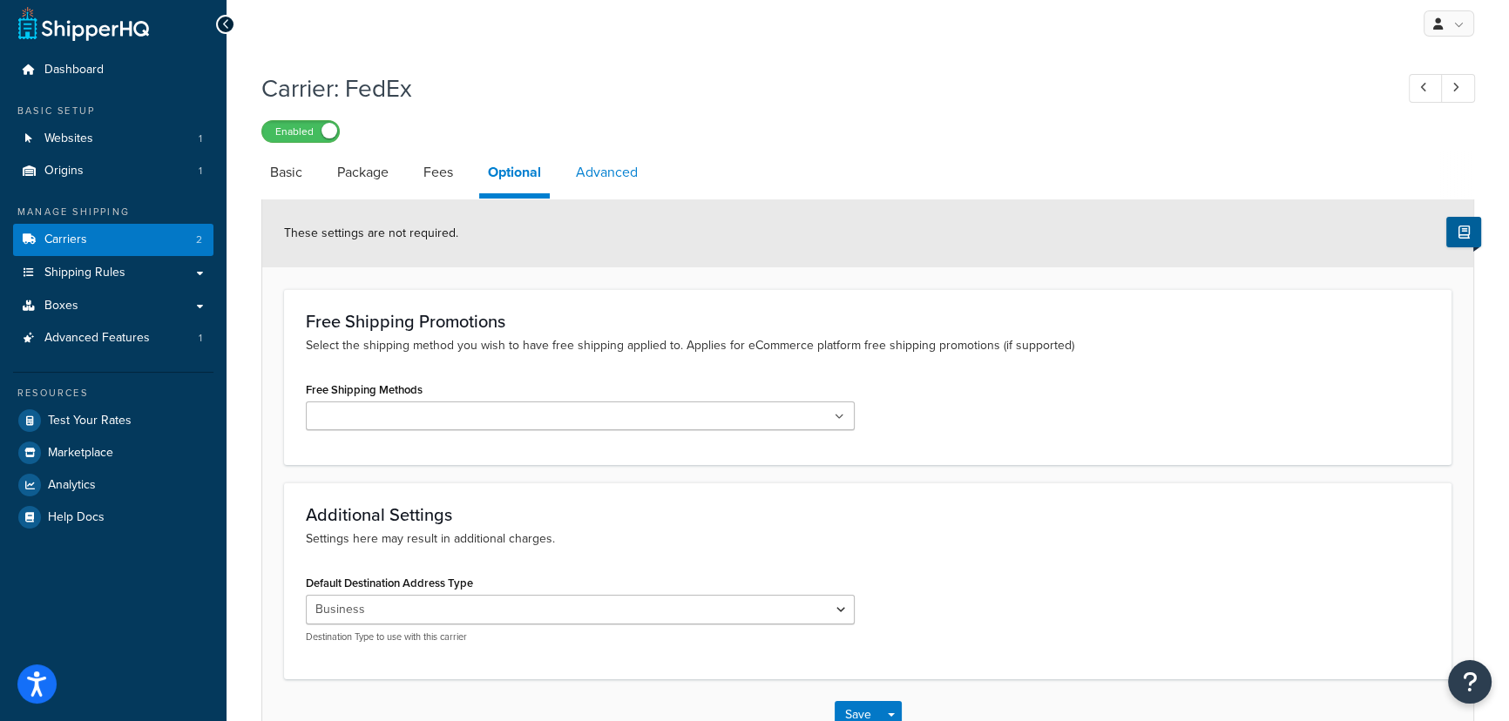
click at [592, 181] on link "Advanced" at bounding box center [606, 173] width 79 height 42
select select "false"
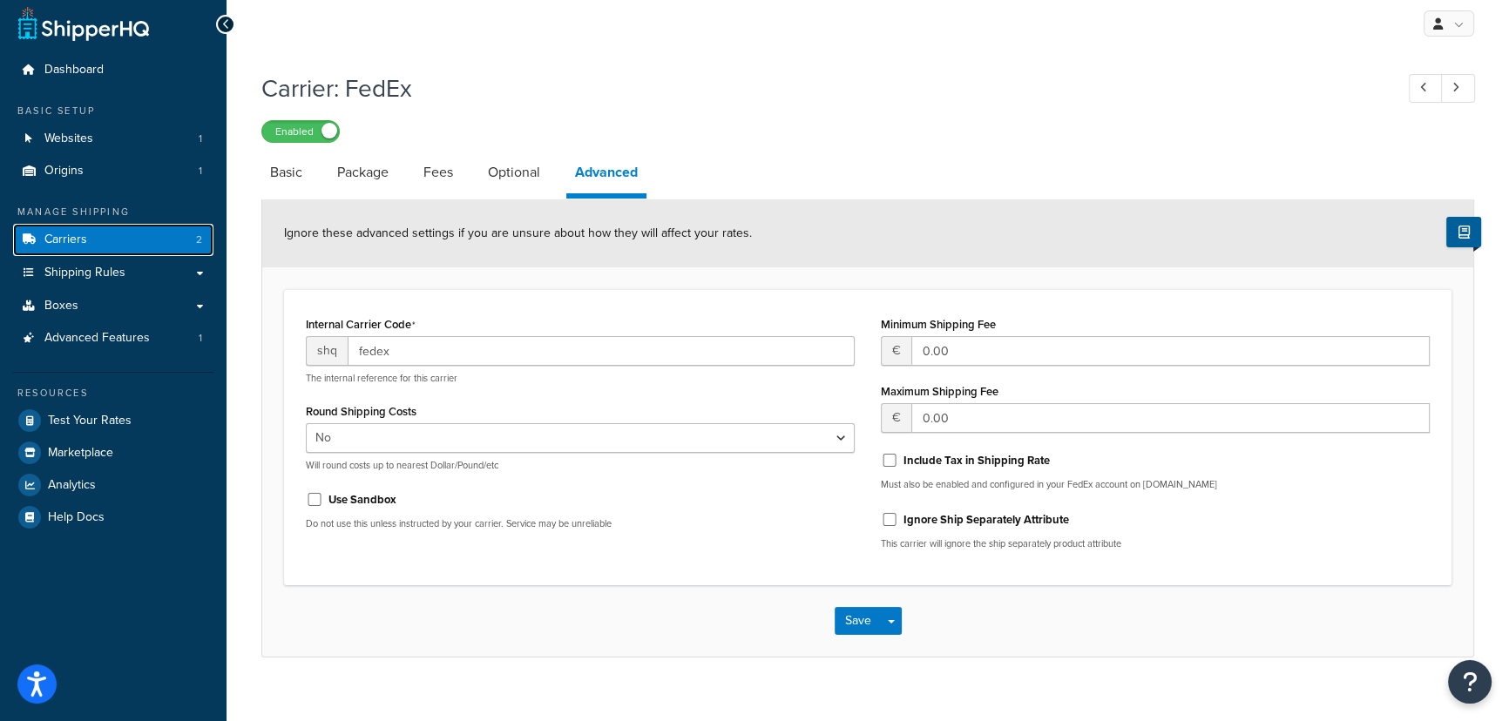
click at [141, 239] on link "Carriers 2" at bounding box center [113, 240] width 200 height 32
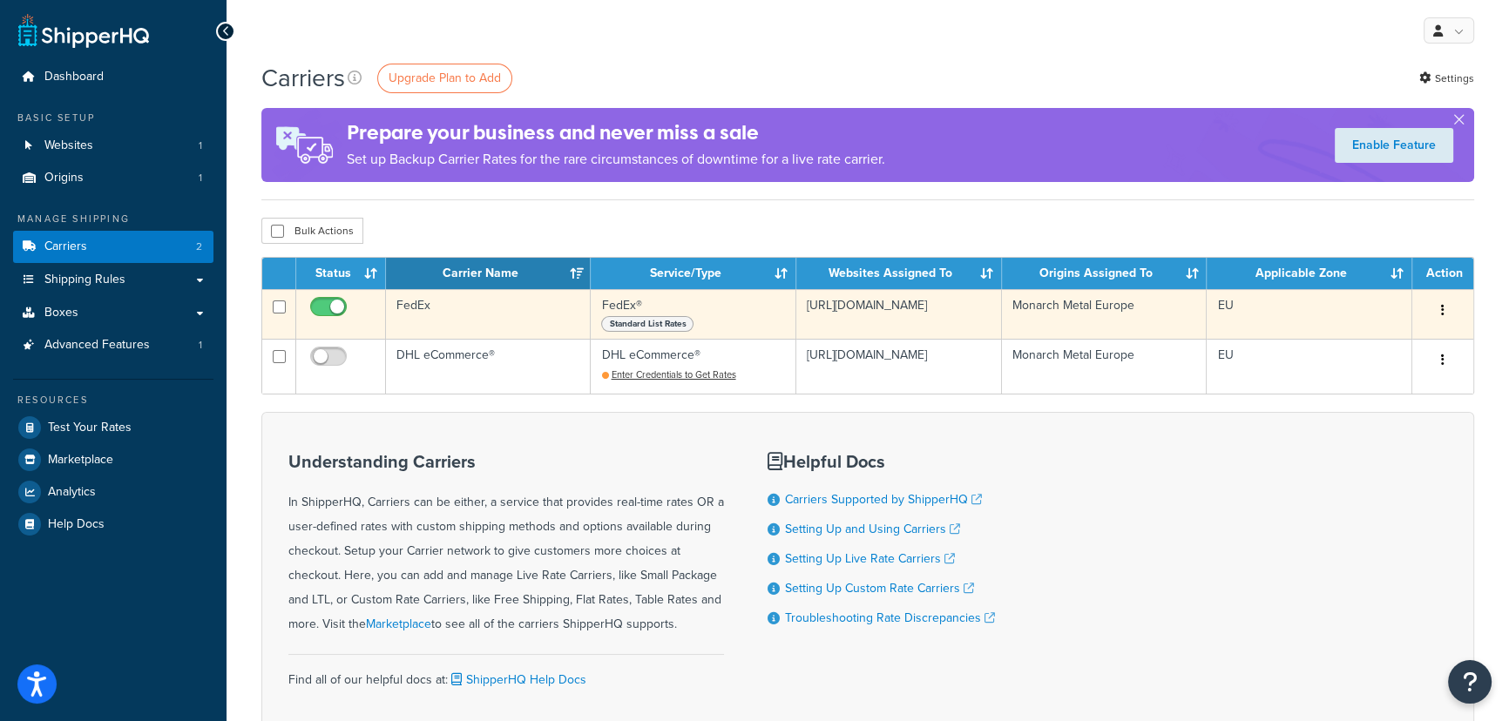
click at [442, 320] on td "FedEx" at bounding box center [488, 314] width 205 height 50
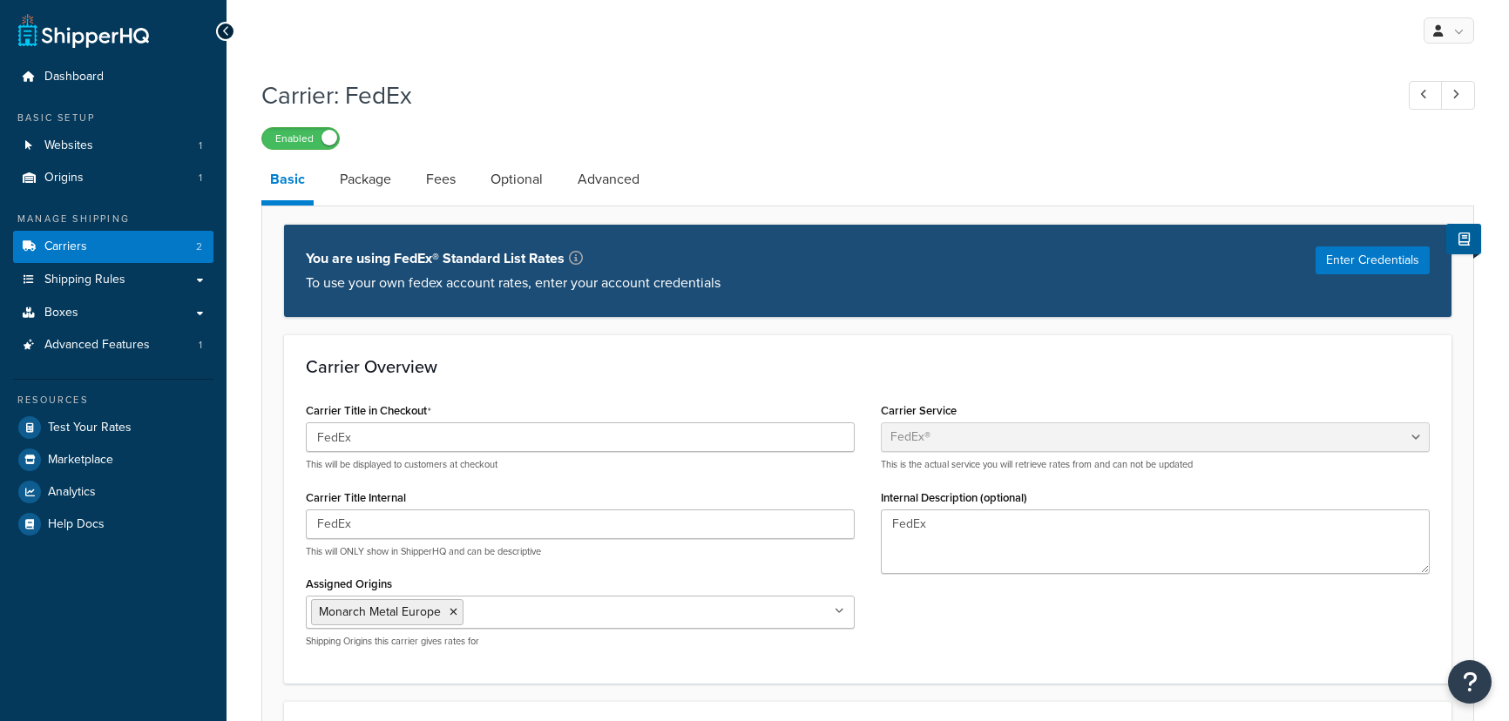
select select "fedEx"
select select "kg"
select select "CM"
select select "YOUR_PACKAGING"
click at [1392, 247] on button "Enter Credentials" at bounding box center [1373, 261] width 114 height 28
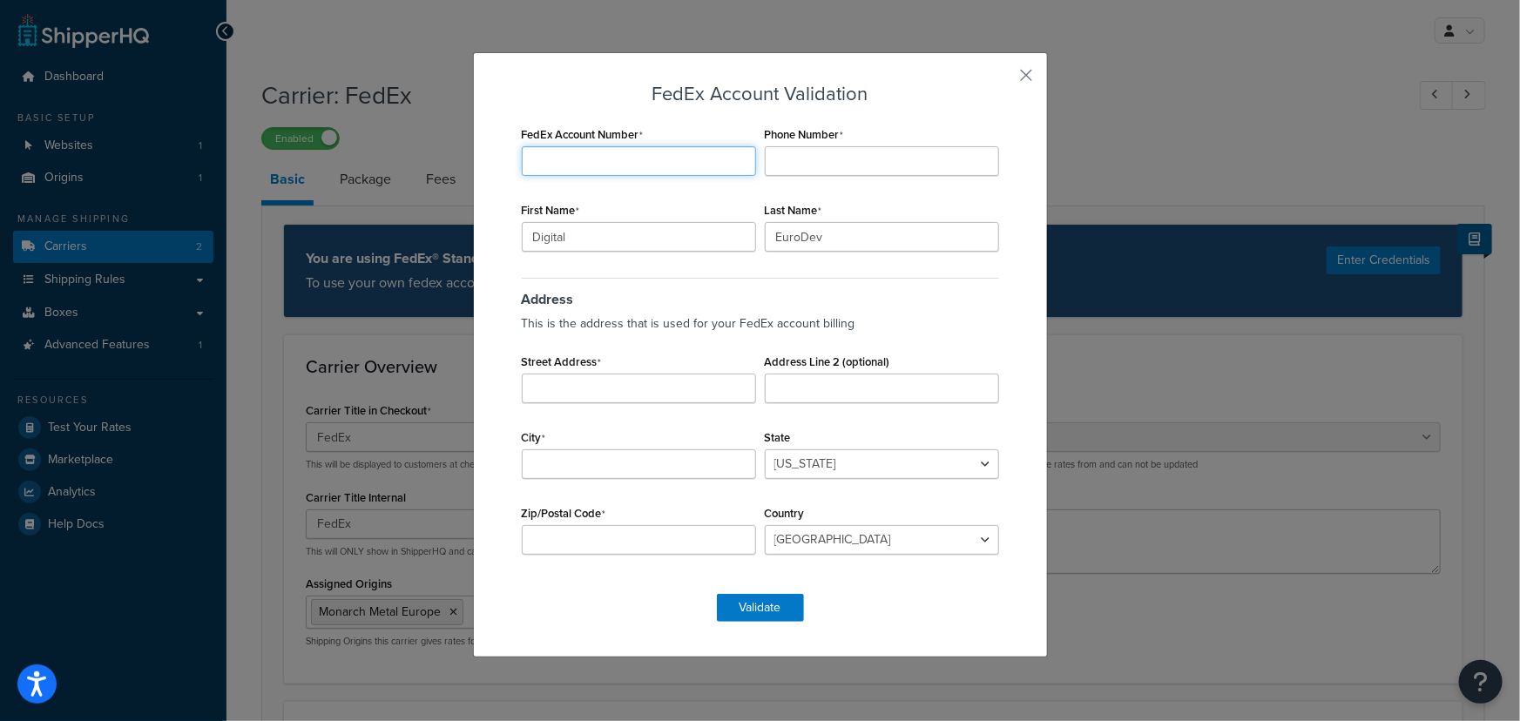
click at [731, 171] on input "FedEx Account Number" at bounding box center [639, 161] width 234 height 30
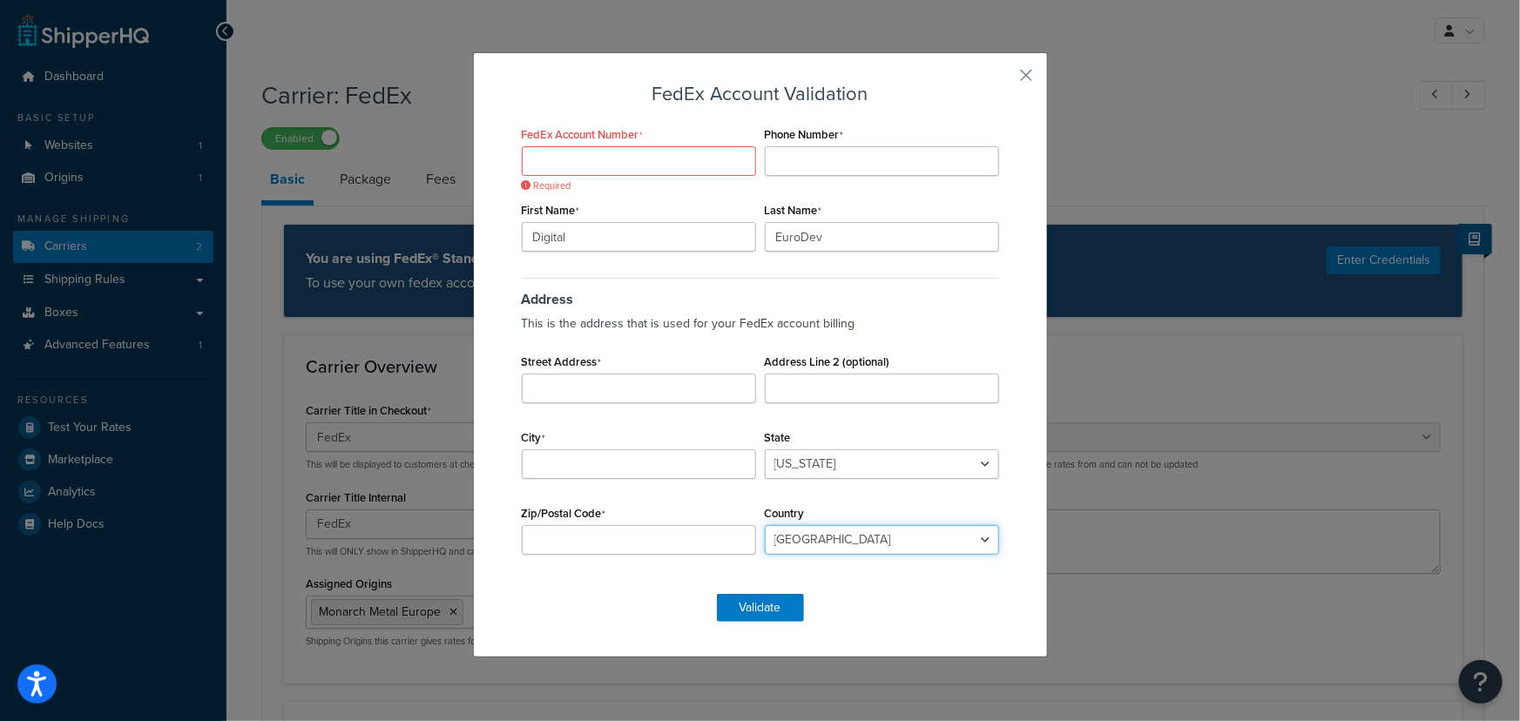
click at [817, 540] on select "[GEOGRAPHIC_DATA] [GEOGRAPHIC_DATA] [GEOGRAPHIC_DATA] [GEOGRAPHIC_DATA] [GEOGRA…" at bounding box center [882, 540] width 234 height 30
select select "NL"
click at [765, 525] on select "[GEOGRAPHIC_DATA] [GEOGRAPHIC_DATA] [GEOGRAPHIC_DATA] [GEOGRAPHIC_DATA] [GEOGRA…" at bounding box center [882, 540] width 234 height 30
click at [653, 540] on input "Zip/Postal Code" at bounding box center [639, 540] width 234 height 30
type input "7471 SB"
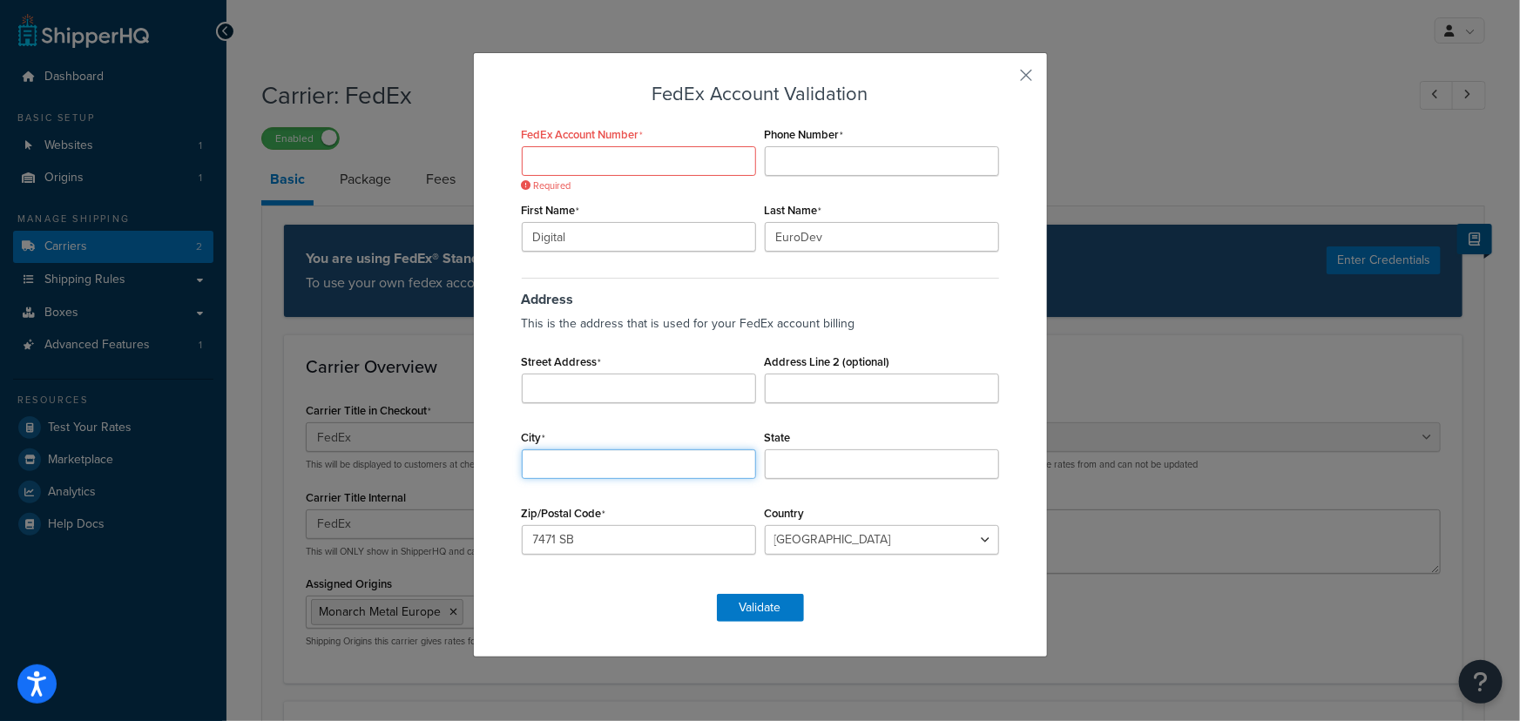
click at [666, 471] on input "City" at bounding box center [639, 465] width 234 height 30
type input "Goor"
click at [803, 471] on input "State" at bounding box center [882, 465] width 234 height 30
paste input "overijssel"
click at [773, 462] on input "overijssel" at bounding box center [882, 465] width 234 height 30
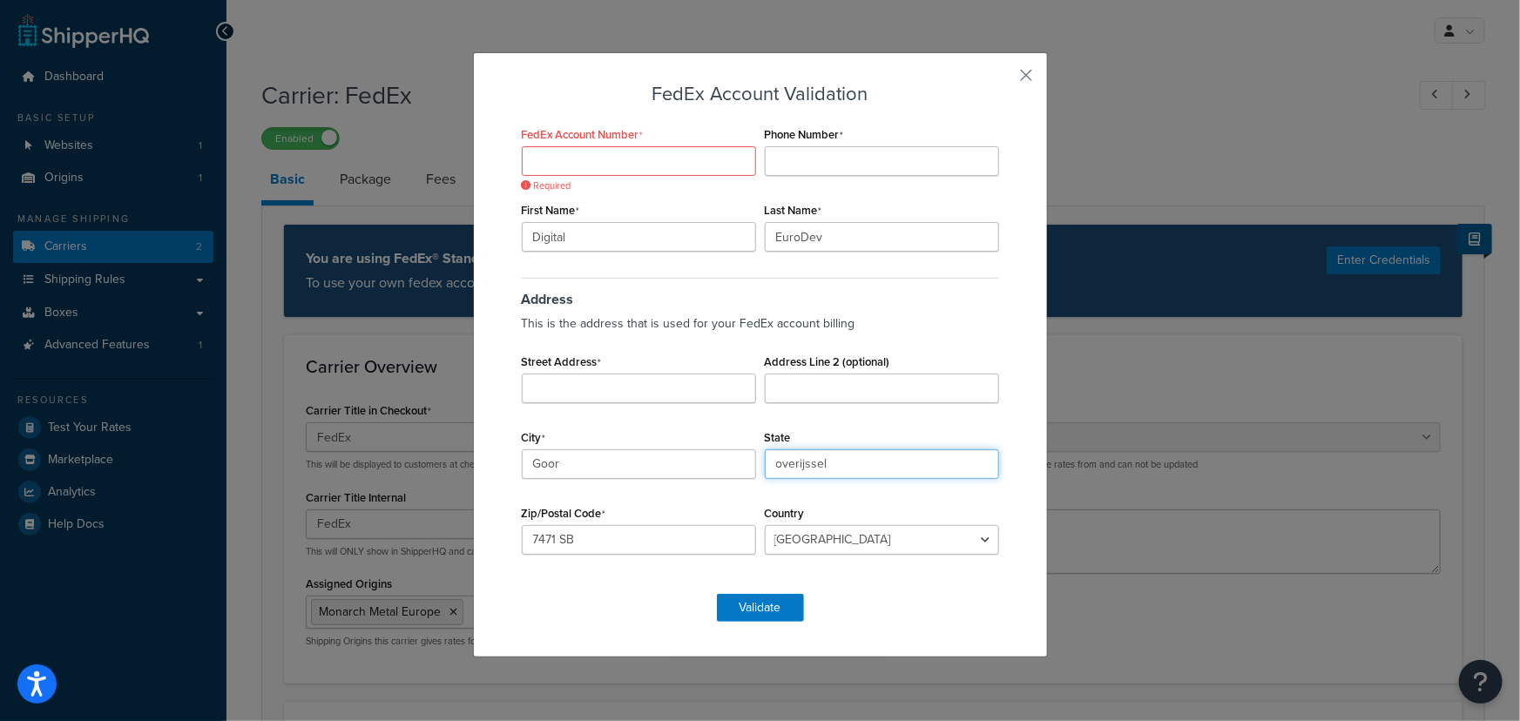
click at [776, 462] on input "overijssel" at bounding box center [882, 465] width 234 height 30
type input "Overijssel"
click at [671, 395] on input "Street Address" at bounding box center [639, 389] width 234 height 30
type input "[STREET_ADDRESS]"
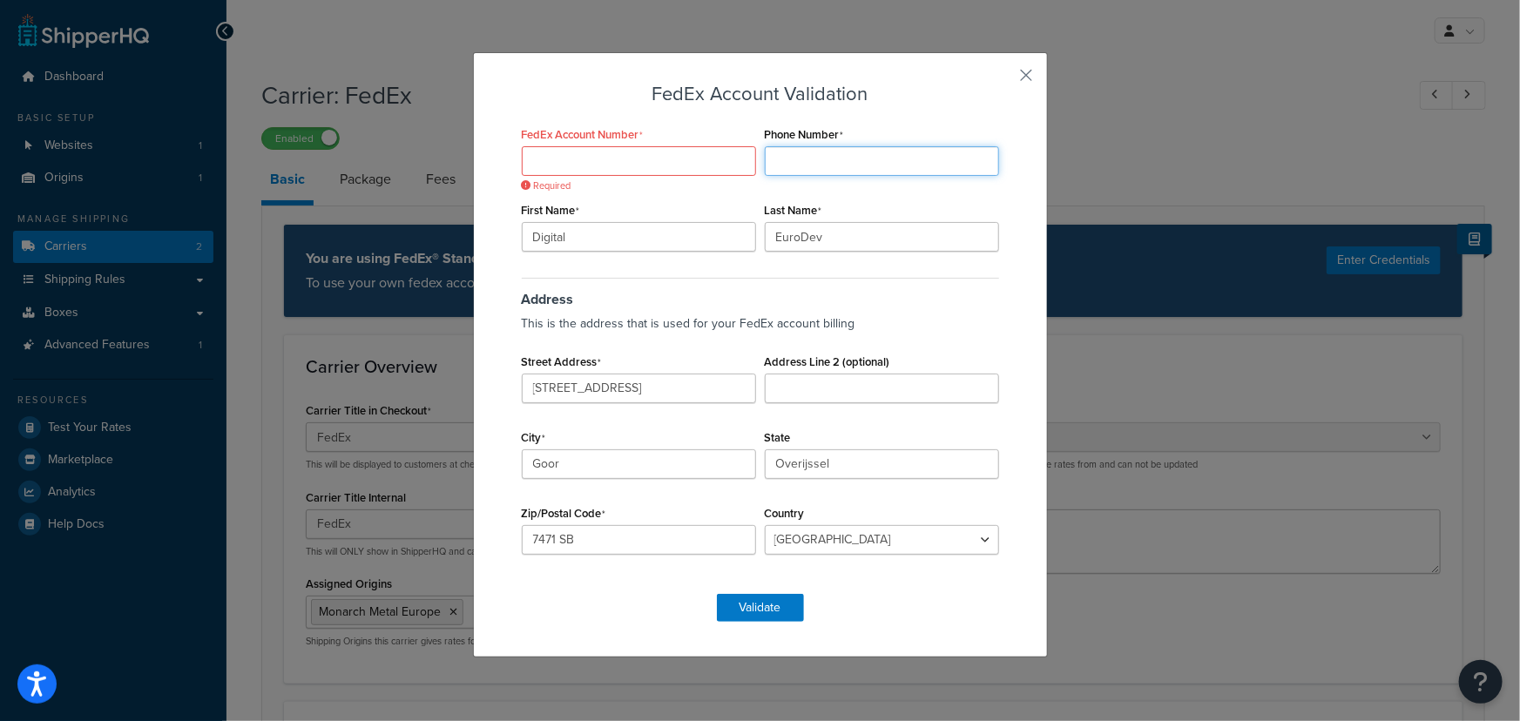
click at [785, 164] on input "Phone Number" at bounding box center [882, 161] width 234 height 30
paste input "[PHONE_NUMBER]"
type input "[PHONE_NUMBER]"
click at [665, 160] on input "FedEx Account Number" at bounding box center [639, 161] width 234 height 30
click at [541, 235] on input "Digital" at bounding box center [639, 237] width 234 height 30
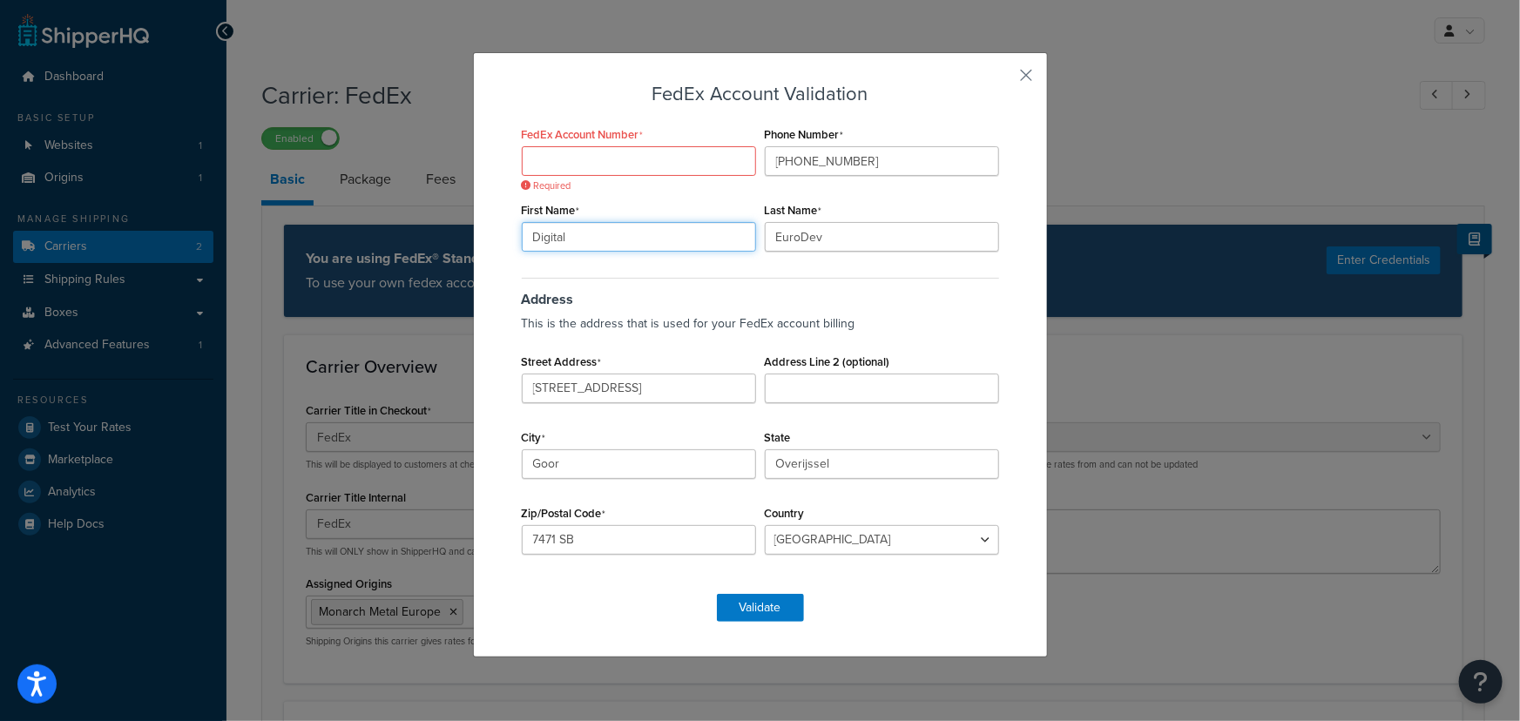
click at [541, 235] on input "Digital" at bounding box center [639, 237] width 234 height 30
type input "Prime"
click at [816, 237] on input "EuroDev" at bounding box center [882, 237] width 234 height 30
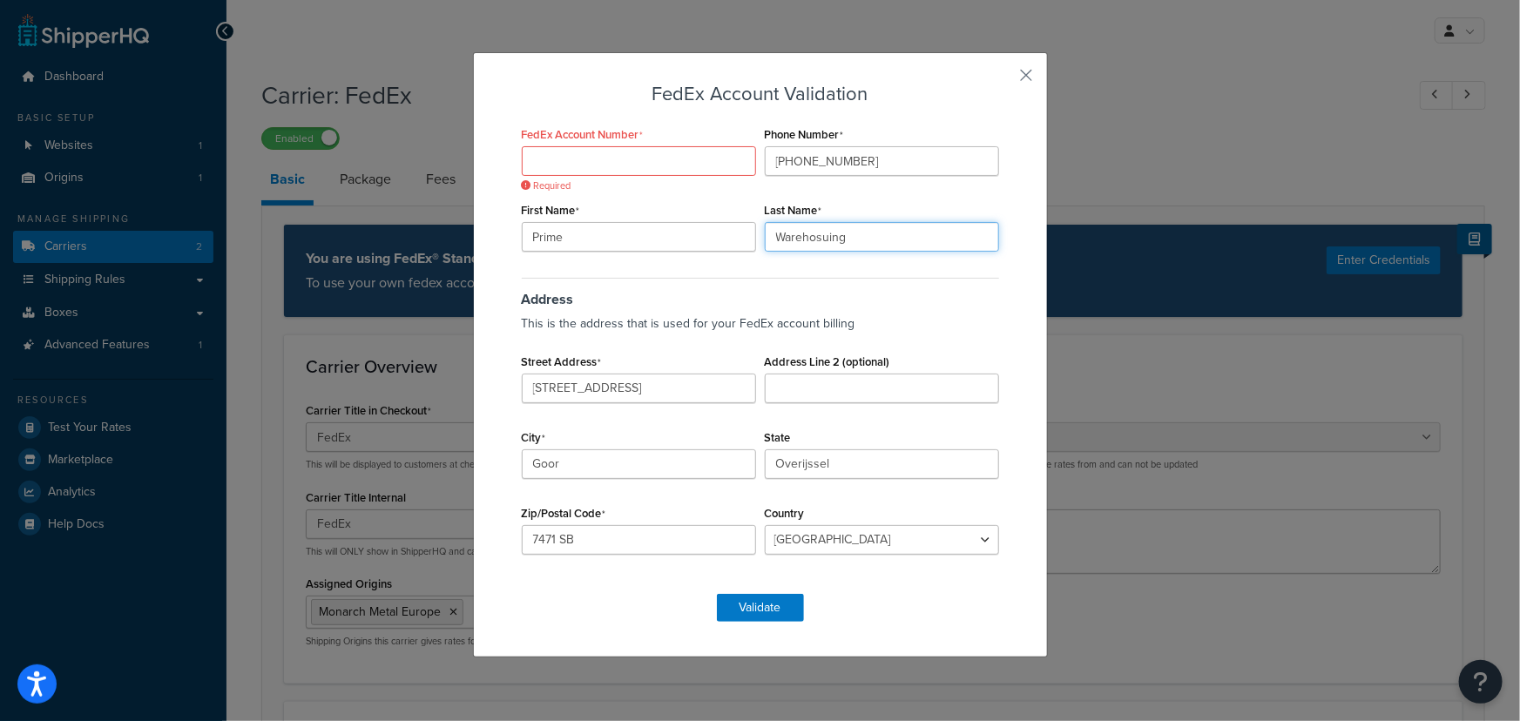
type input "Warehosuing"
click at [804, 376] on input "Address Line 2 (optional)" at bounding box center [882, 389] width 234 height 30
click at [945, 305] on h3 "Address" at bounding box center [760, 293] width 477 height 30
